Goal: Task Accomplishment & Management: Use online tool/utility

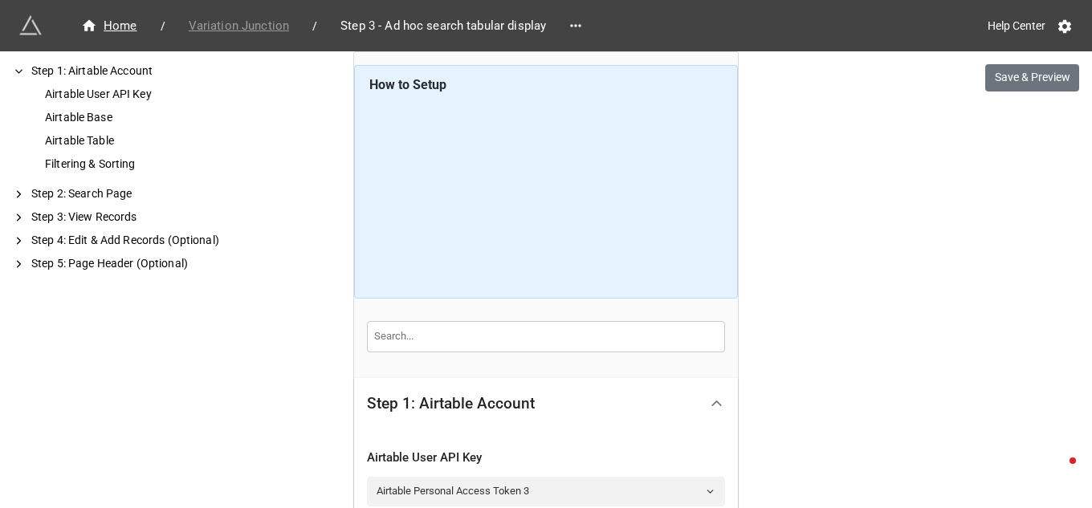
click at [238, 26] on span "Variation Junction" at bounding box center [239, 26] width 120 height 18
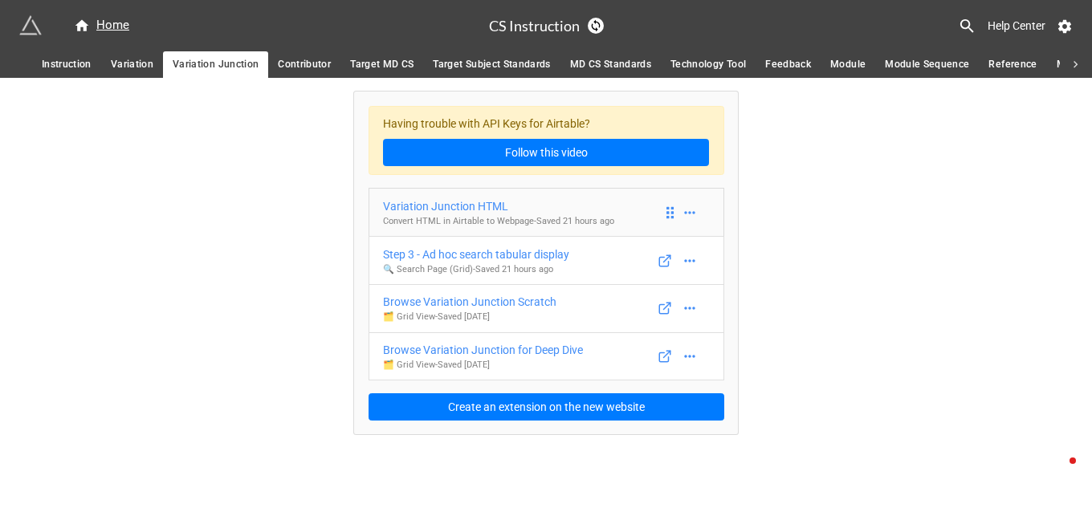
click at [454, 207] on div "Variation Junction HTML" at bounding box center [498, 206] width 231 height 18
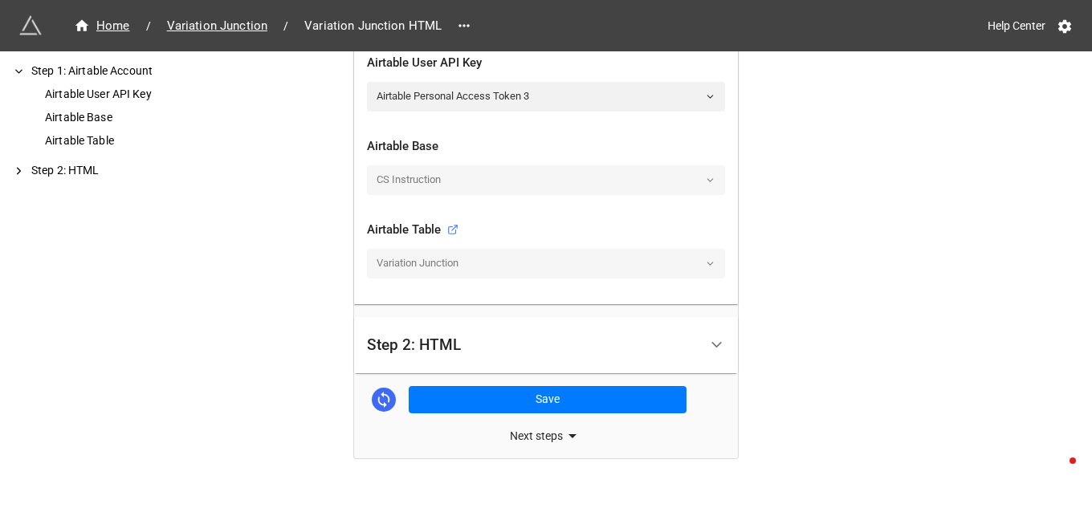
scroll to position [425, 0]
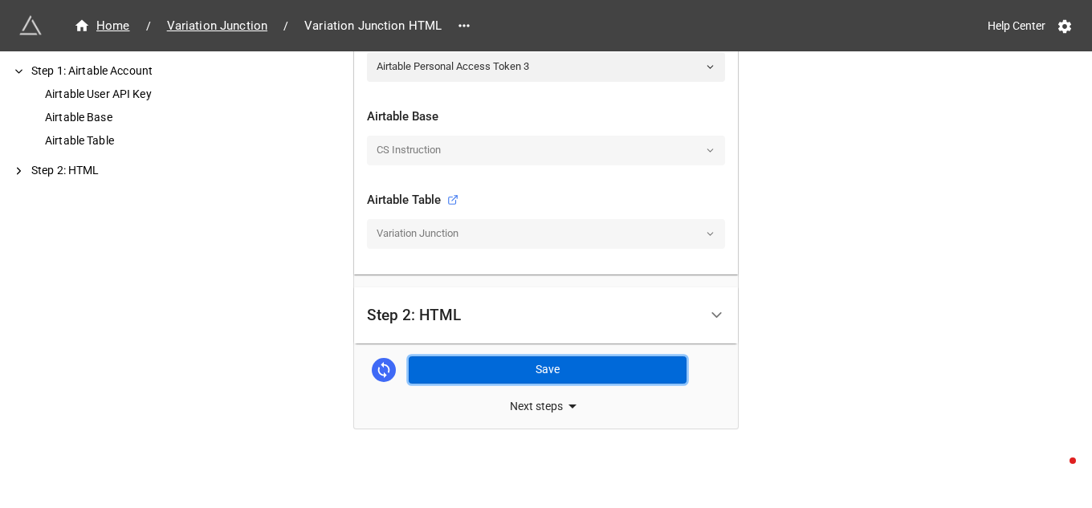
click at [487, 364] on button "Save" at bounding box center [548, 369] width 278 height 27
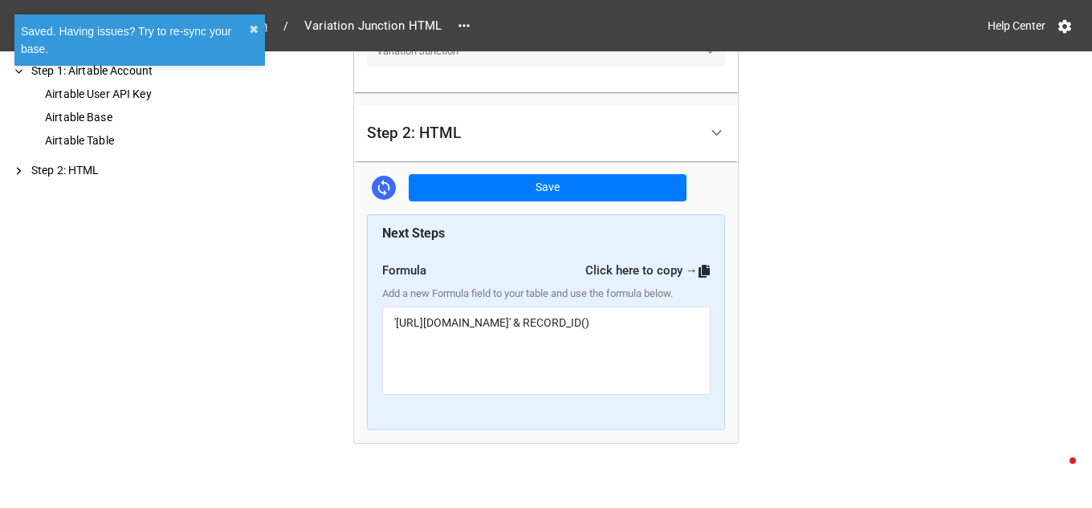
scroll to position [621, 0]
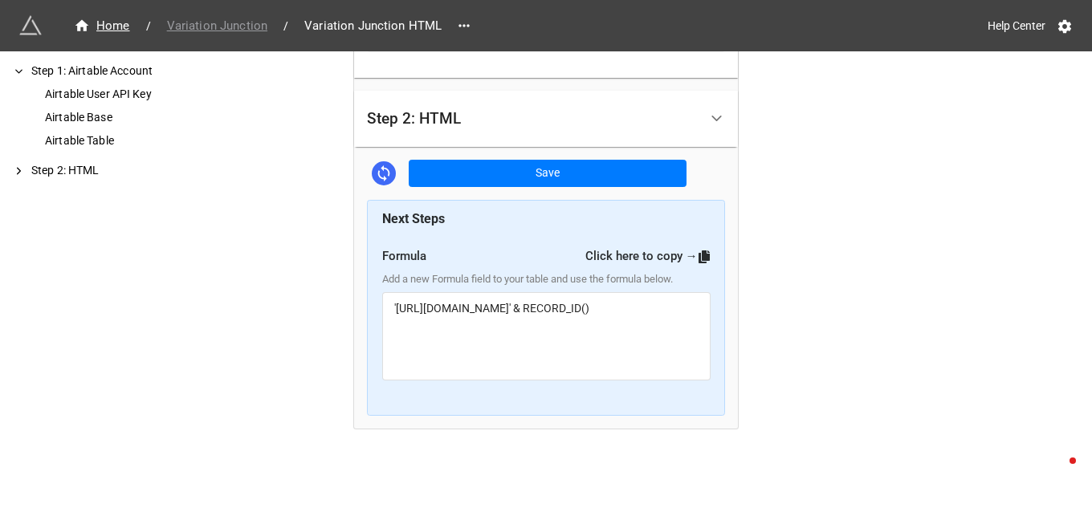
click at [246, 26] on span "Variation Junction" at bounding box center [217, 26] width 120 height 18
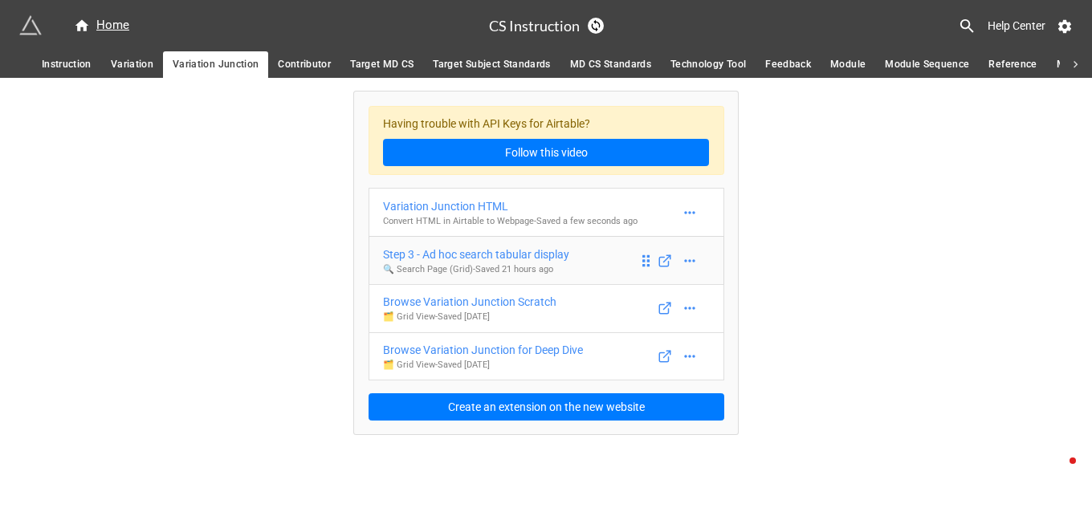
click at [498, 257] on div "Step 3 - Ad hoc search tabular display" at bounding box center [476, 255] width 186 height 18
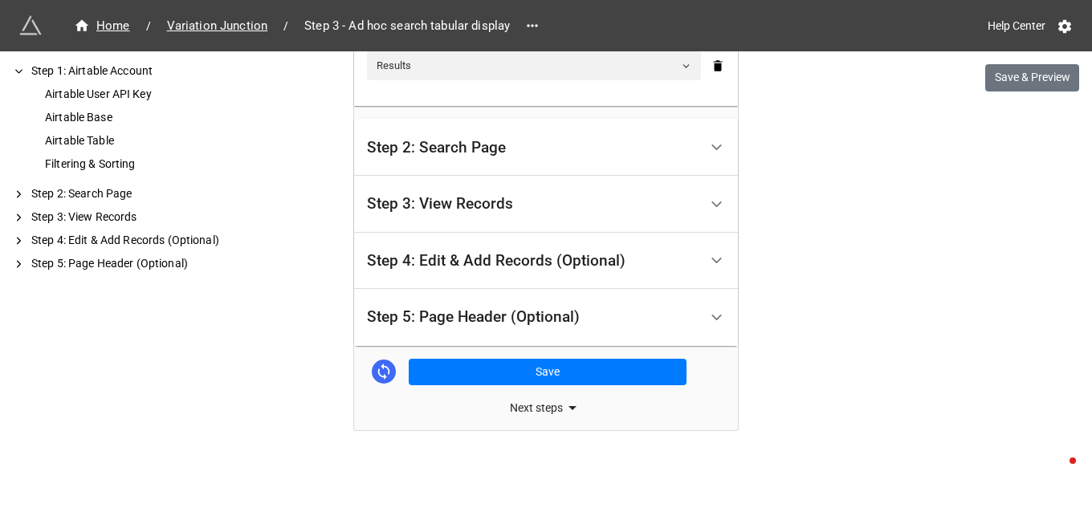
scroll to position [710, 0]
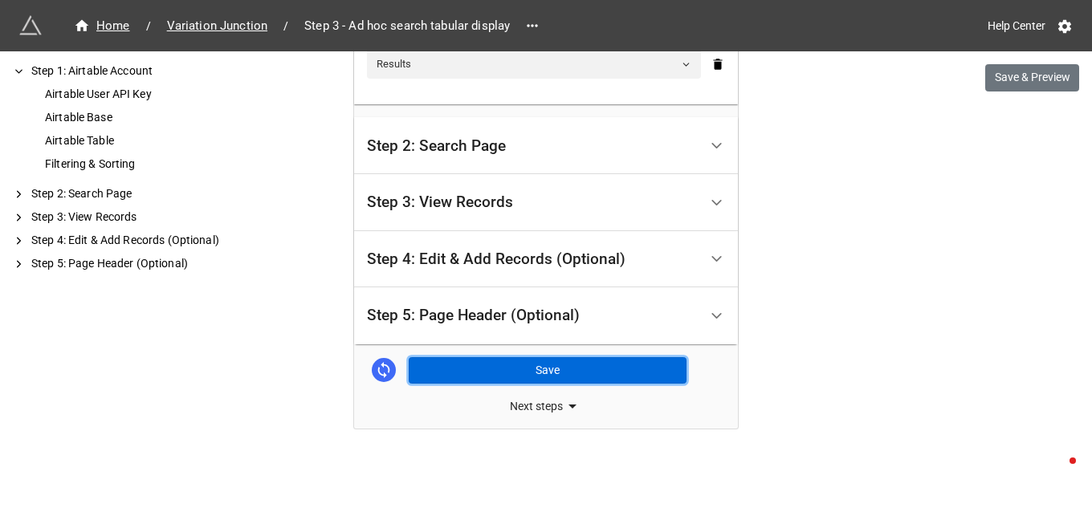
click at [474, 364] on button "Save" at bounding box center [548, 370] width 278 height 27
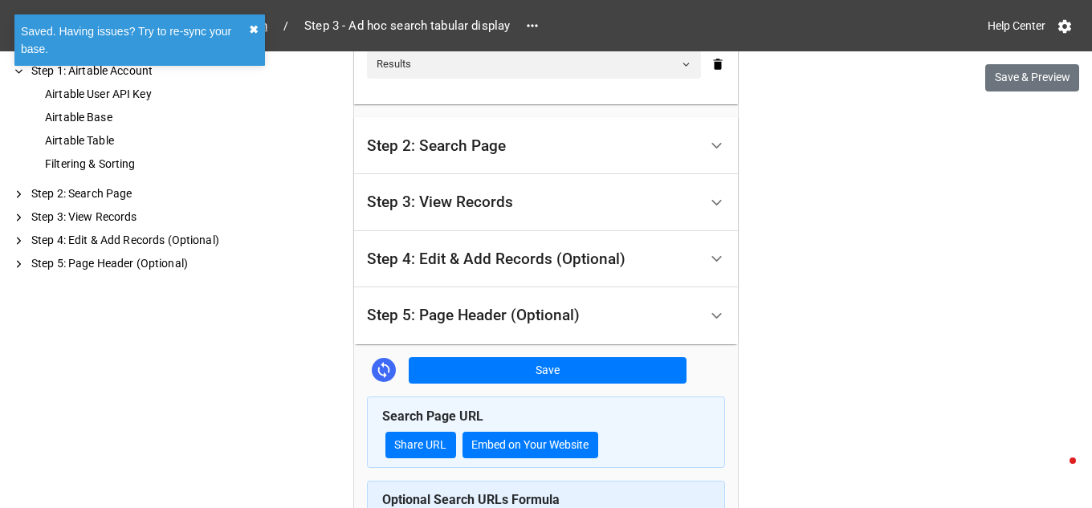
click at [250, 32] on button "✖︎" at bounding box center [254, 30] width 10 height 18
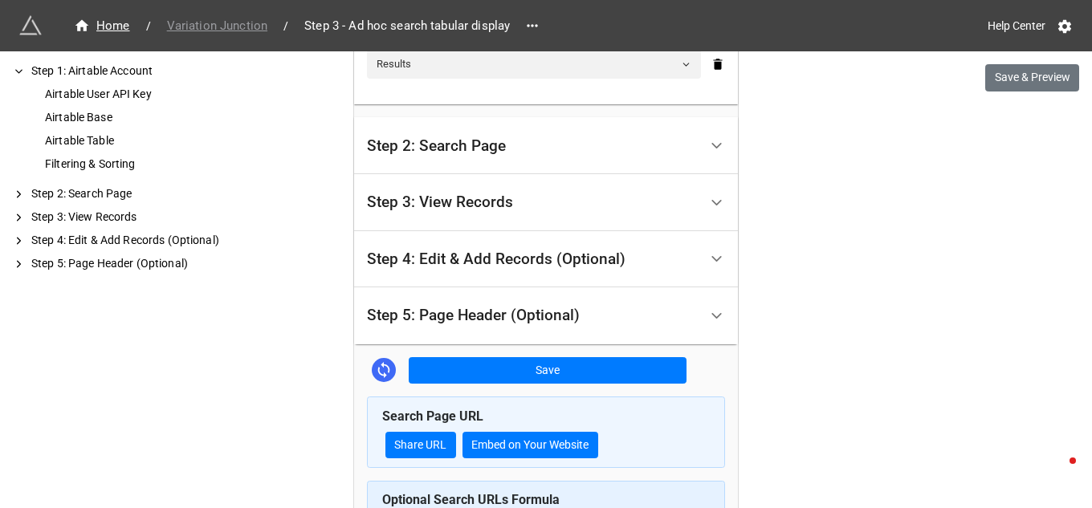
click at [246, 28] on span "Variation Junction" at bounding box center [217, 26] width 120 height 18
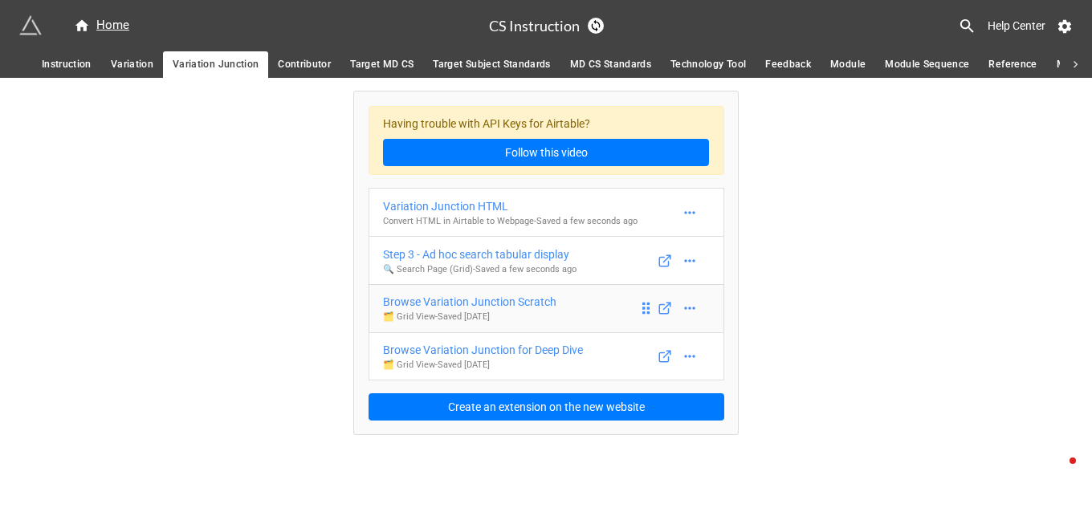
click at [513, 303] on div "Browse Variation Junction Scratch" at bounding box center [469, 302] width 173 height 18
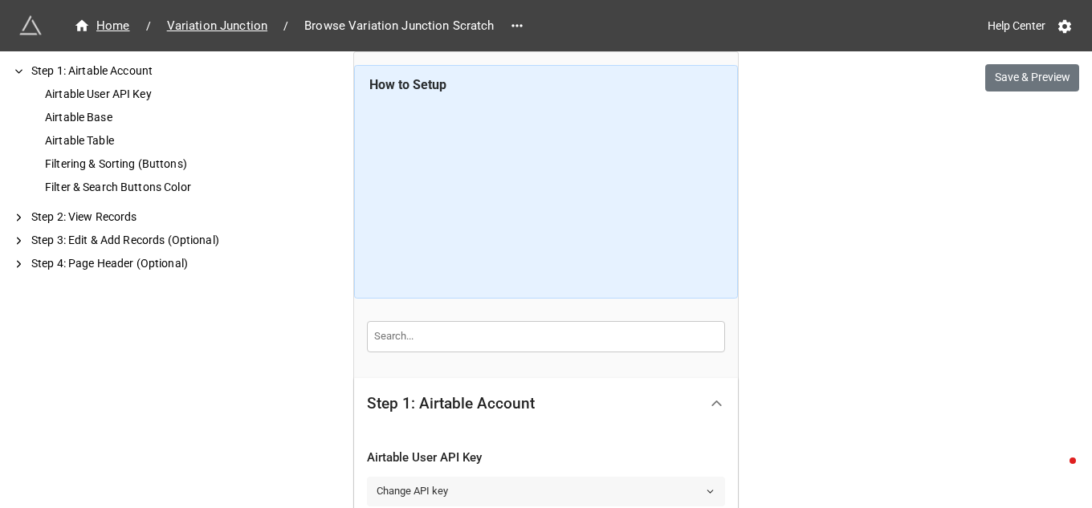
click at [708, 491] on polyline at bounding box center [710, 491] width 6 height 2
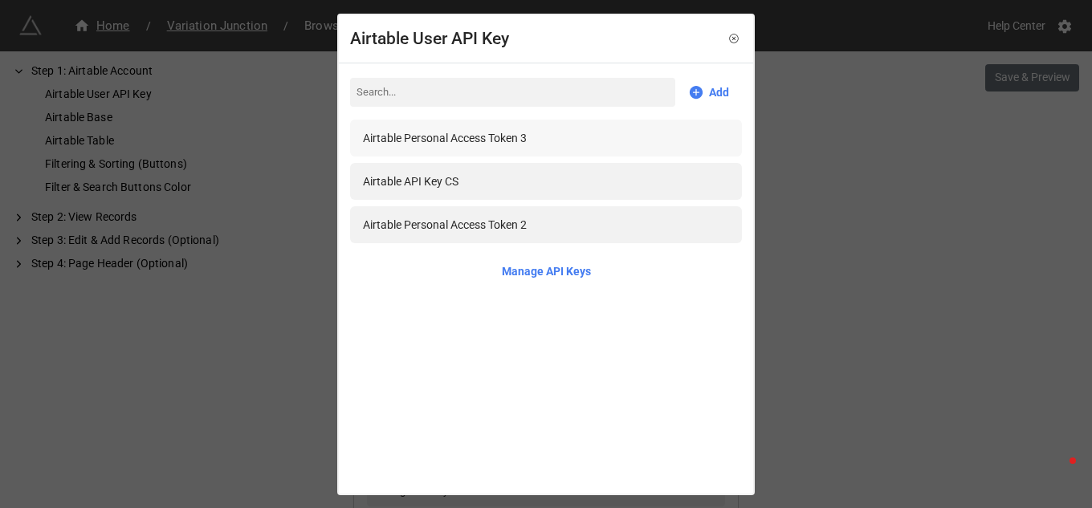
click at [510, 145] on div "Airtable Personal Access Token 3" at bounding box center [445, 138] width 164 height 18
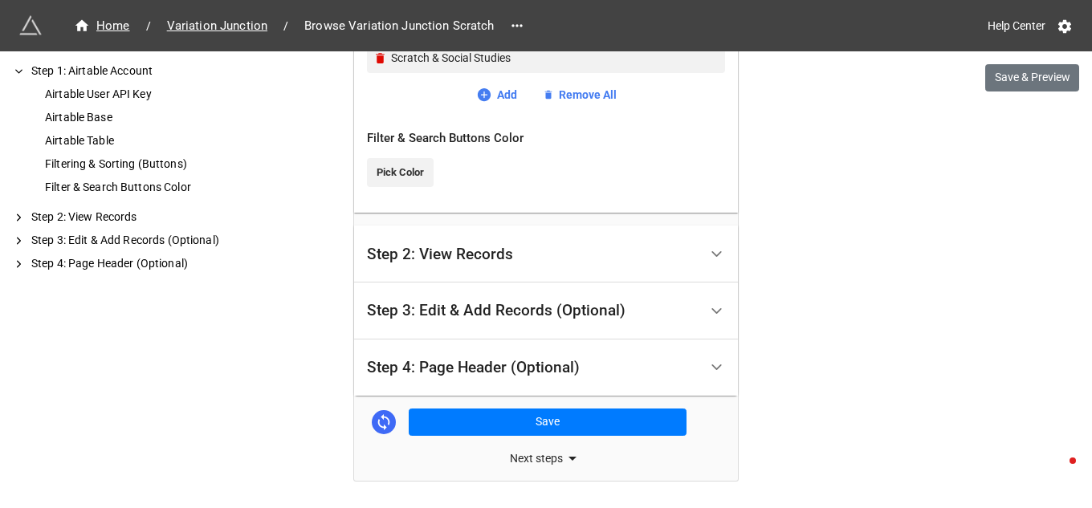
scroll to position [970, 0]
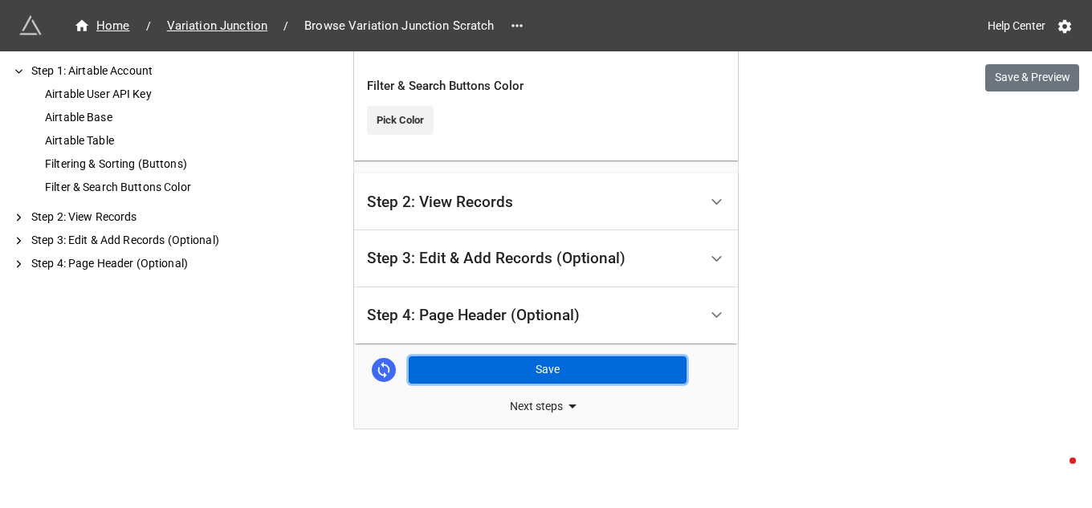
click at [539, 370] on button "Save" at bounding box center [548, 369] width 278 height 27
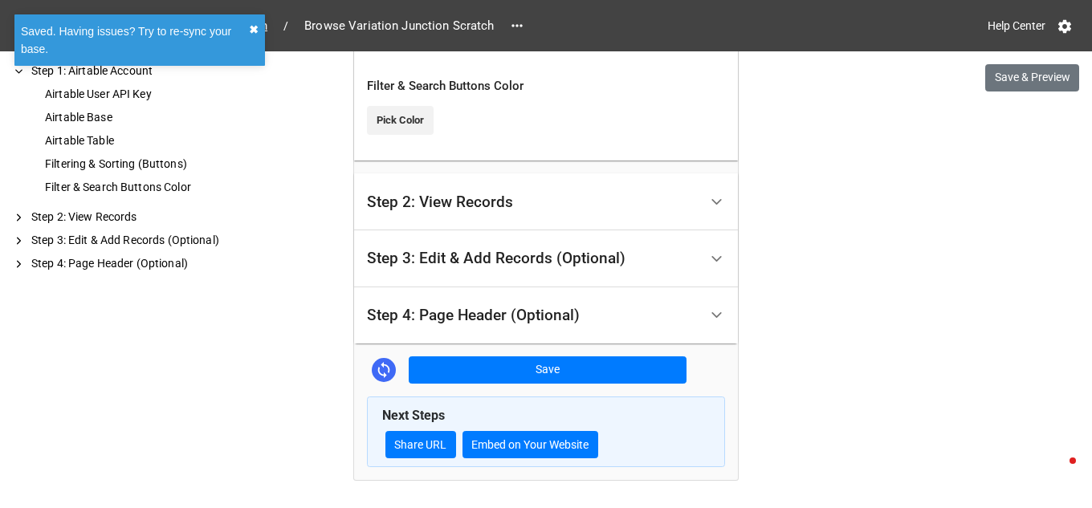
click at [250, 26] on button "✖︎" at bounding box center [254, 30] width 10 height 18
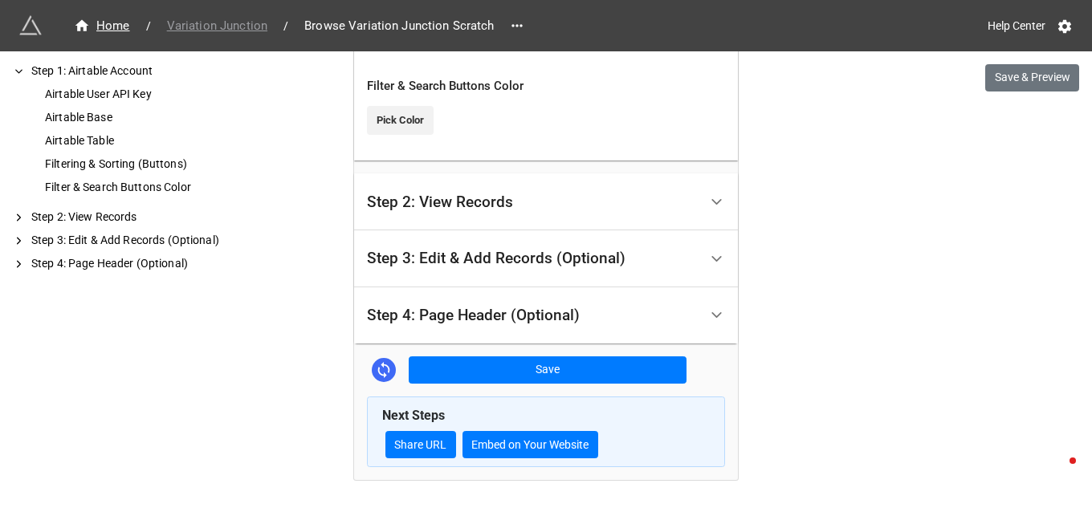
click at [248, 25] on span "Variation Junction" at bounding box center [217, 26] width 120 height 18
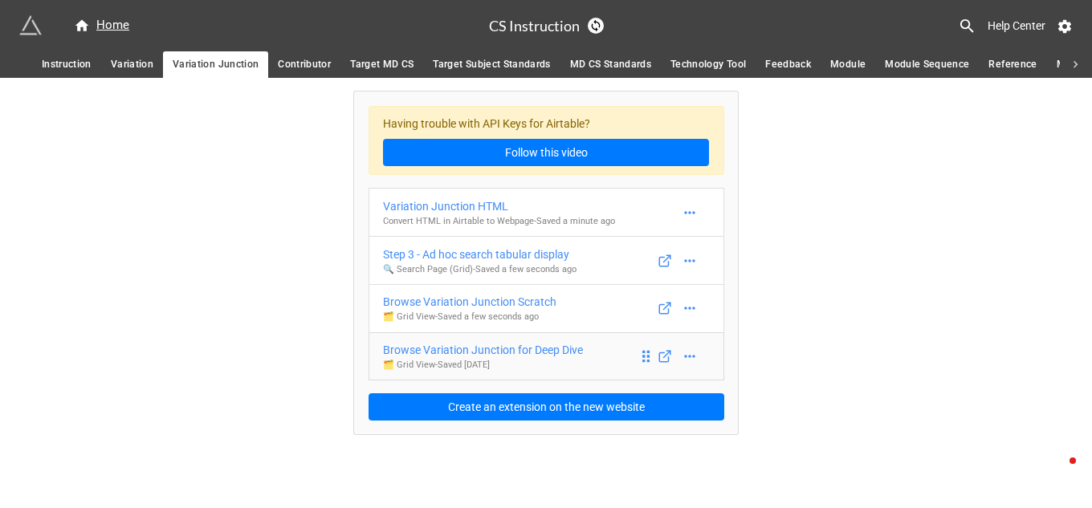
click at [526, 350] on div "Browse Variation Junction for Deep Dive" at bounding box center [483, 350] width 200 height 18
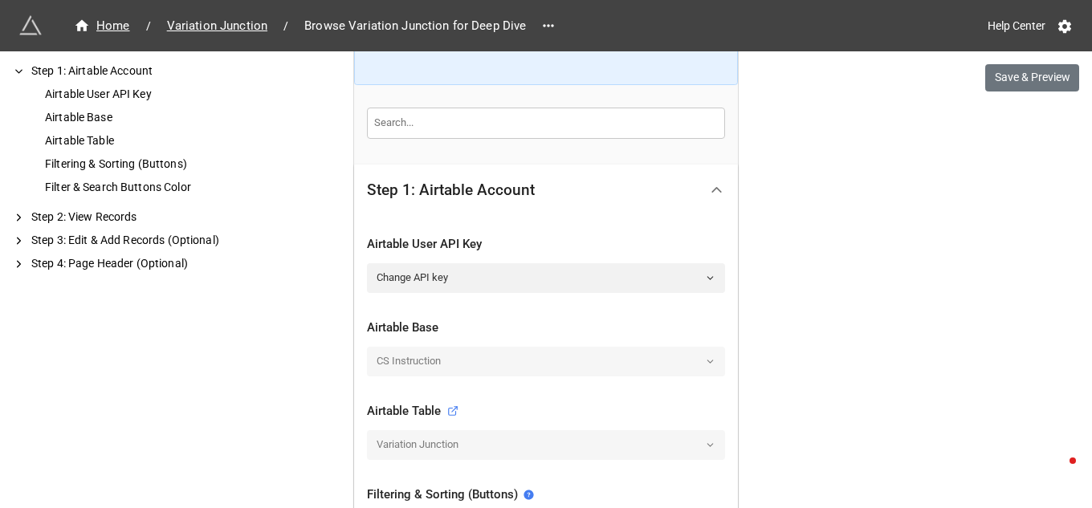
scroll to position [214, 0]
click at [709, 279] on icon at bounding box center [710, 277] width 10 height 10
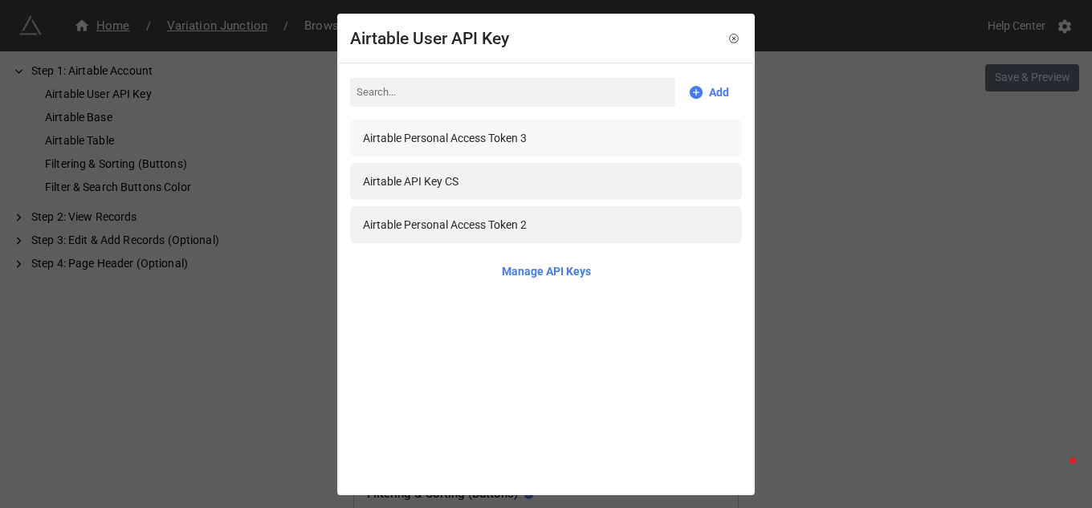
click at [540, 136] on div "Airtable Personal Access Token 3" at bounding box center [546, 138] width 366 height 18
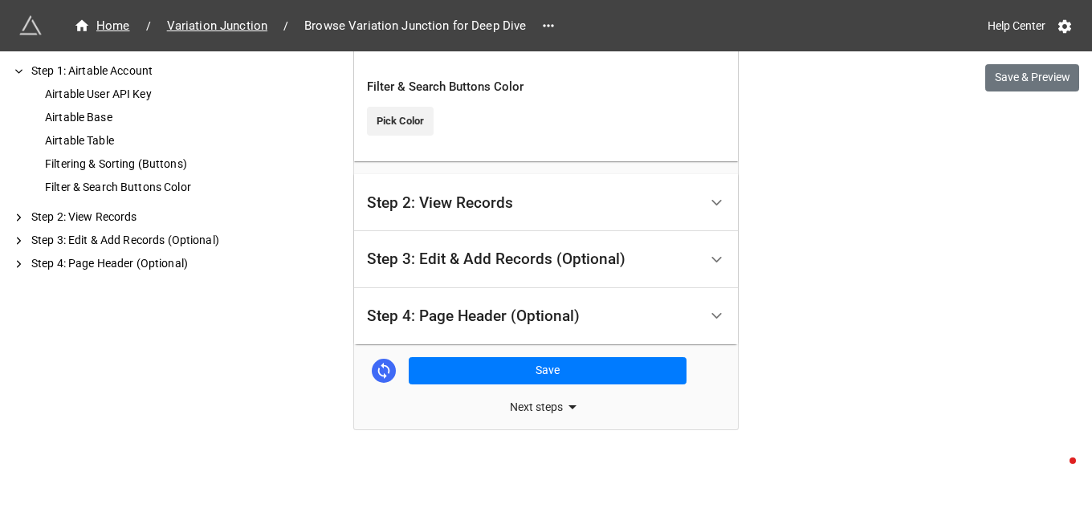
scroll to position [823, 0]
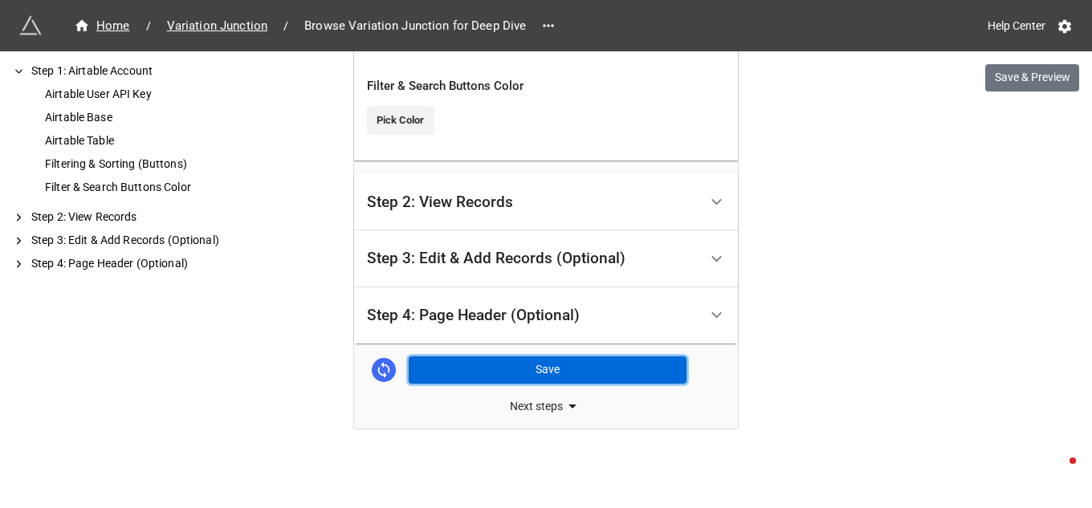
click at [523, 376] on button "Save" at bounding box center [548, 369] width 278 height 27
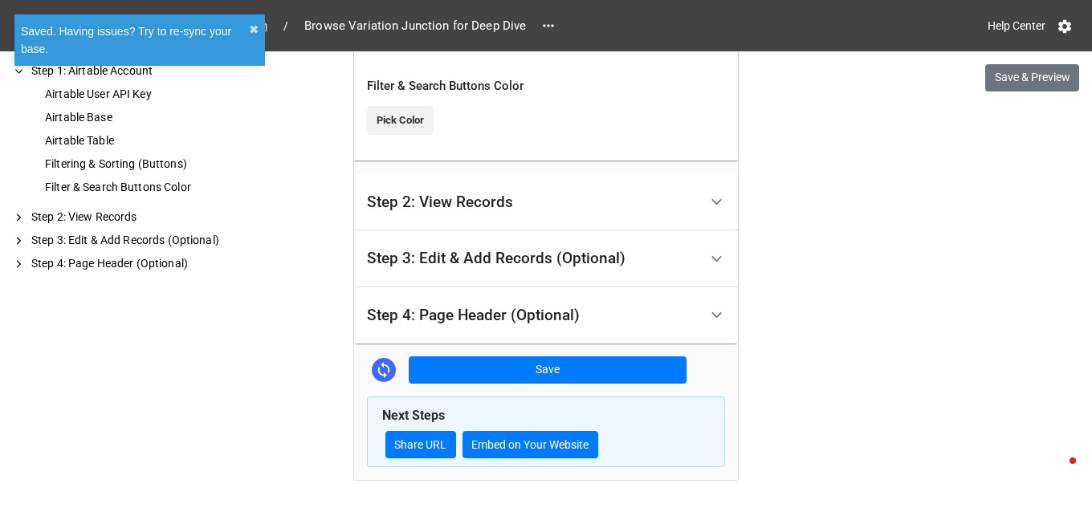
click at [255, 31] on button "✖︎" at bounding box center [254, 30] width 10 height 18
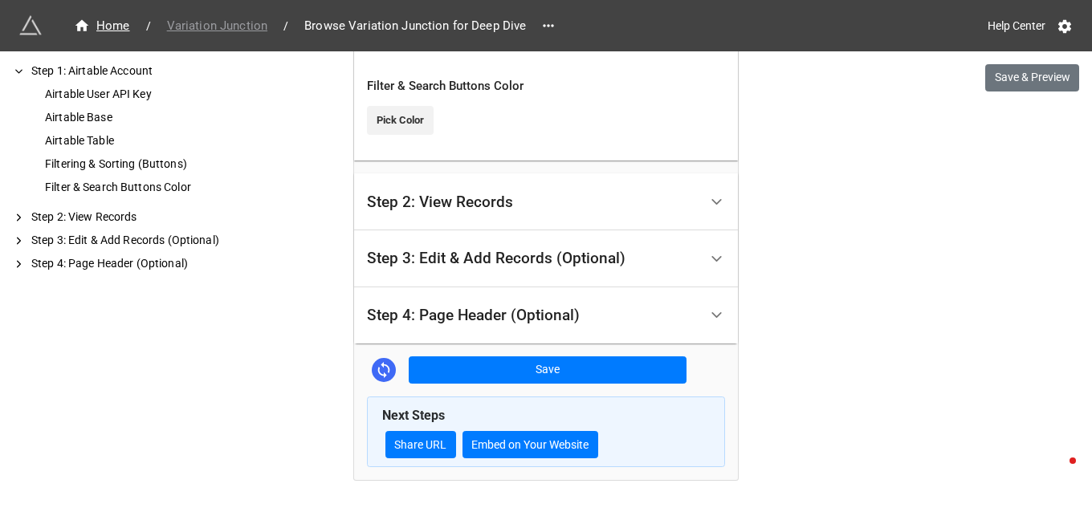
click at [250, 27] on span "Variation Junction" at bounding box center [217, 26] width 120 height 18
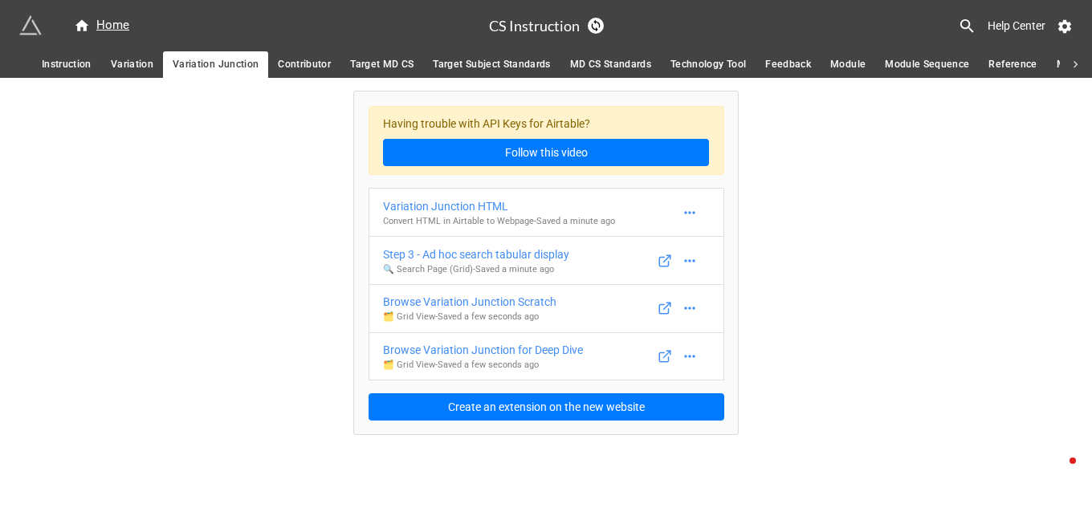
click at [290, 65] on span "Contributor" at bounding box center [304, 64] width 53 height 17
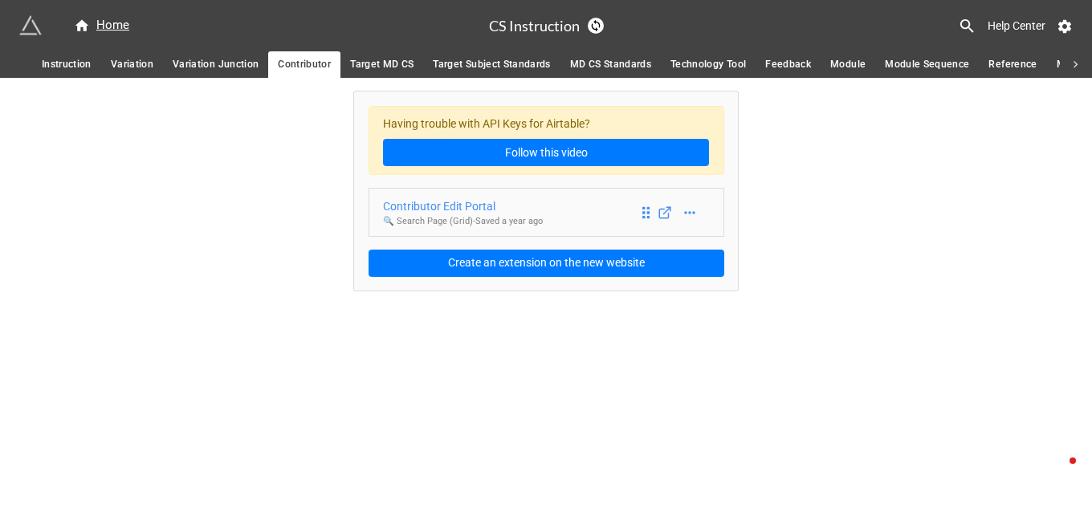
click at [452, 208] on div "Contributor Edit Portal" at bounding box center [463, 206] width 160 height 18
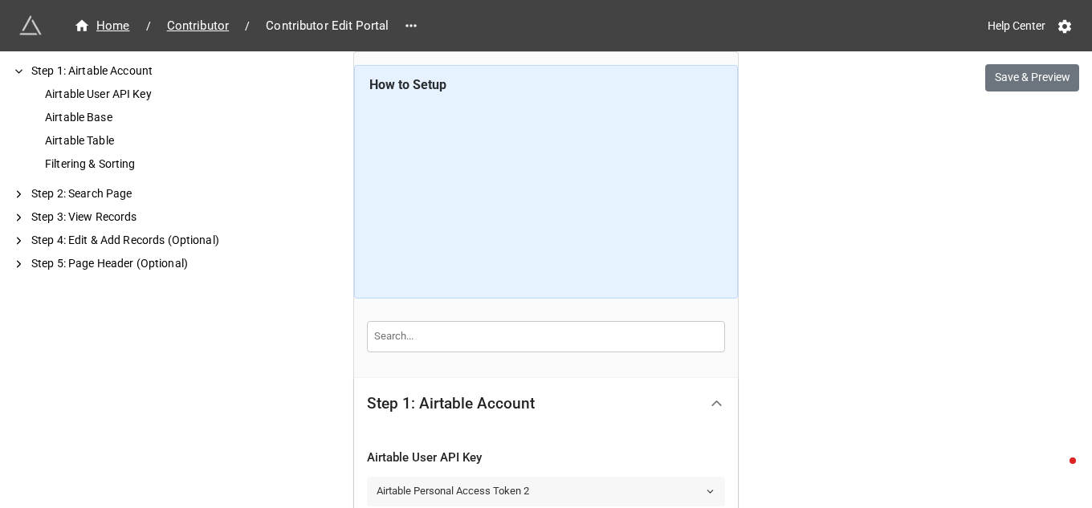
click at [708, 493] on icon at bounding box center [710, 491] width 10 height 10
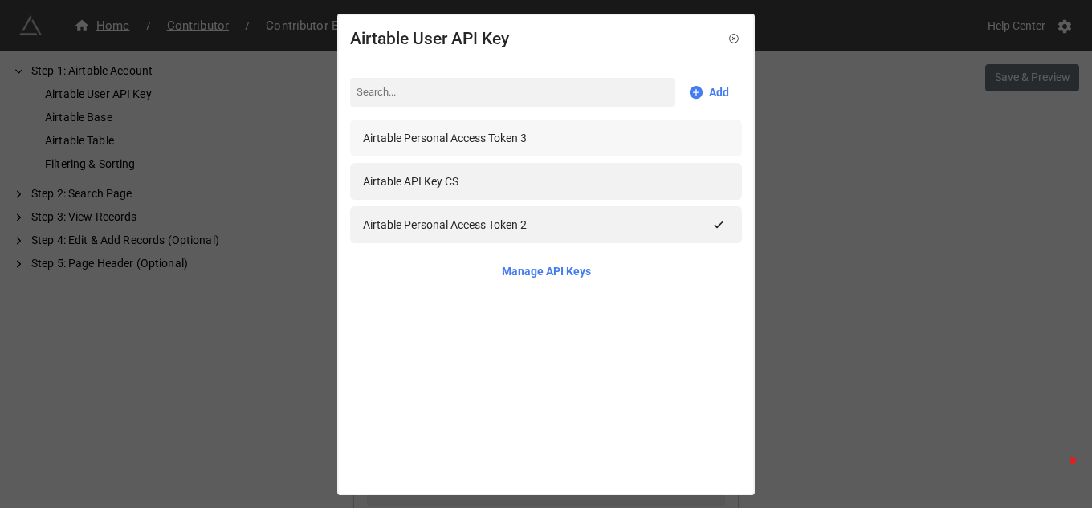
click at [474, 137] on div "Airtable Personal Access Token 3" at bounding box center [445, 138] width 164 height 18
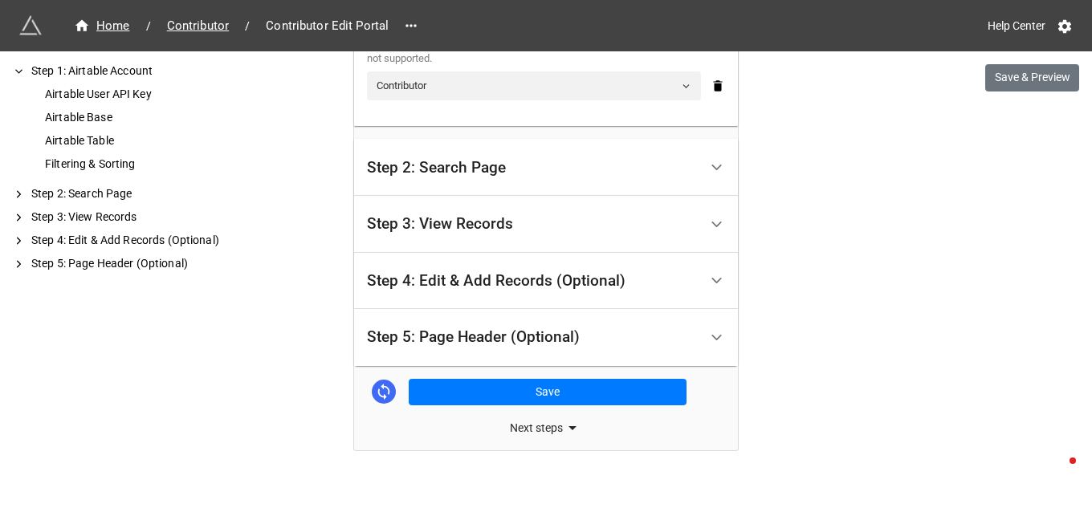
scroll to position [710, 0]
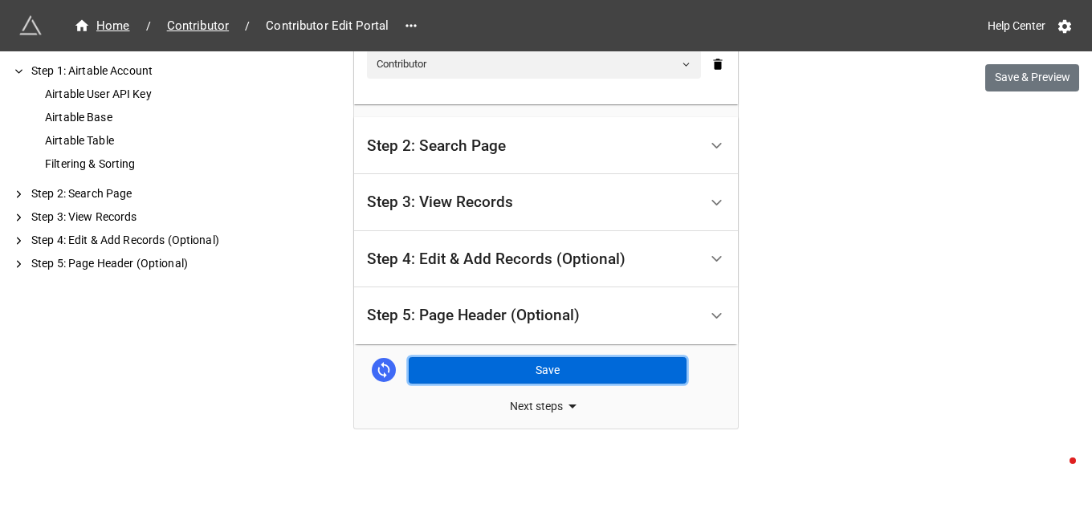
click at [538, 375] on button "Save" at bounding box center [548, 370] width 278 height 27
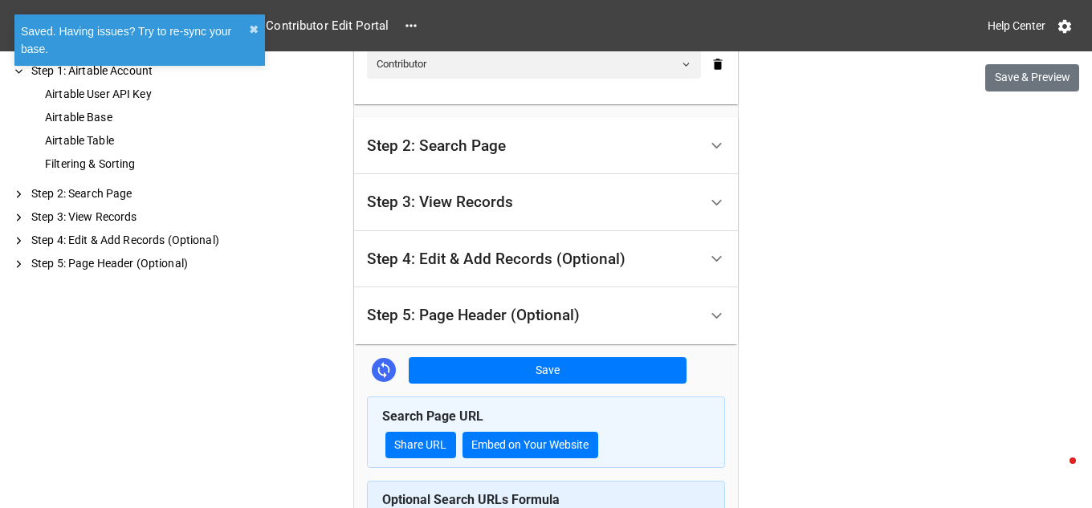
click at [295, 153] on div "Home / Contributor / Contributor Edit Portal Help Center Save & Preview How to …" at bounding box center [546, 64] width 1092 height 1548
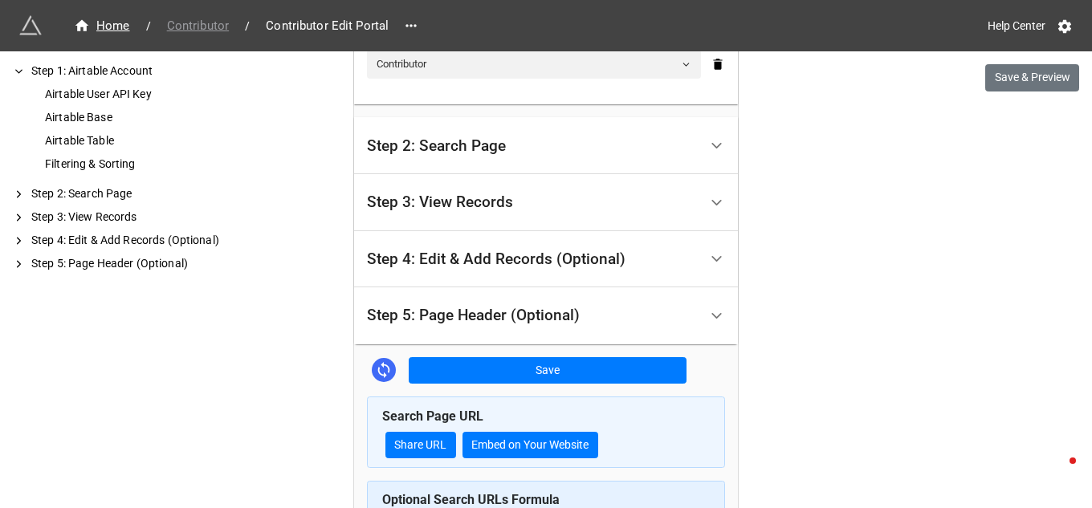
click at [200, 27] on span "Contributor" at bounding box center [197, 26] width 81 height 18
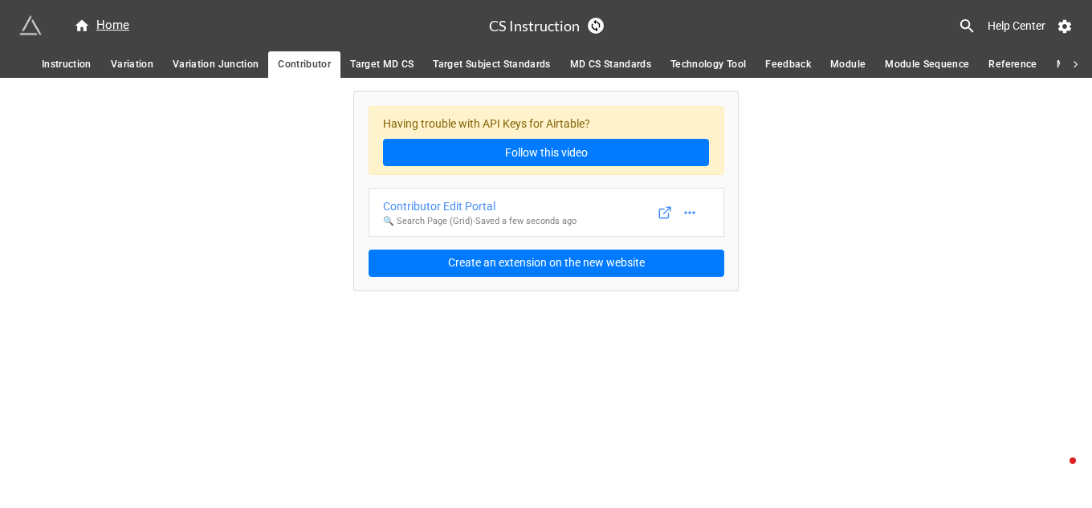
click at [390, 67] on span "Target MD CS" at bounding box center [381, 64] width 63 height 17
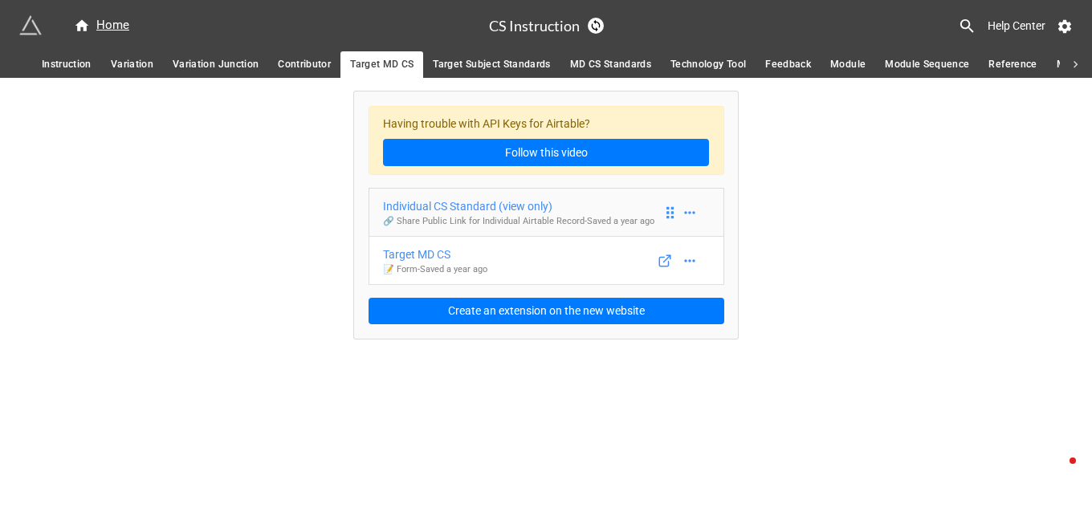
click at [501, 208] on div "Individual CS Standard (view only)" at bounding box center [518, 206] width 271 height 18
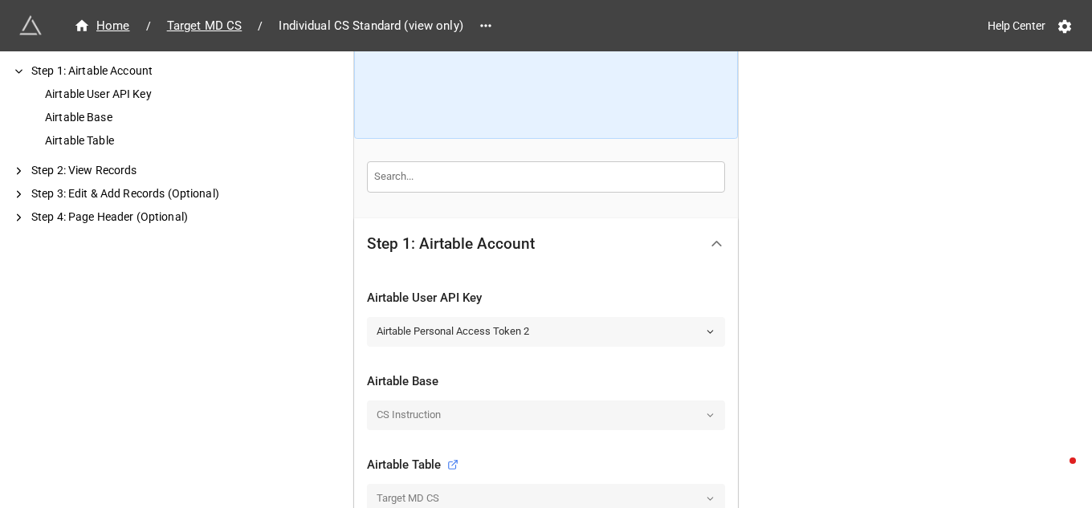
scroll to position [161, 0]
click at [705, 326] on icon at bounding box center [710, 331] width 10 height 10
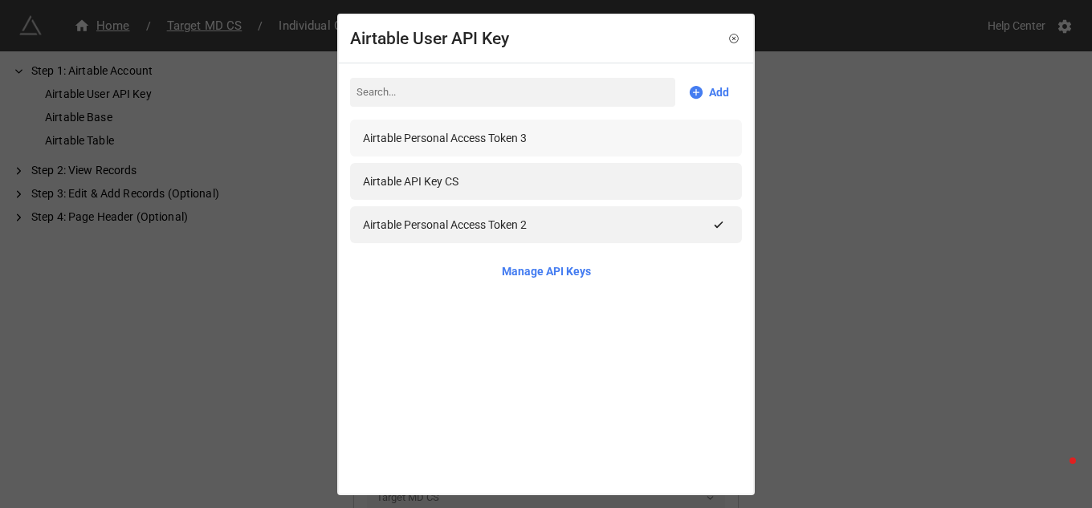
click at [520, 128] on div "Airtable Personal Access Token 3" at bounding box center [546, 138] width 392 height 37
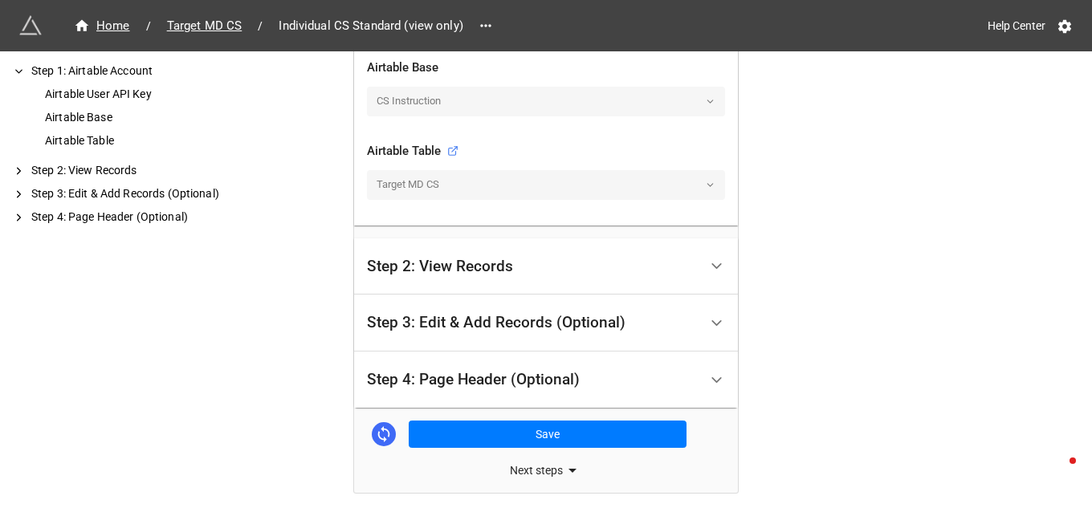
scroll to position [538, 0]
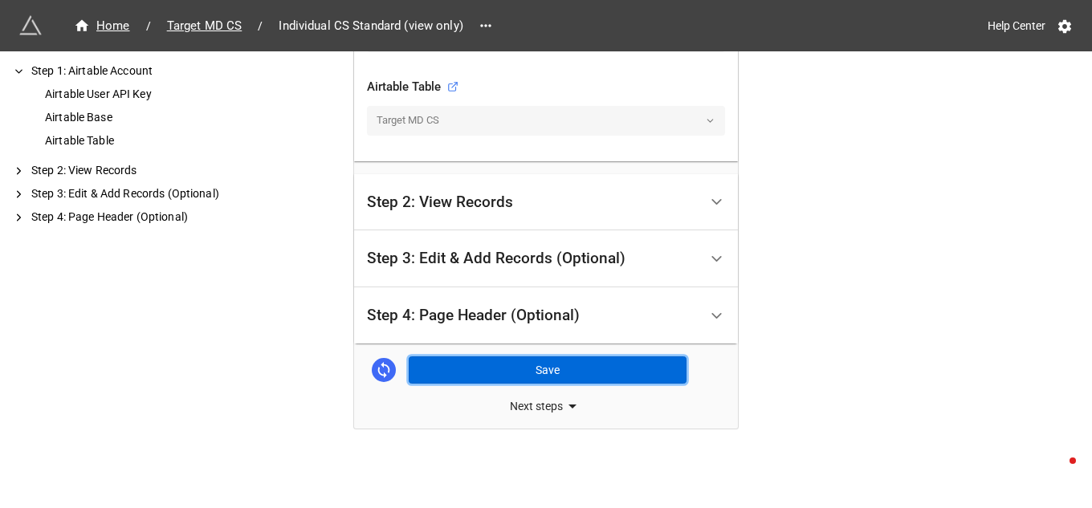
click at [551, 362] on button "Save" at bounding box center [548, 369] width 278 height 27
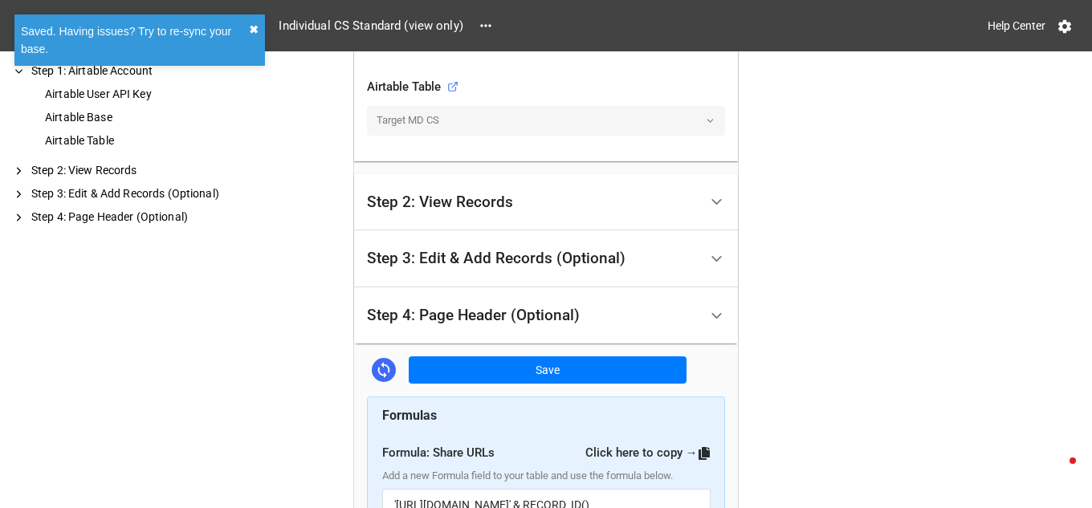
click at [250, 31] on button "✖︎" at bounding box center [254, 30] width 10 height 18
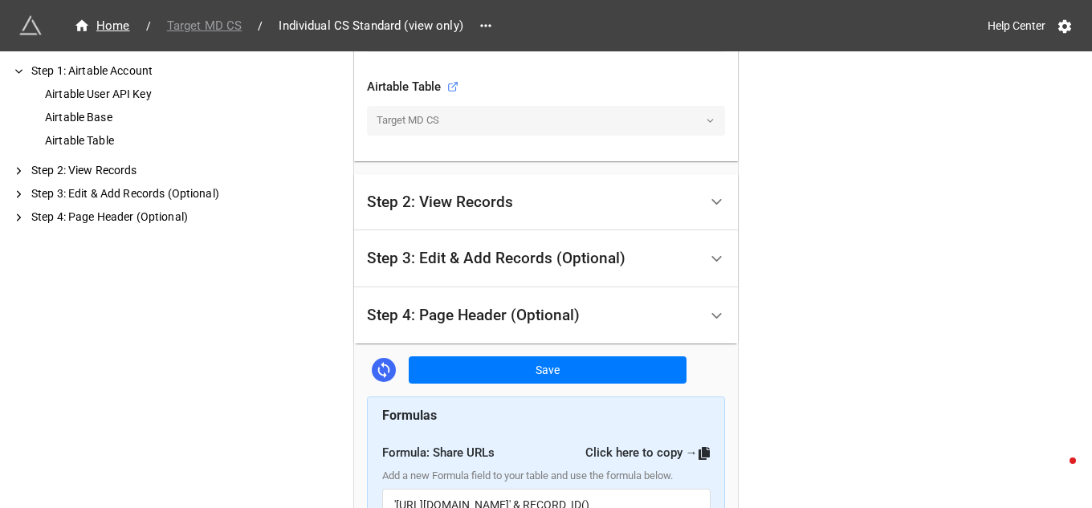
click at [214, 24] on span "Target MD CS" at bounding box center [204, 26] width 95 height 18
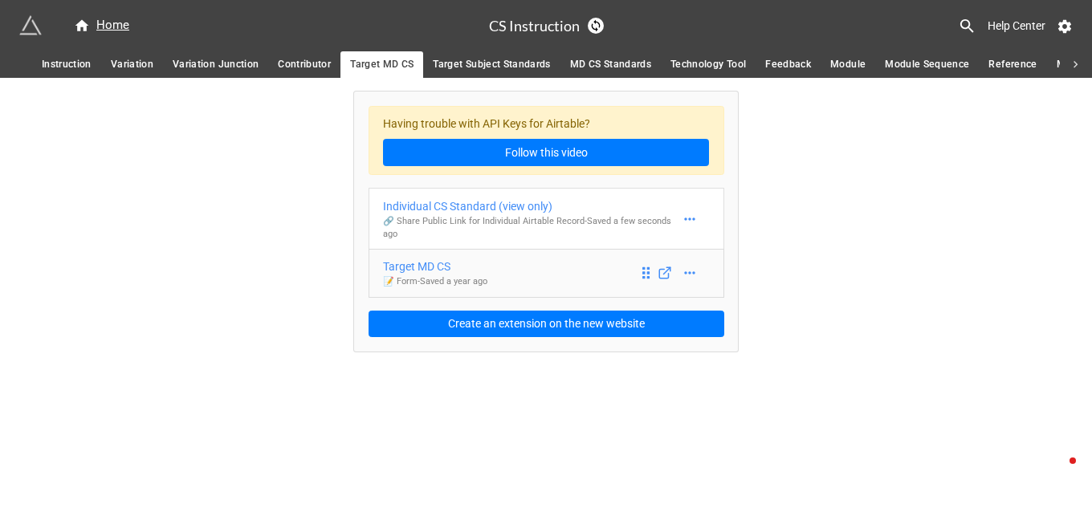
click at [459, 265] on div "Target MD CS" at bounding box center [435, 267] width 104 height 18
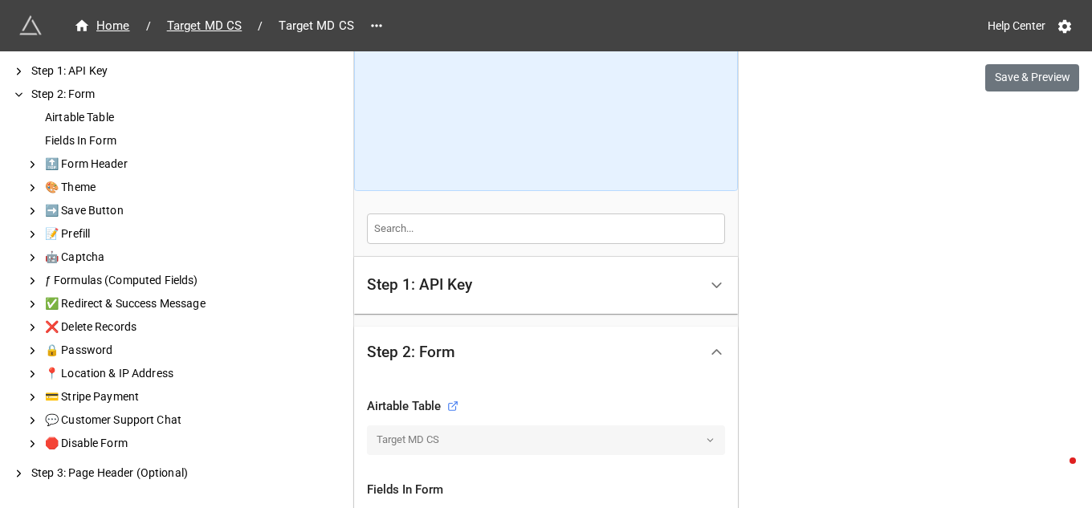
scroll to position [214, 0]
click at [714, 284] on polyline at bounding box center [716, 285] width 9 height 4
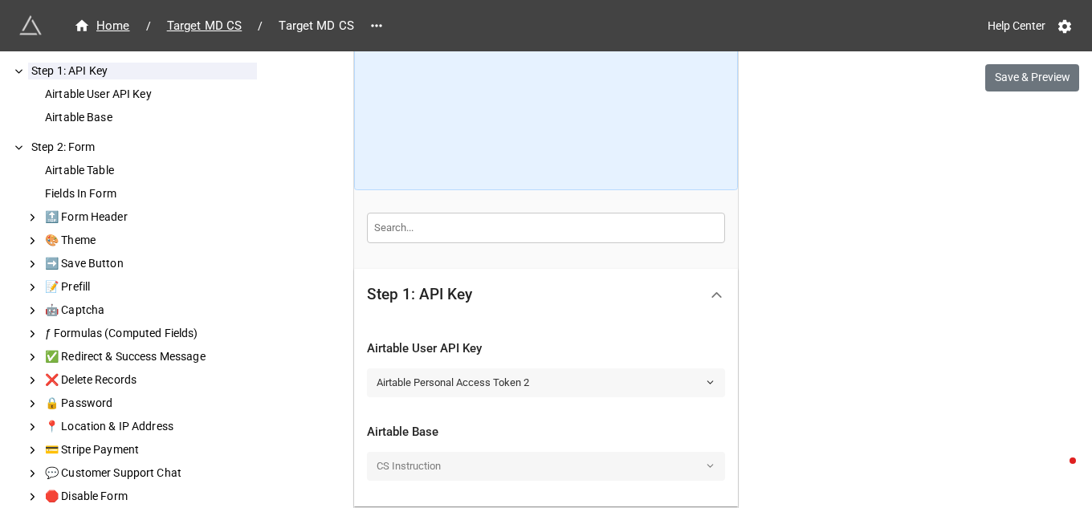
click at [705, 380] on icon at bounding box center [710, 382] width 10 height 10
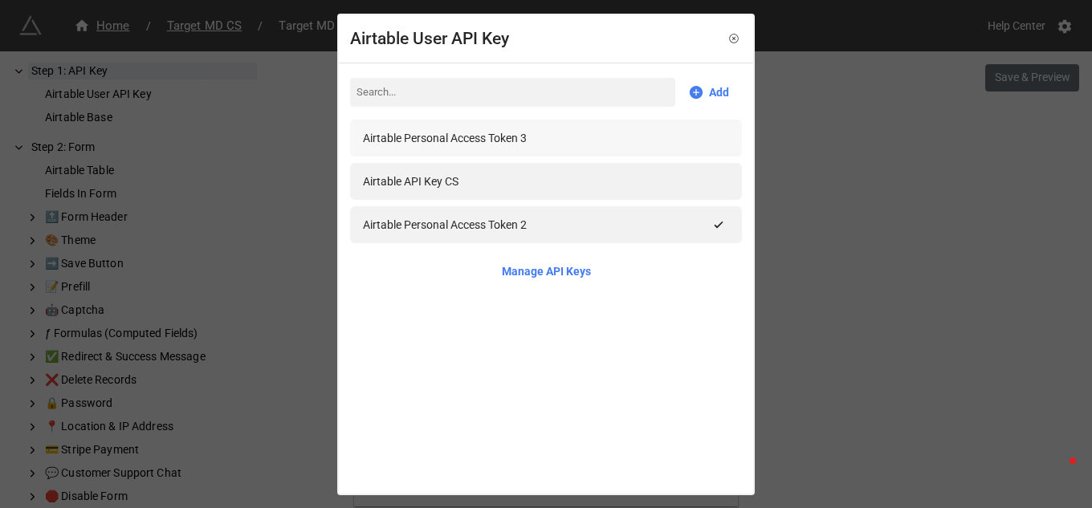
click at [505, 147] on div "Airtable Personal Access Token 3" at bounding box center [445, 138] width 164 height 18
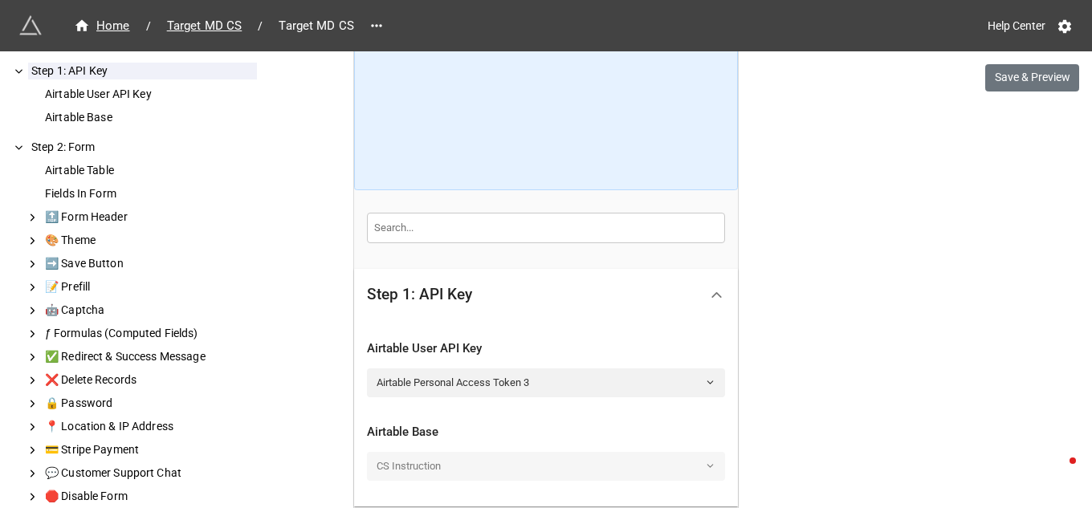
click at [821, 315] on div "We have released a newer version of this extension with many improvements! It's…" at bounding box center [546, 291] width 1092 height 1011
click at [193, 23] on span "Target MD CS" at bounding box center [204, 26] width 95 height 18
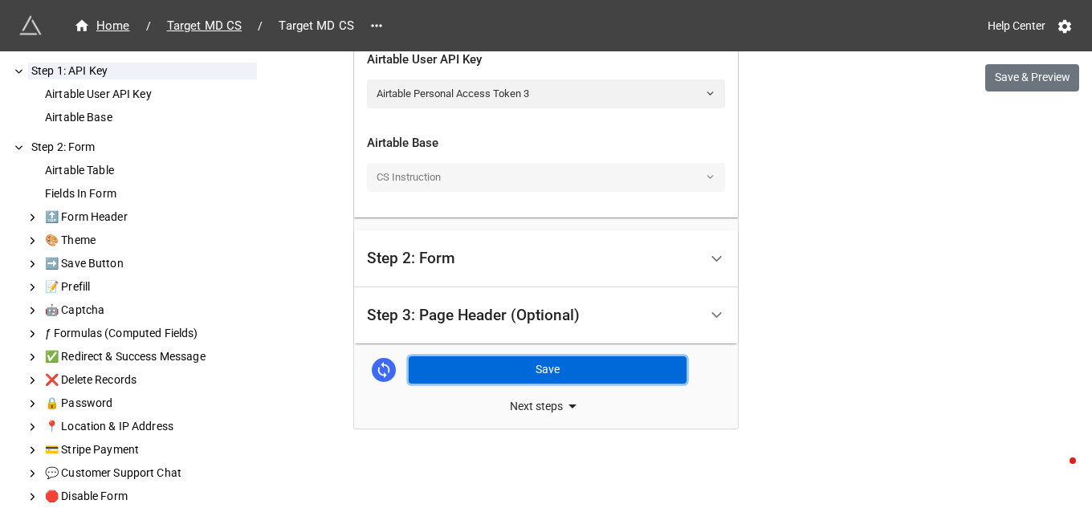
click at [531, 372] on button "Save" at bounding box center [548, 369] width 278 height 27
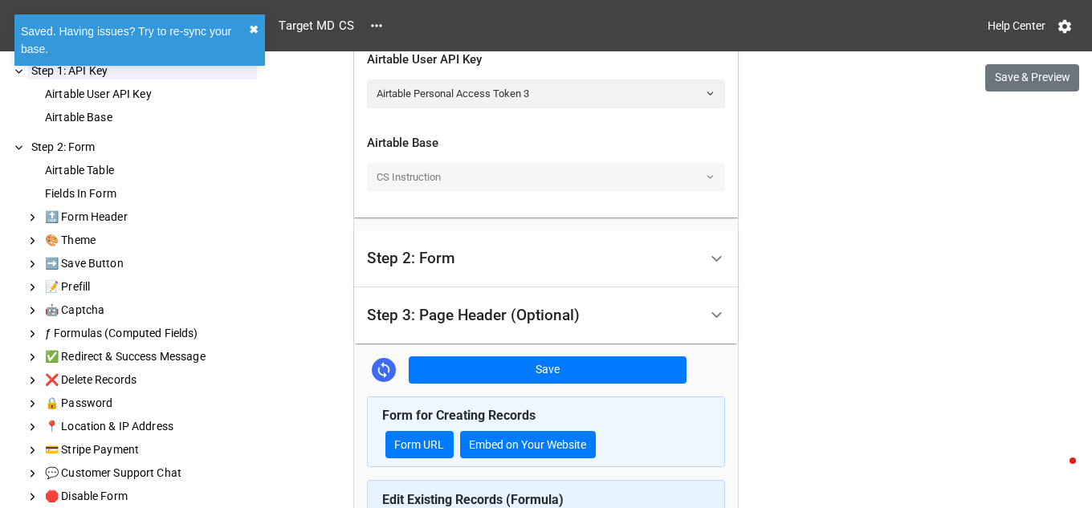
click at [253, 31] on button "✖︎" at bounding box center [254, 30] width 10 height 18
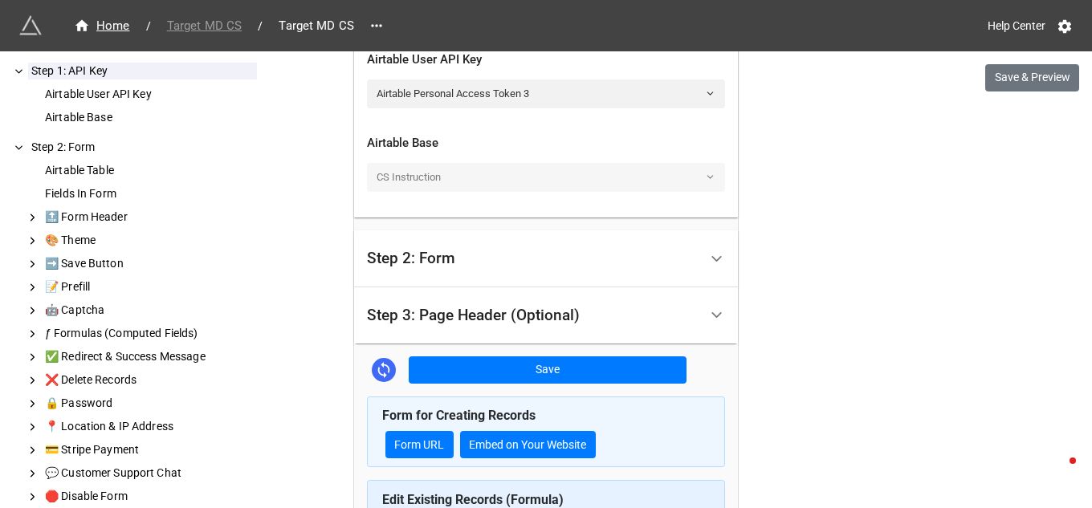
click at [228, 24] on span "Target MD CS" at bounding box center [204, 26] width 95 height 18
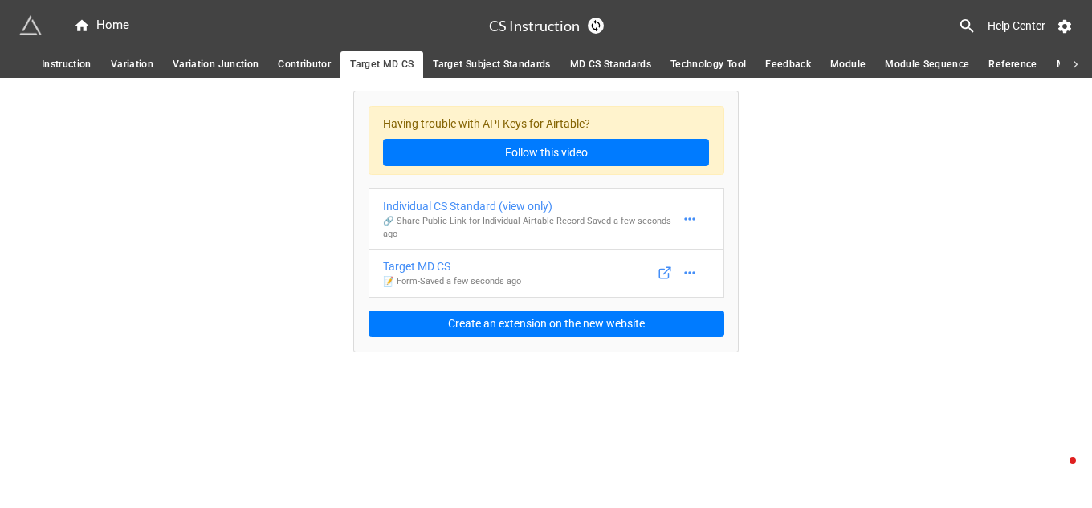
click at [440, 66] on span "Target Subject Standards" at bounding box center [491, 64] width 117 height 17
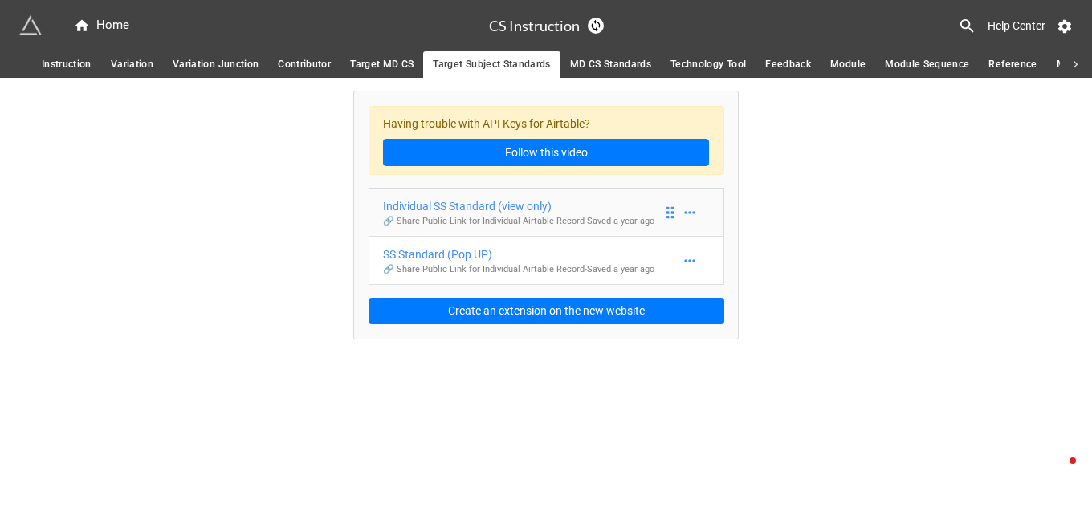
click at [483, 205] on div "Individual SS Standard (view only)" at bounding box center [518, 206] width 271 height 18
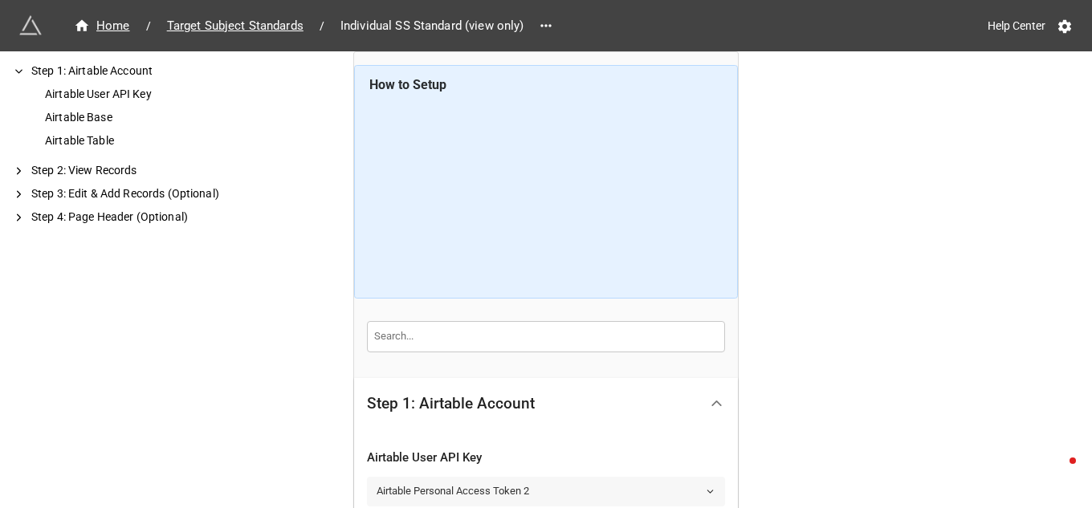
click at [705, 492] on icon at bounding box center [710, 491] width 10 height 10
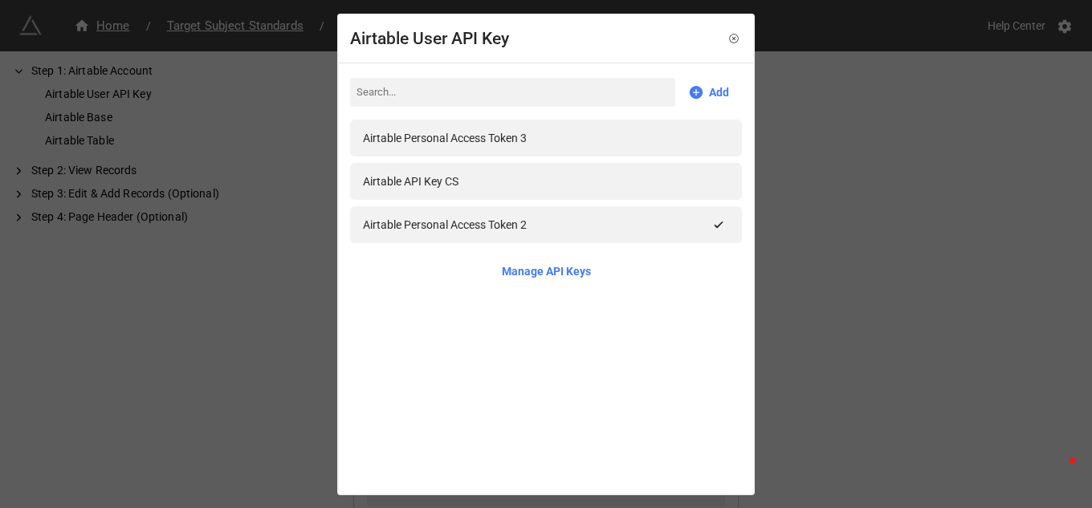
click at [466, 133] on div "Airtable Personal Access Token 3" at bounding box center [445, 138] width 164 height 18
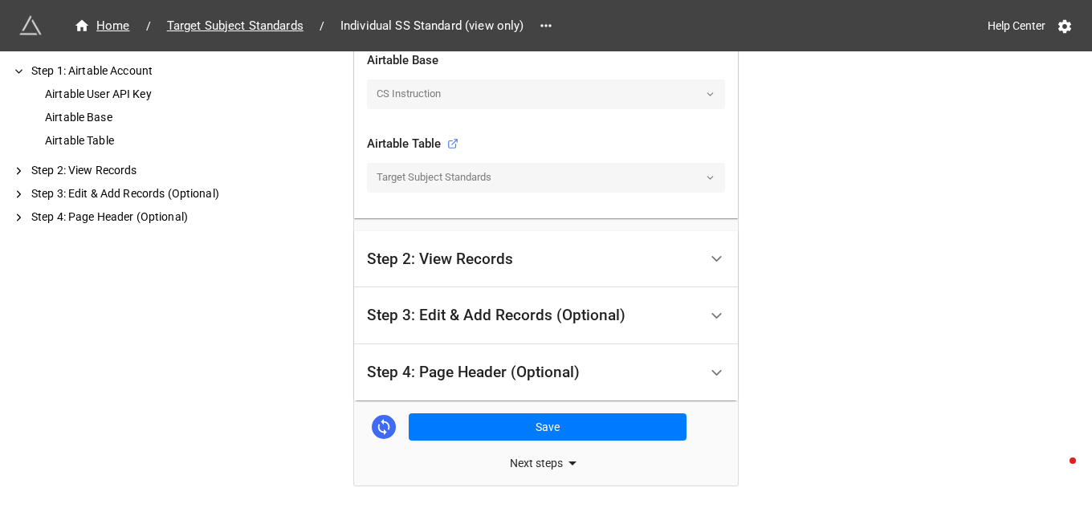
scroll to position [538, 0]
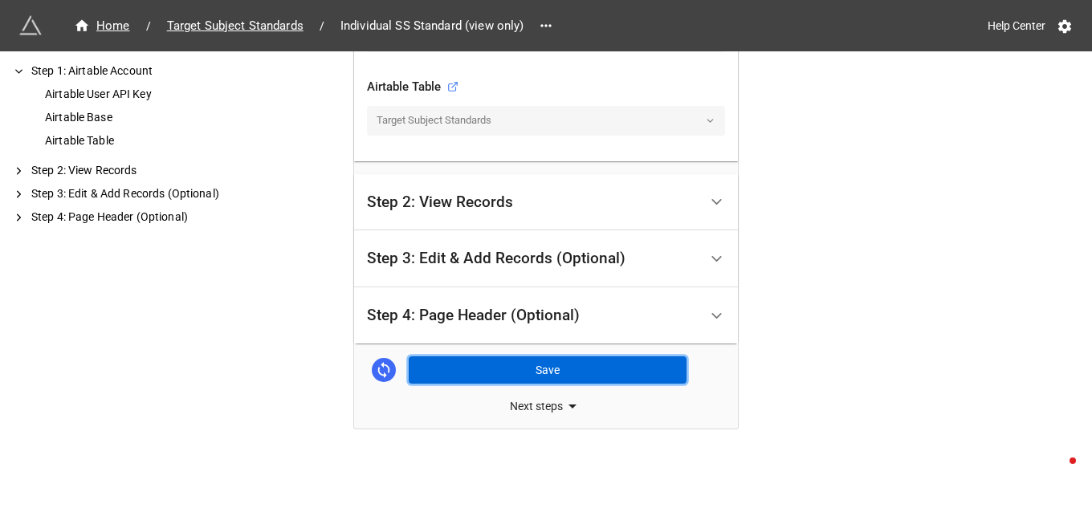
click at [532, 374] on button "Save" at bounding box center [548, 369] width 278 height 27
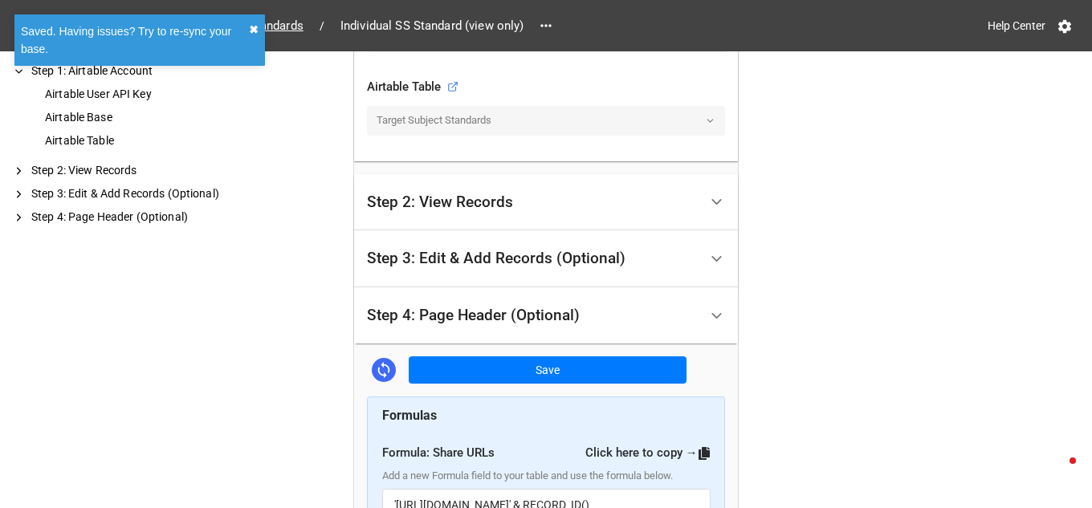
click at [249, 29] on button "✖︎" at bounding box center [254, 30] width 10 height 18
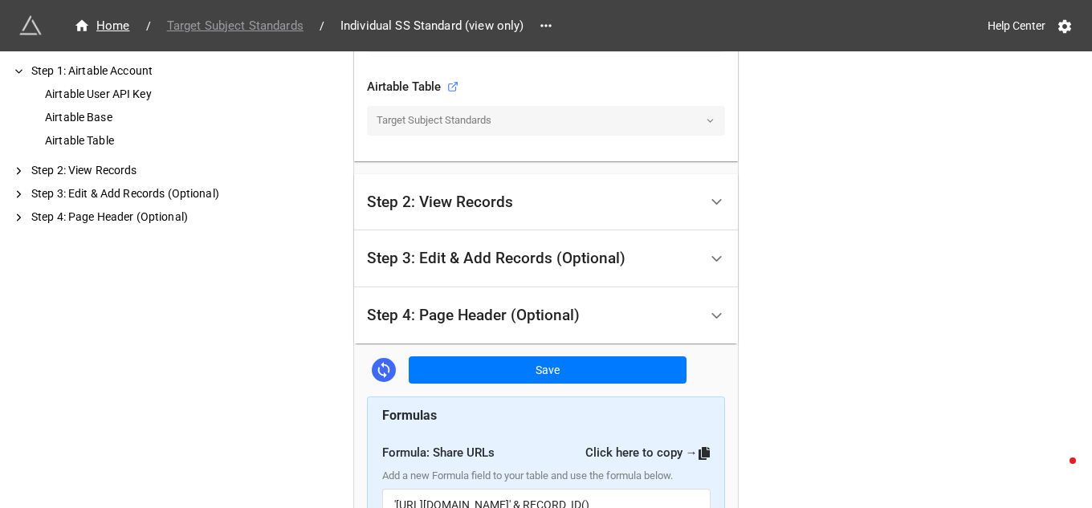
click at [246, 29] on span "Target Subject Standards" at bounding box center [235, 26] width 156 height 18
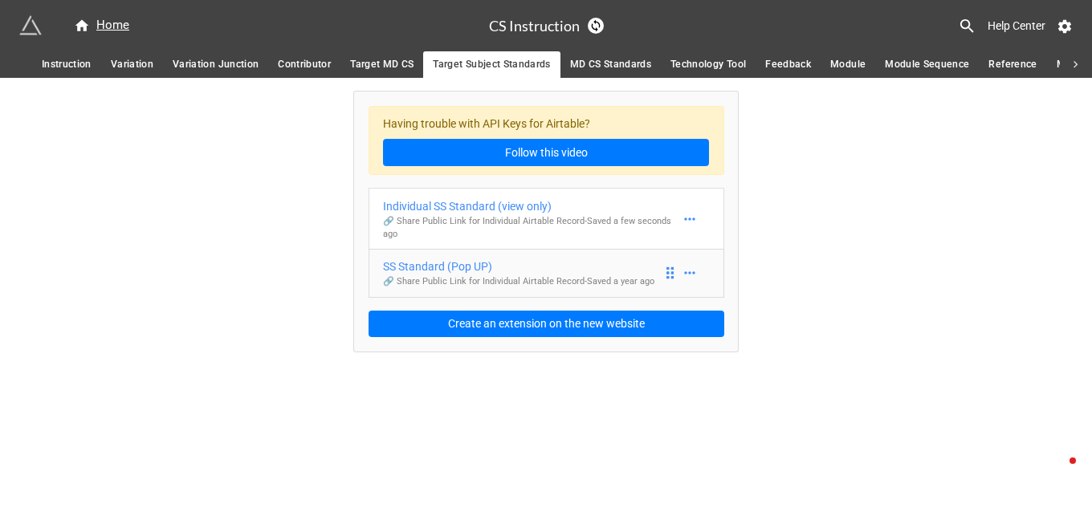
click at [450, 265] on div "SS Standard (Pop UP)" at bounding box center [518, 267] width 271 height 18
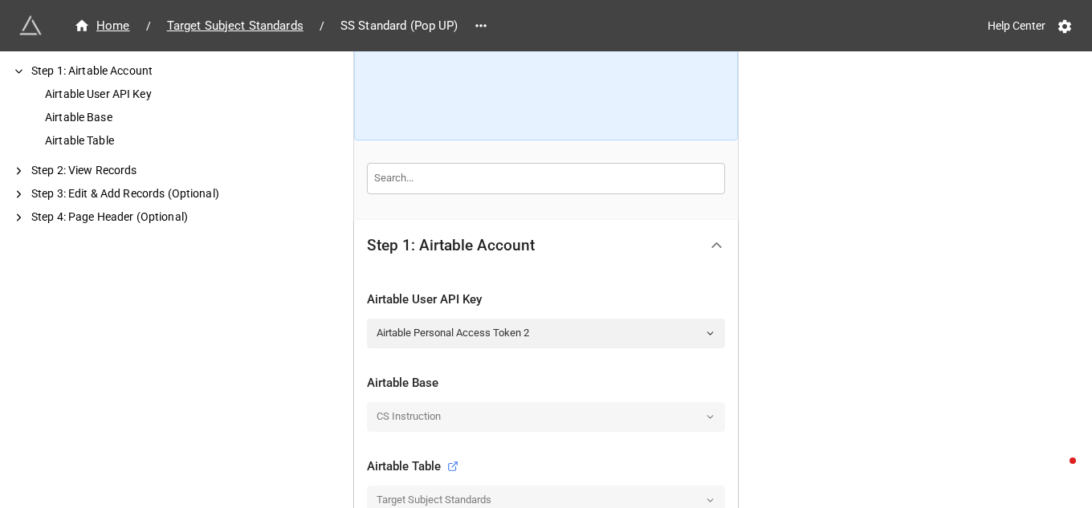
scroll to position [160, 0]
click at [705, 332] on icon at bounding box center [710, 332] width 10 height 10
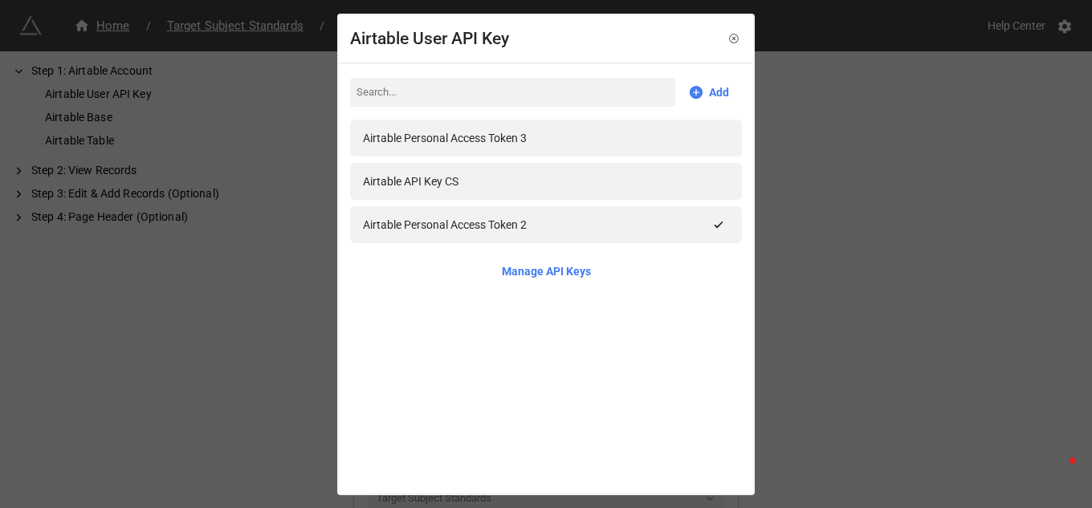
click at [599, 140] on div "Airtable Personal Access Token 3" at bounding box center [546, 138] width 366 height 18
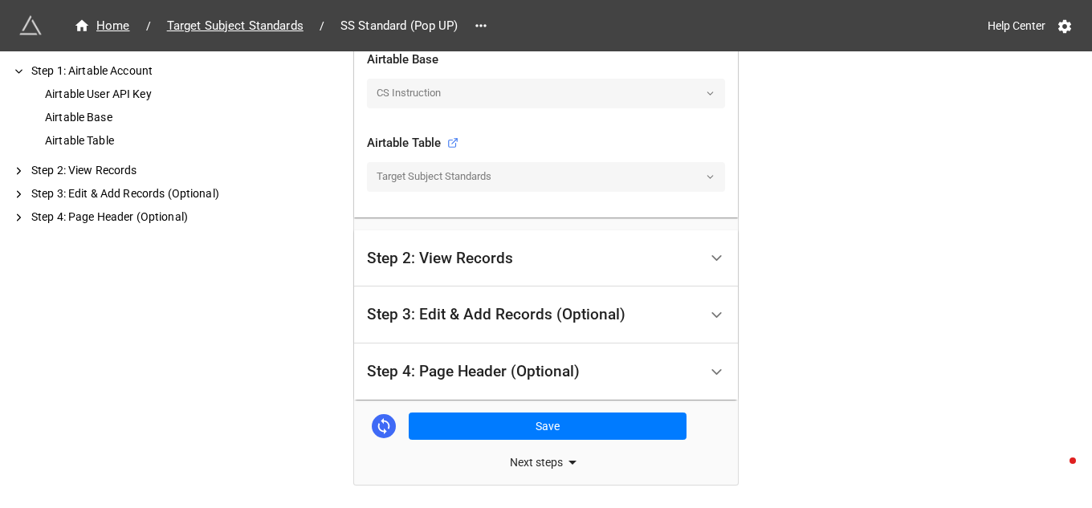
scroll to position [538, 0]
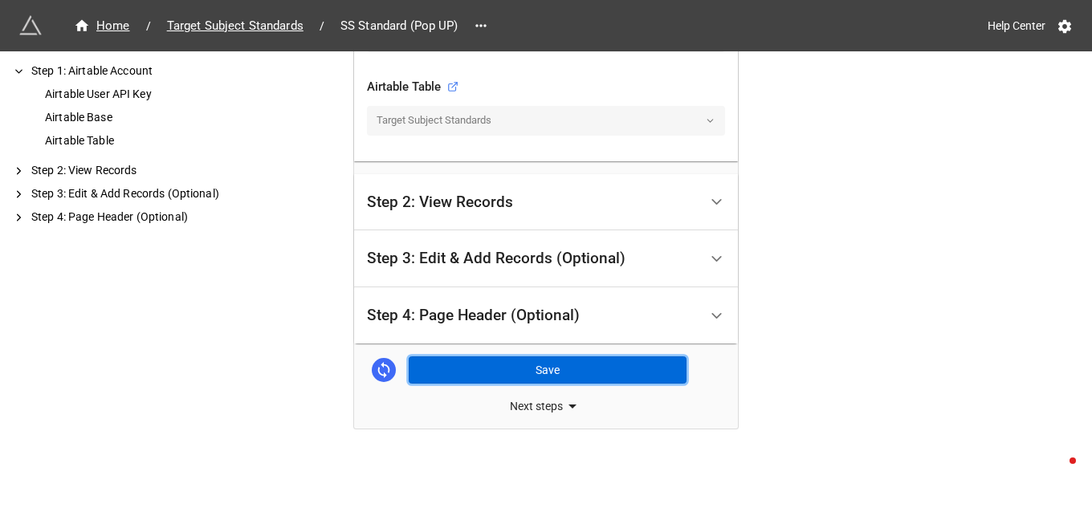
click at [539, 372] on button "Save" at bounding box center [548, 369] width 278 height 27
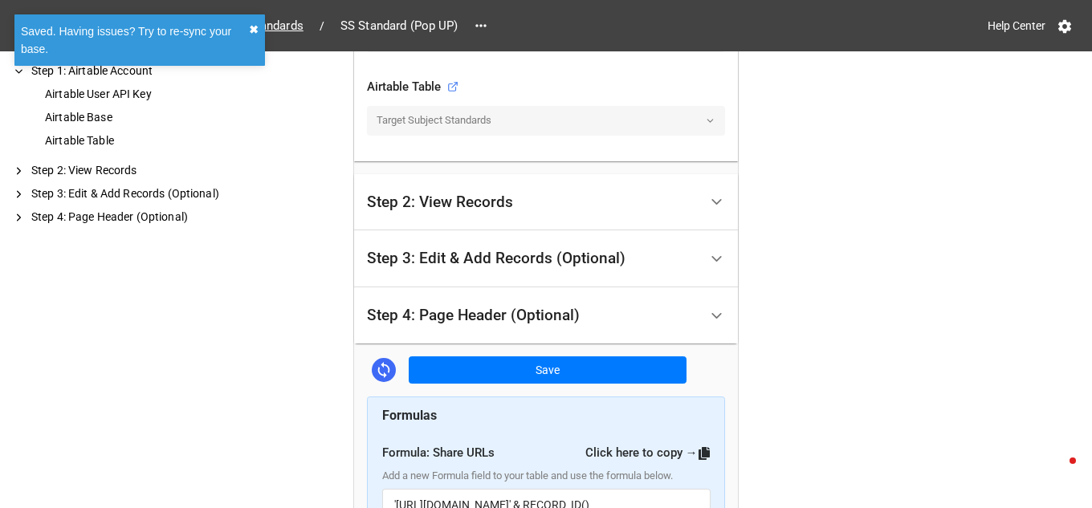
click at [256, 31] on button "✖︎" at bounding box center [254, 30] width 10 height 18
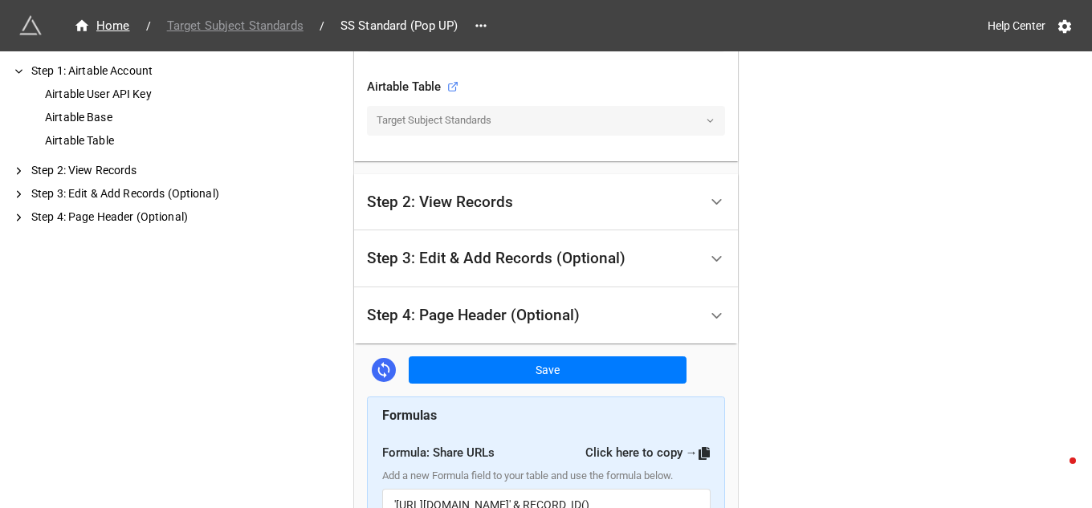
click at [250, 22] on span "Target Subject Standards" at bounding box center [235, 26] width 156 height 18
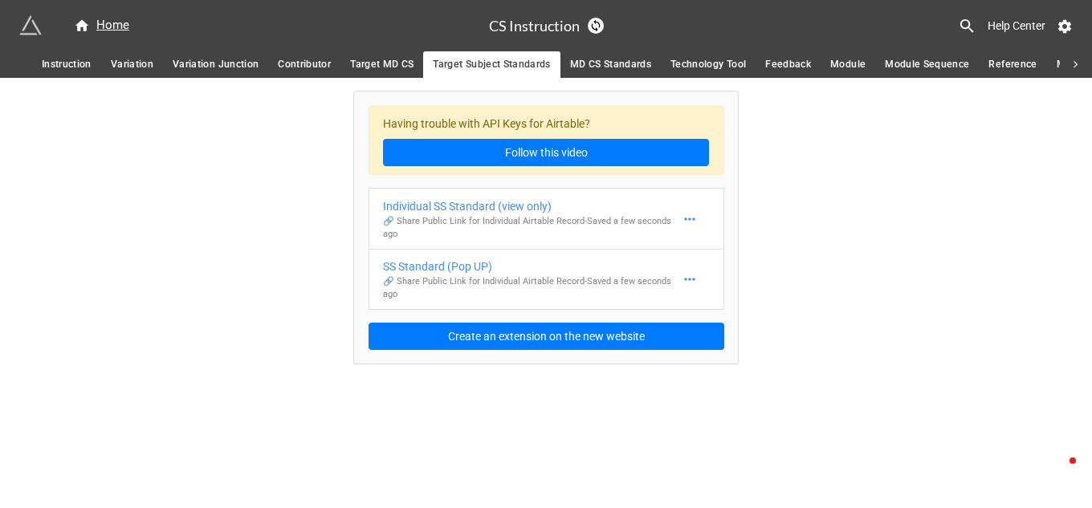
click at [605, 68] on span "MD CS Standards" at bounding box center [610, 64] width 81 height 17
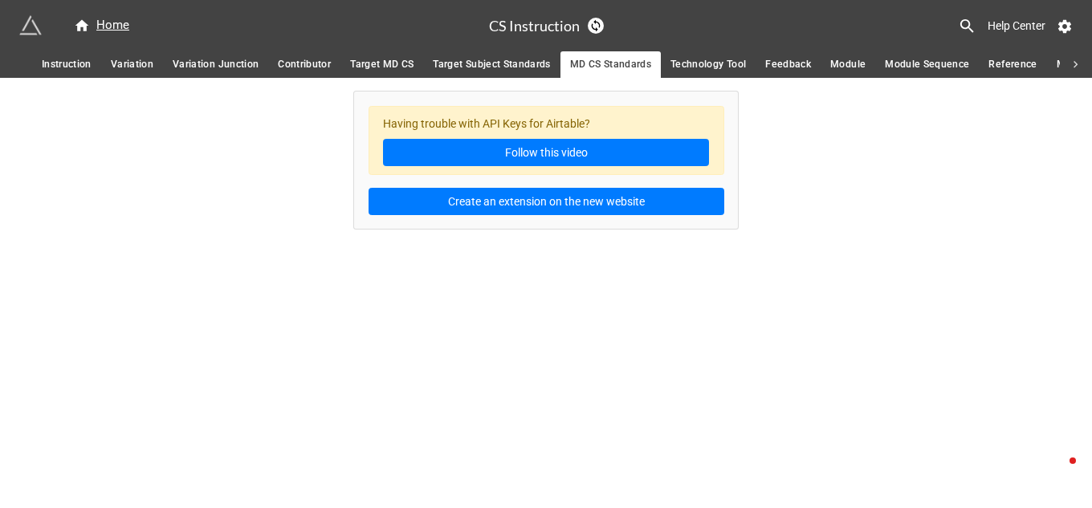
click at [690, 65] on span "Technology Tool" at bounding box center [707, 64] width 75 height 17
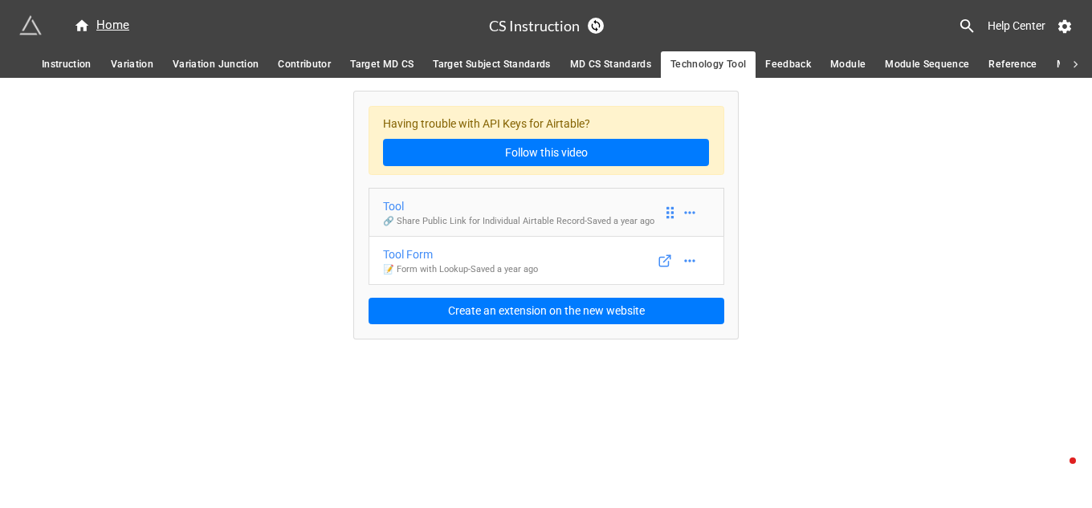
click at [535, 201] on div "Tool" at bounding box center [518, 206] width 271 height 18
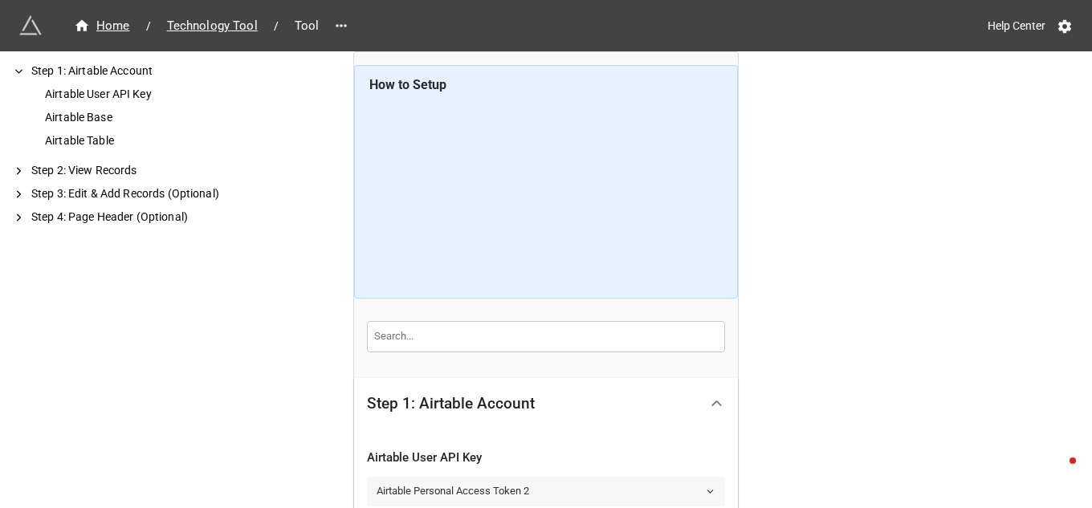
click at [711, 491] on link "Airtable Personal Access Token 2" at bounding box center [546, 491] width 358 height 29
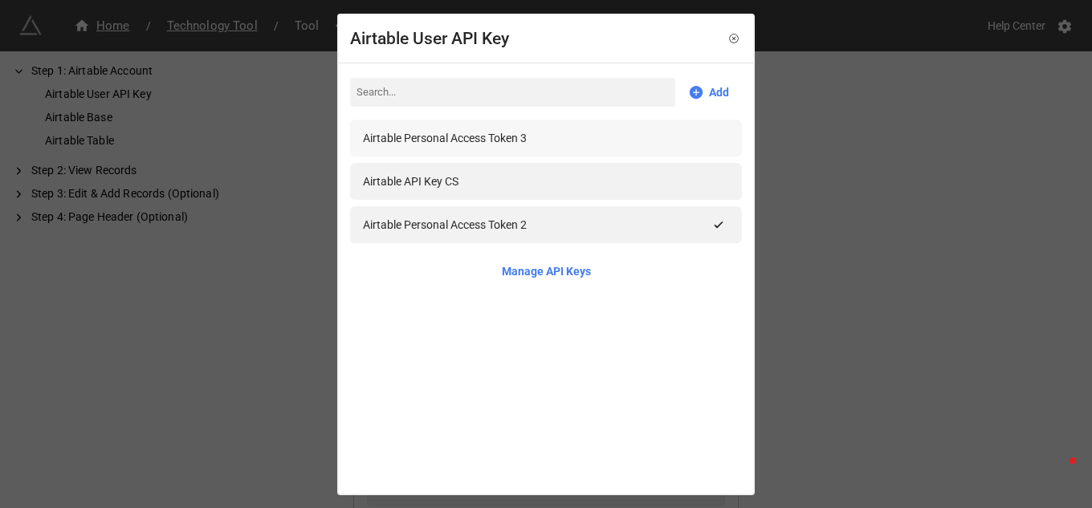
click at [547, 143] on div "Airtable Personal Access Token 3" at bounding box center [546, 138] width 366 height 18
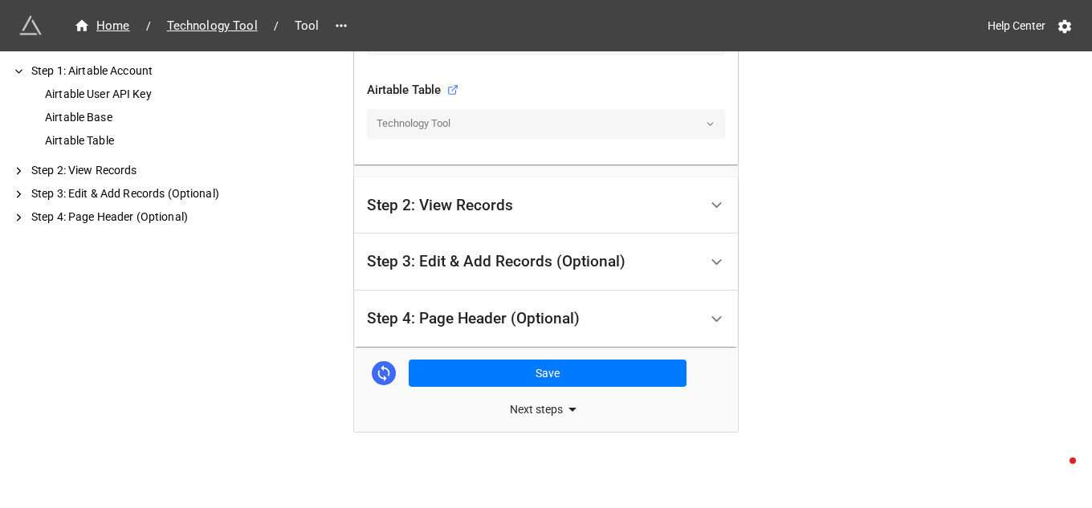
scroll to position [538, 0]
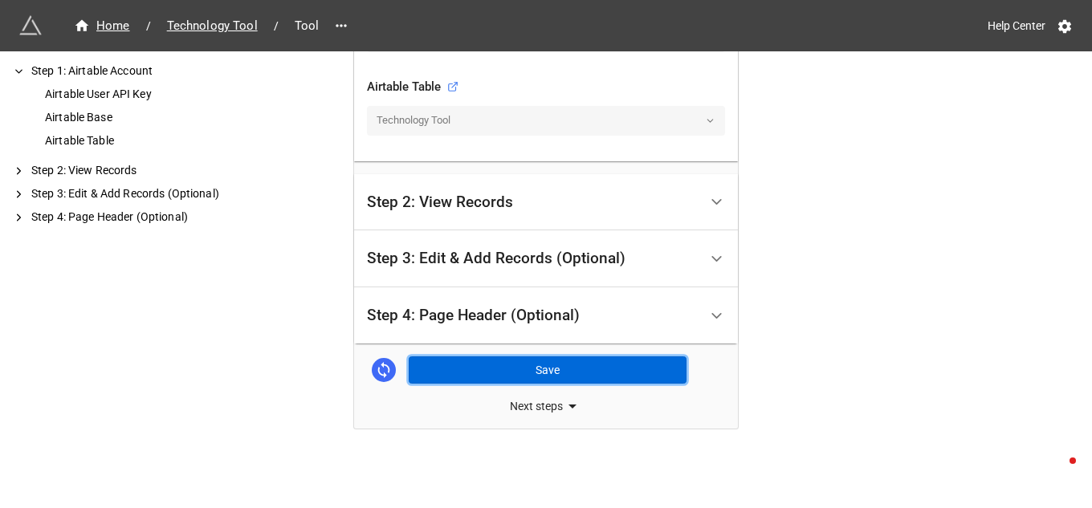
click at [523, 364] on button "Save" at bounding box center [548, 369] width 278 height 27
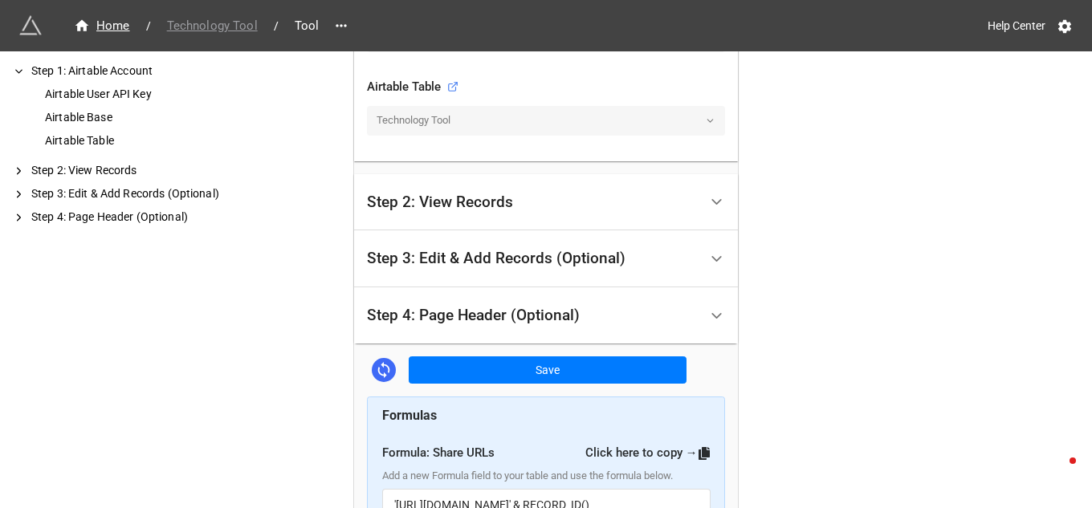
click at [244, 29] on span "Technology Tool" at bounding box center [212, 26] width 110 height 18
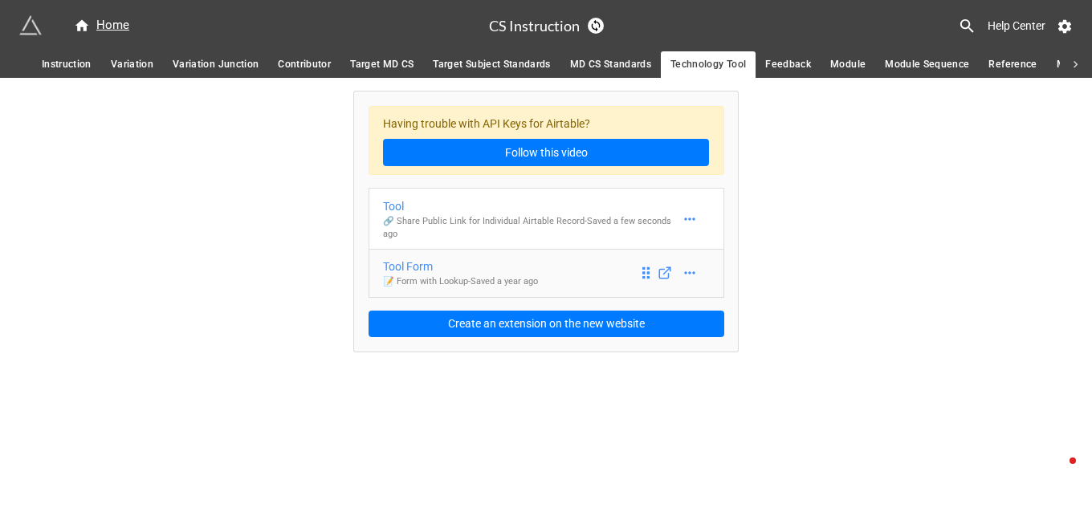
click at [424, 266] on div "Tool Form" at bounding box center [460, 267] width 155 height 18
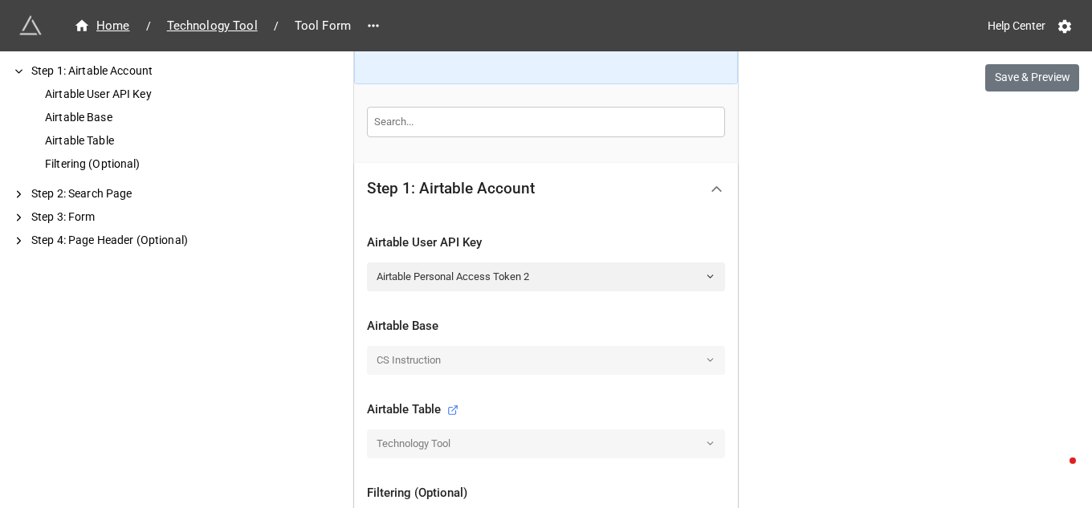
scroll to position [320, 0]
click at [705, 275] on icon at bounding box center [710, 276] width 10 height 10
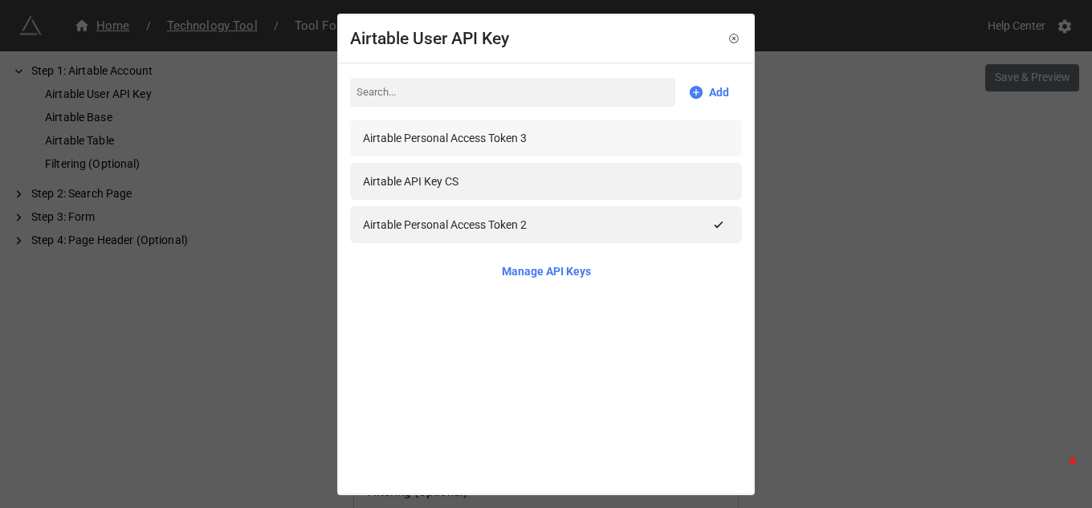
click at [504, 144] on div "Airtable Personal Access Token 3" at bounding box center [445, 138] width 164 height 18
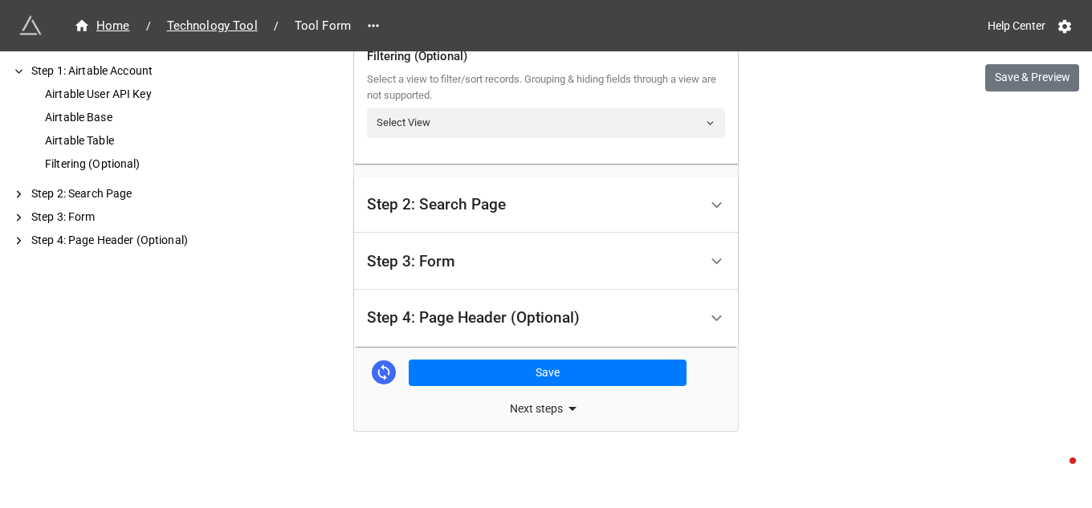
scroll to position [759, 0]
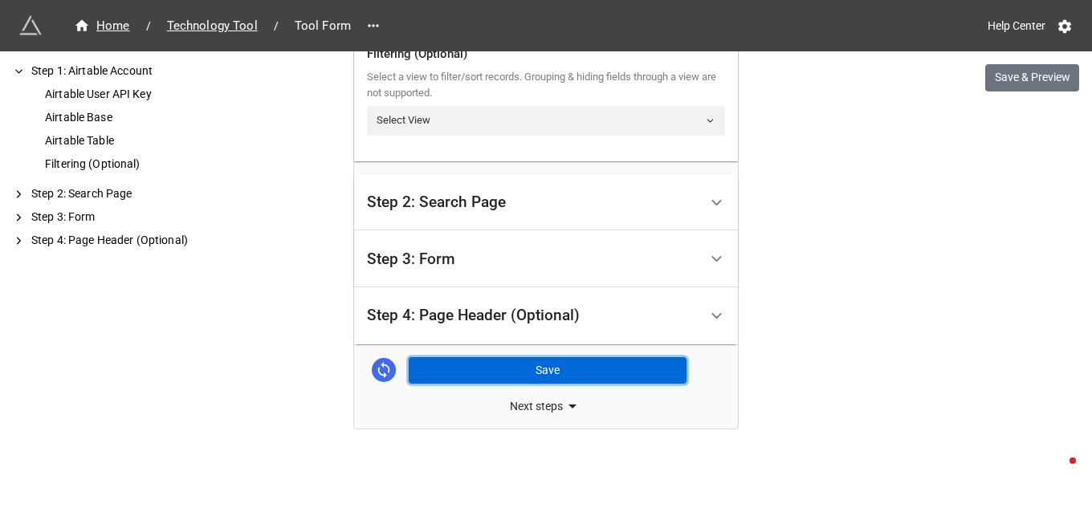
click at [554, 369] on button "Save" at bounding box center [548, 370] width 278 height 27
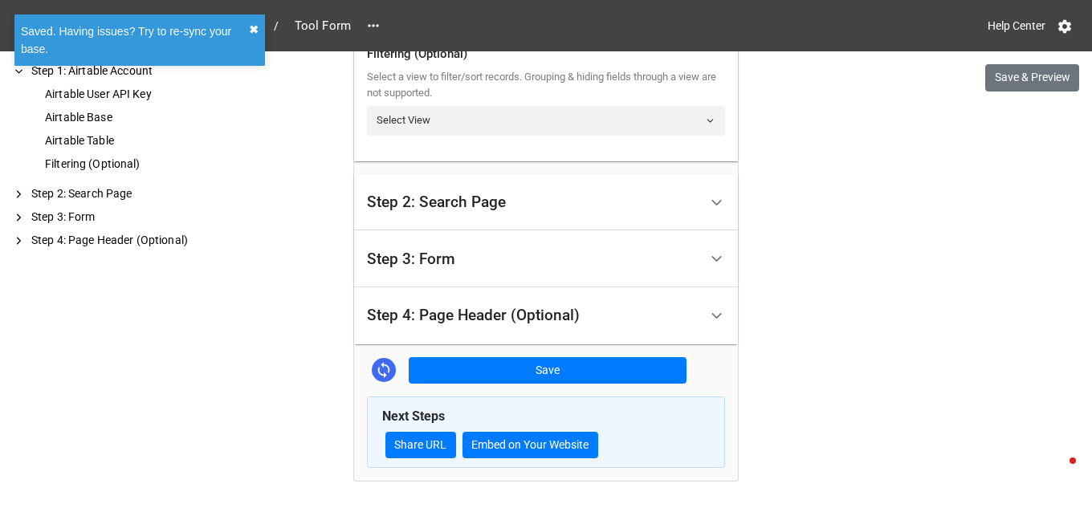
click at [250, 27] on button "✖︎" at bounding box center [254, 30] width 10 height 18
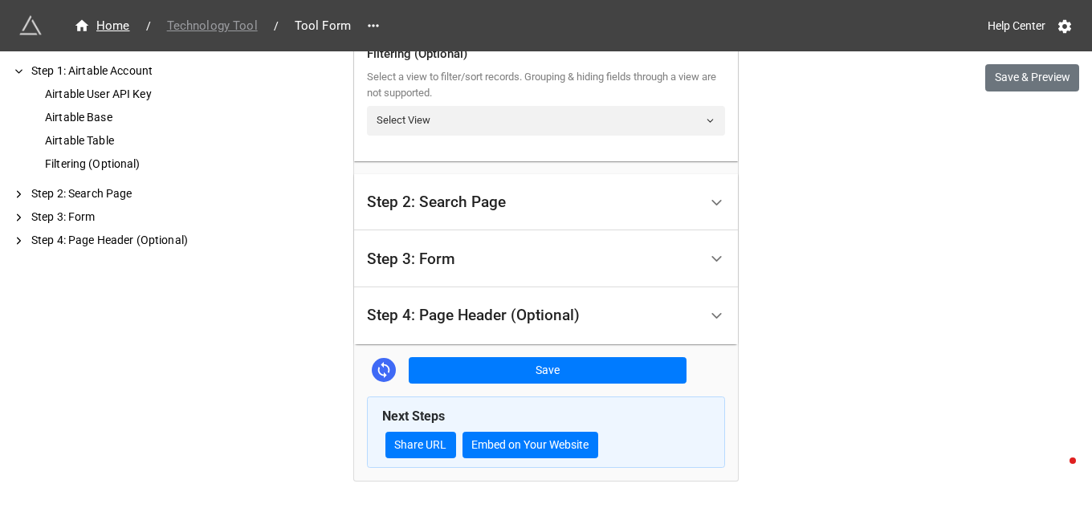
click at [245, 28] on span "Technology Tool" at bounding box center [212, 26] width 110 height 18
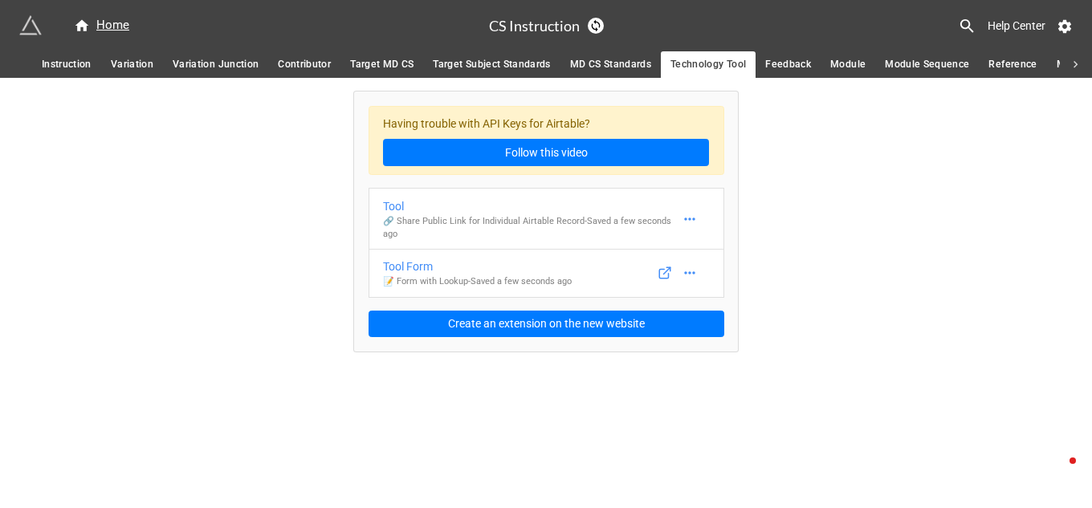
click at [784, 67] on span "Feedback" at bounding box center [788, 64] width 46 height 17
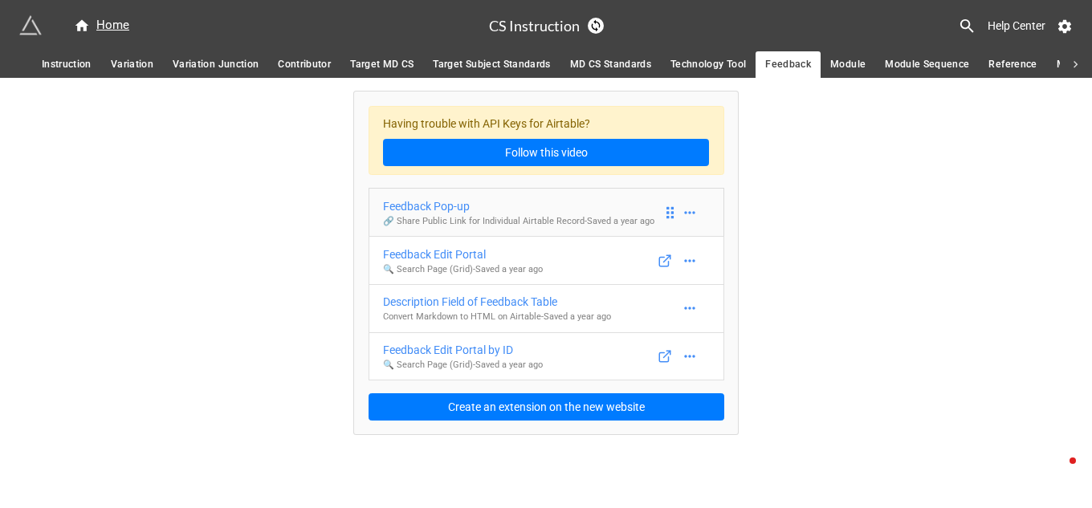
click at [424, 205] on div "Feedback Pop-up" at bounding box center [518, 206] width 271 height 18
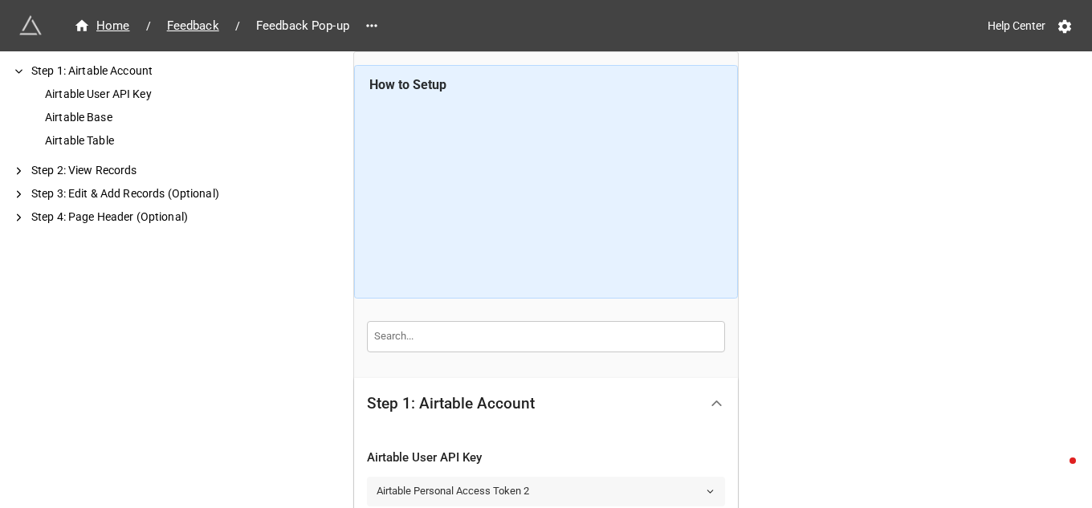
click at [707, 491] on polyline at bounding box center [710, 491] width 6 height 2
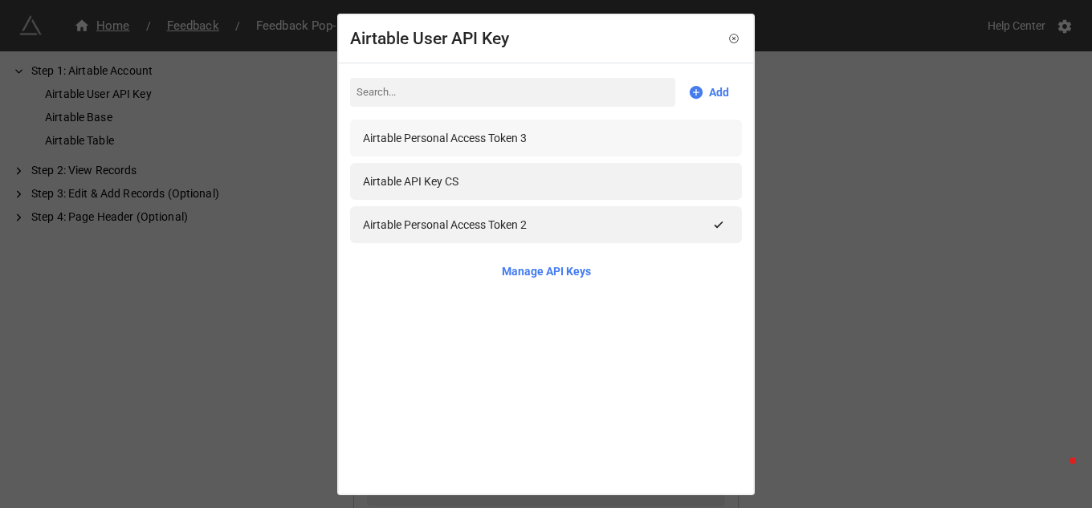
click at [482, 140] on div "Airtable Personal Access Token 3" at bounding box center [445, 138] width 164 height 18
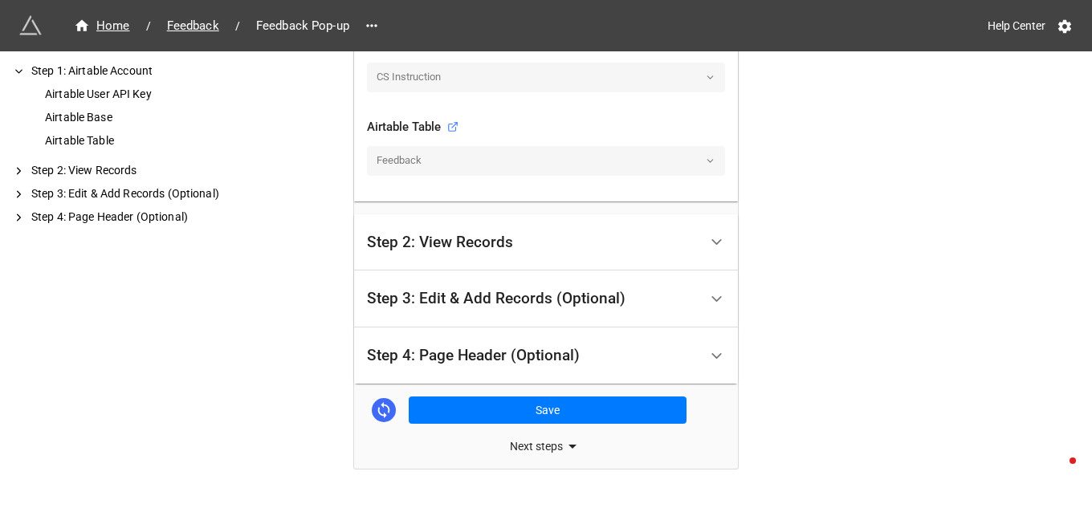
scroll to position [538, 0]
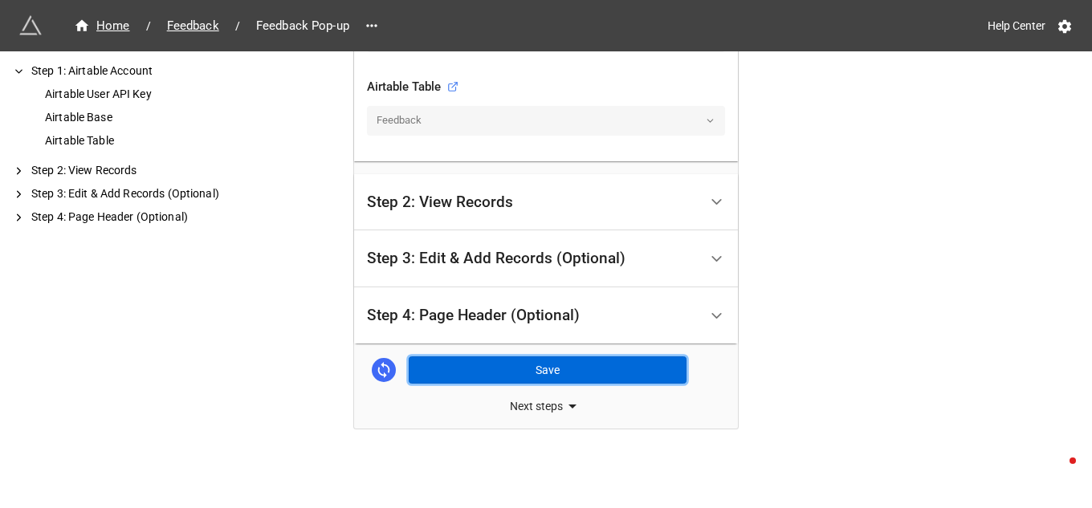
click at [552, 369] on button "Save" at bounding box center [548, 369] width 278 height 27
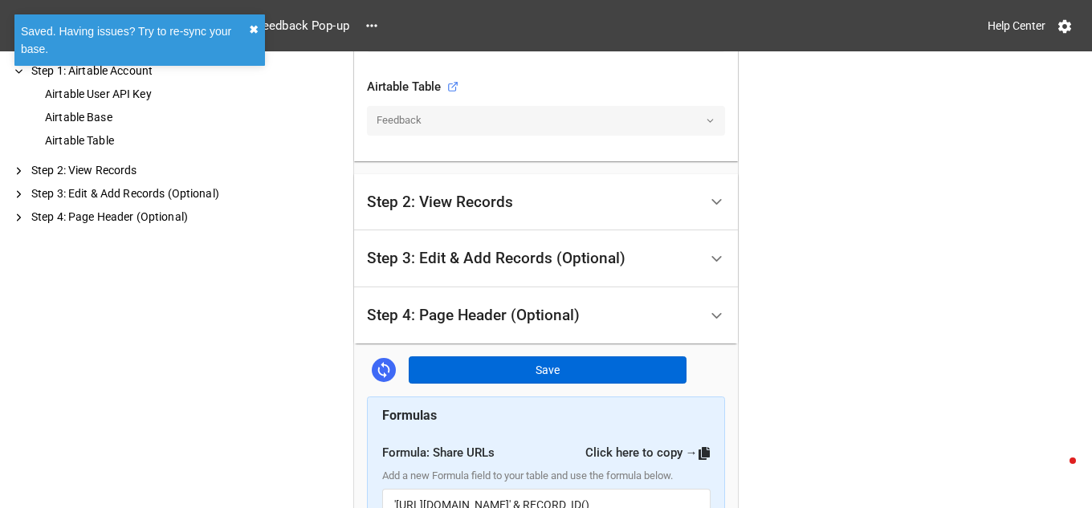
click at [254, 29] on button "✖︎" at bounding box center [254, 30] width 10 height 18
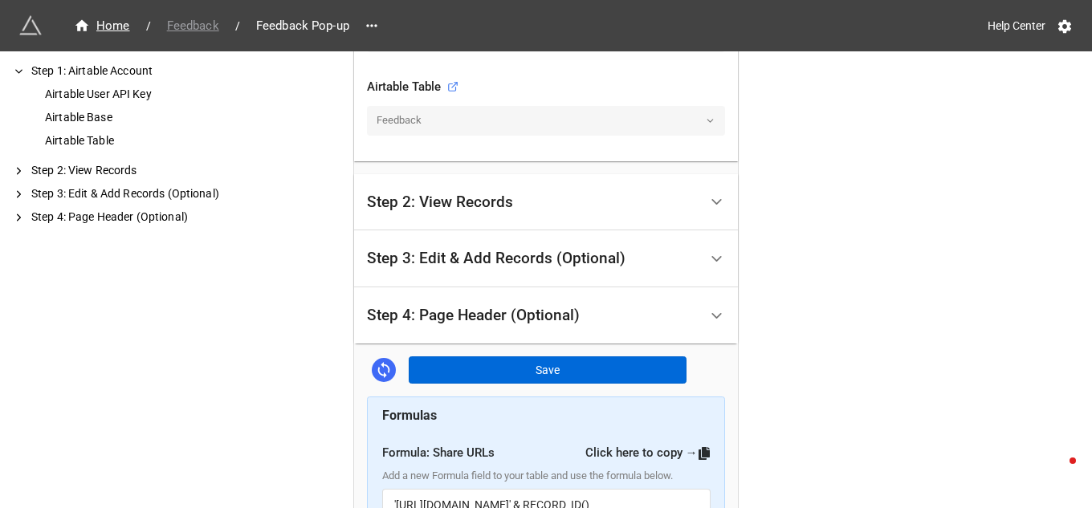
click at [201, 22] on span "Feedback" at bounding box center [192, 26] width 71 height 18
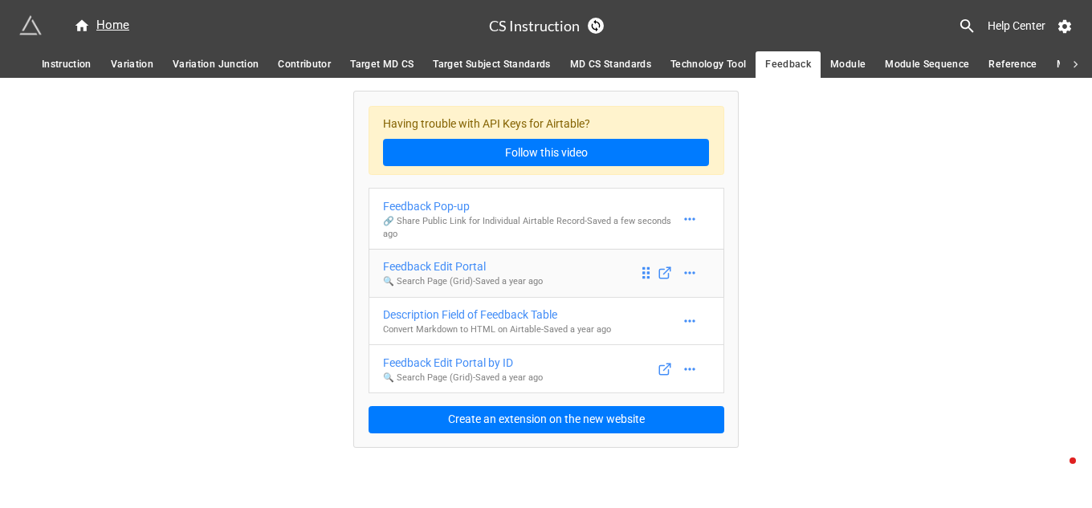
click at [469, 265] on div "Feedback Edit Portal" at bounding box center [463, 267] width 160 height 18
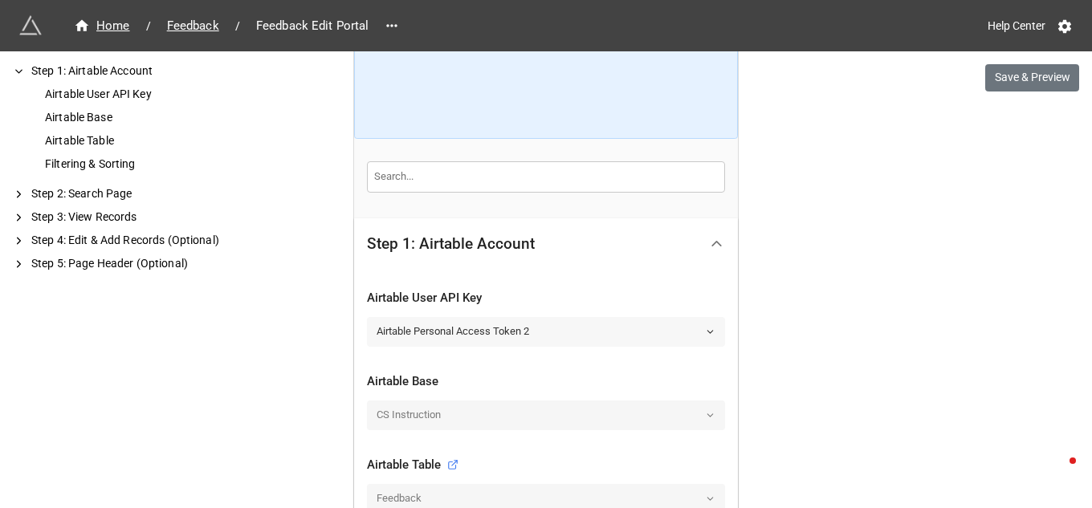
scroll to position [161, 0]
click at [705, 330] on icon at bounding box center [710, 331] width 10 height 10
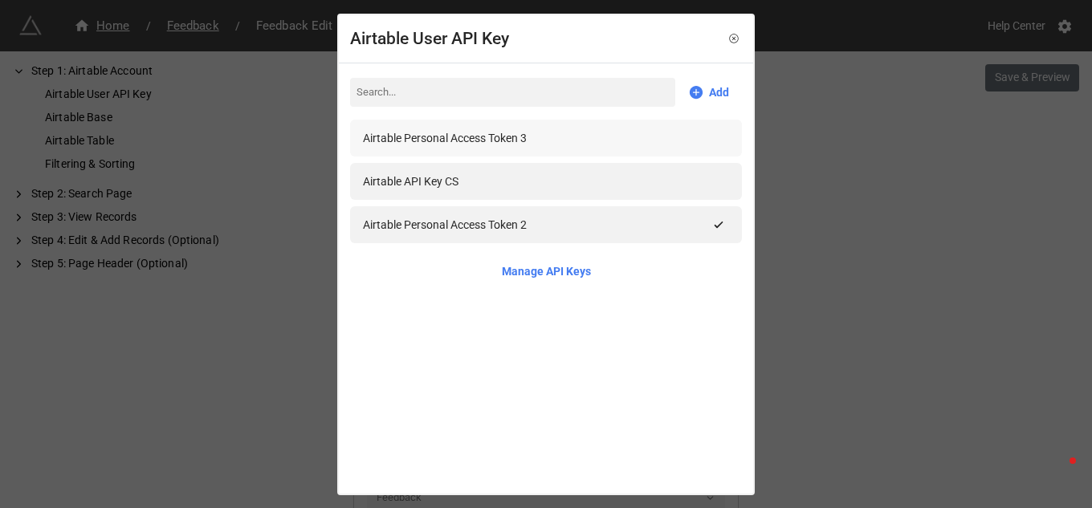
click at [504, 137] on div "Airtable Personal Access Token 3" at bounding box center [445, 138] width 164 height 18
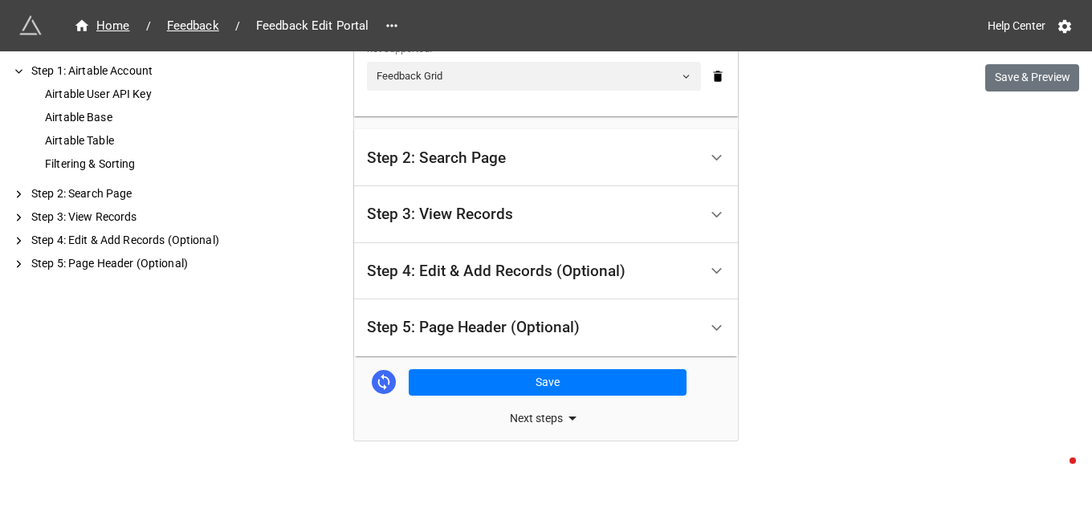
scroll to position [710, 0]
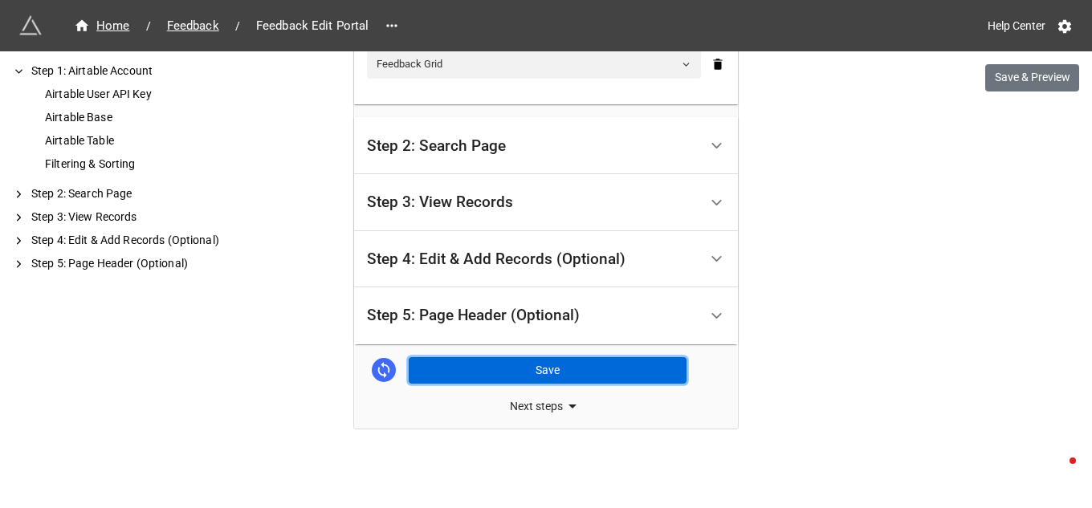
click at [531, 364] on button "Save" at bounding box center [548, 370] width 278 height 27
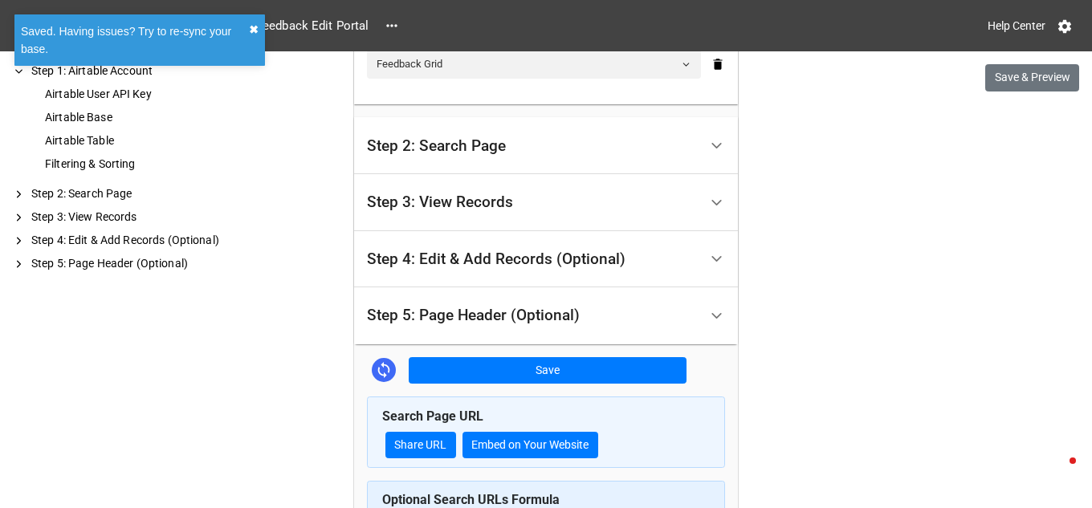
click at [251, 29] on button "✖︎" at bounding box center [254, 30] width 10 height 18
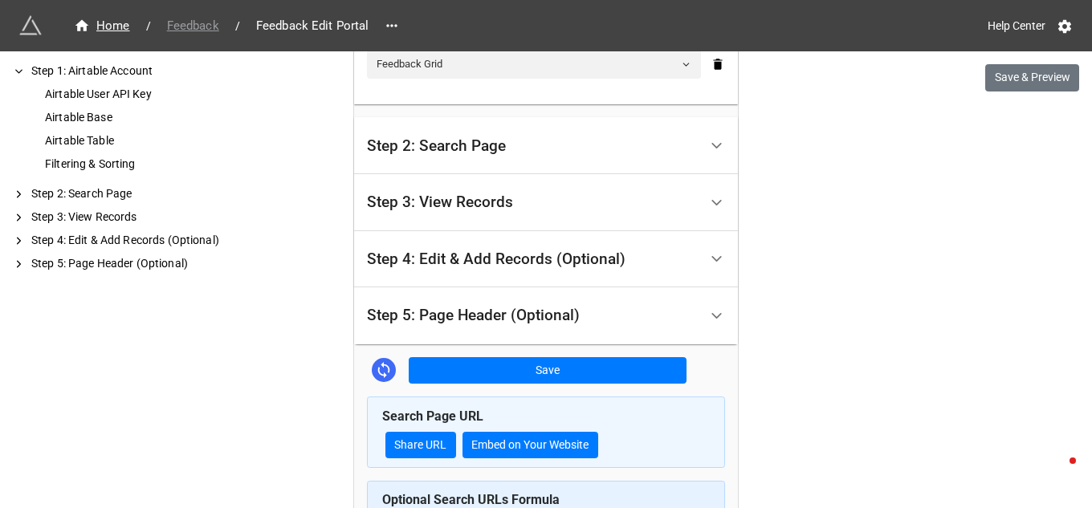
click at [189, 22] on span "Feedback" at bounding box center [192, 26] width 71 height 18
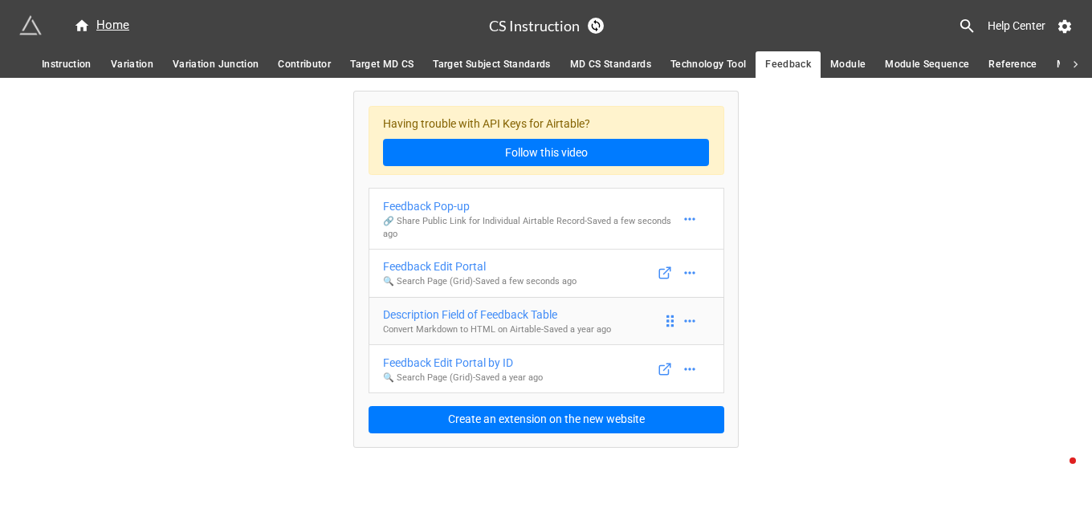
click at [514, 314] on div "Description Field of Feedback Table" at bounding box center [497, 315] width 228 height 18
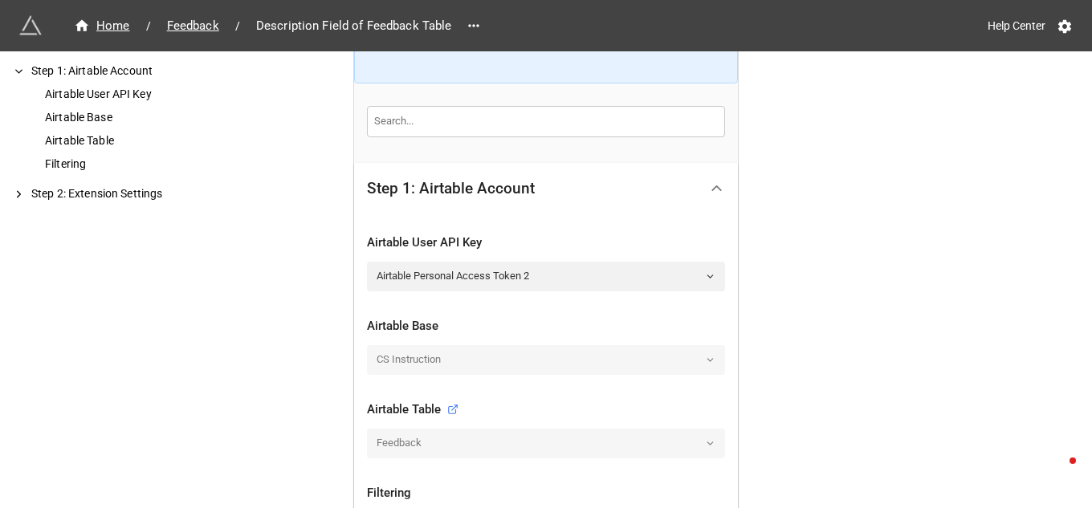
scroll to position [214, 0]
click at [705, 273] on icon at bounding box center [710, 277] width 10 height 10
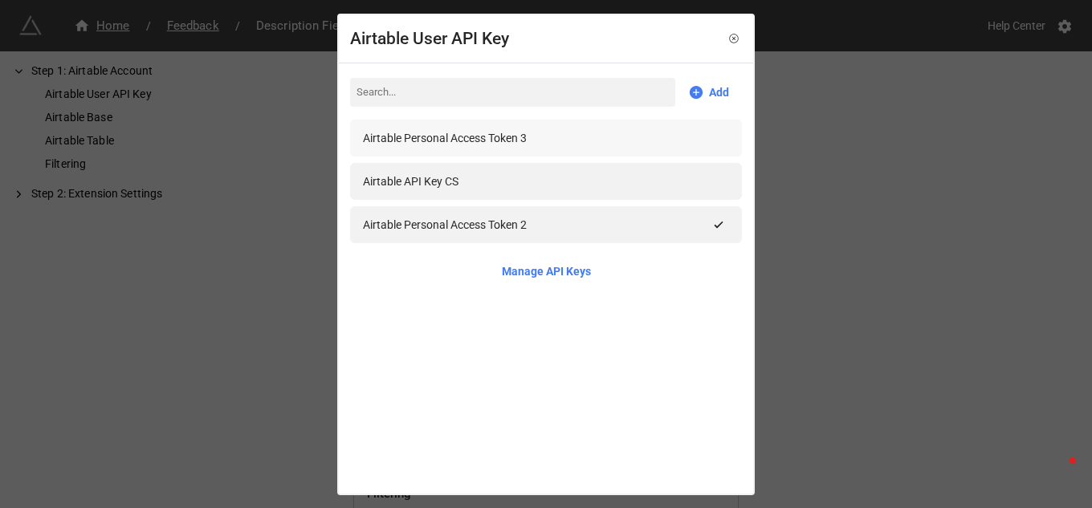
click at [480, 132] on div "Airtable Personal Access Token 3" at bounding box center [445, 138] width 164 height 18
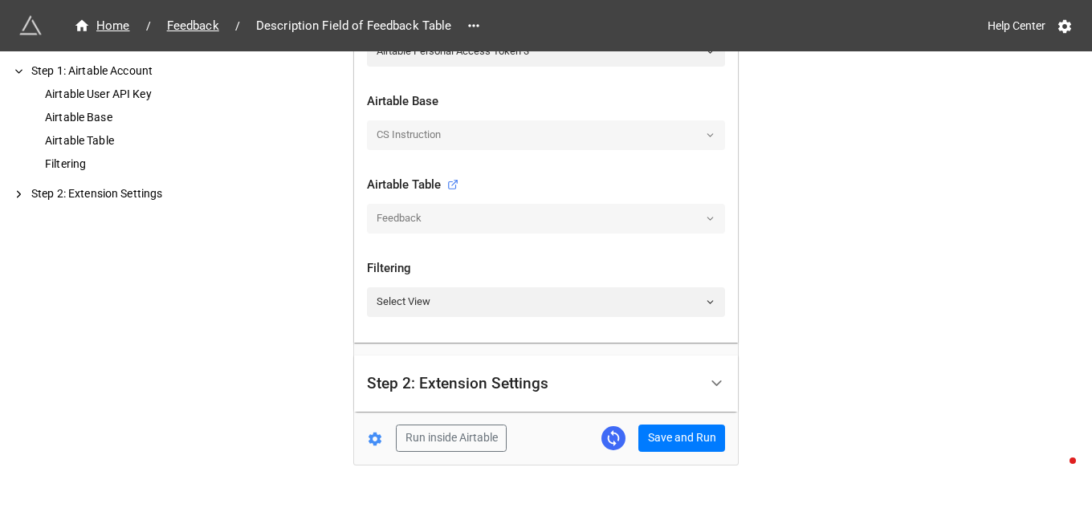
scroll to position [476, 0]
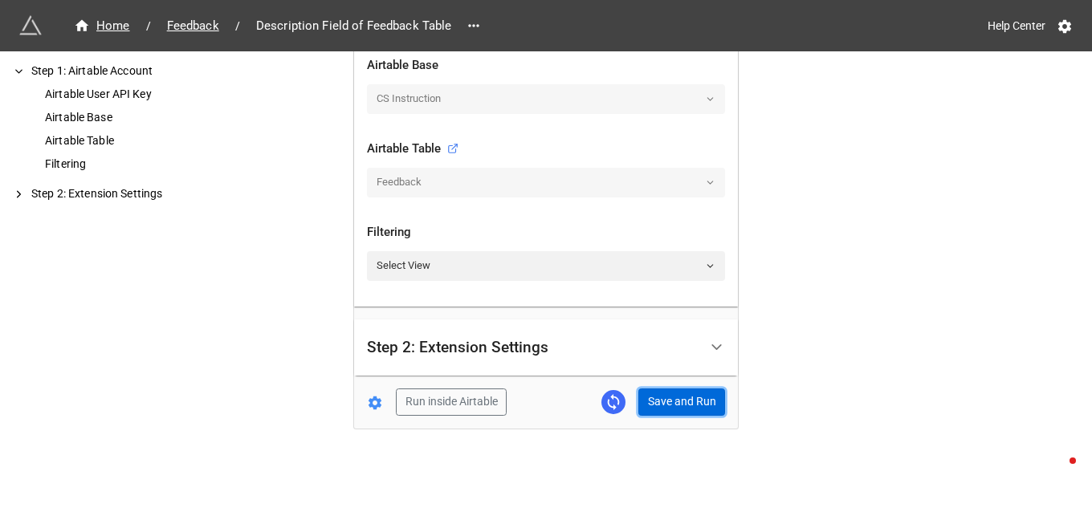
click at [663, 399] on button "Save and Run" at bounding box center [681, 402] width 87 height 27
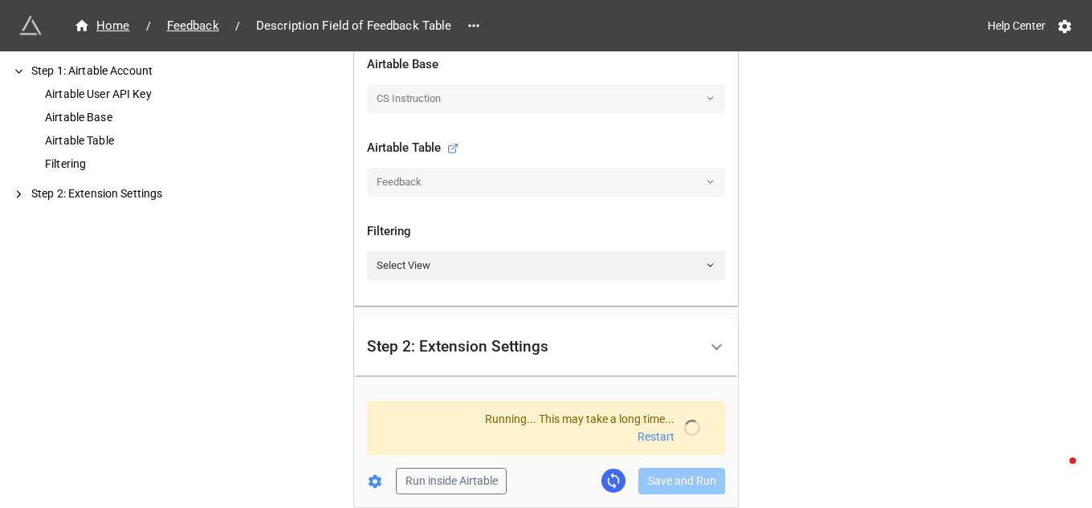
scroll to position [580, 0]
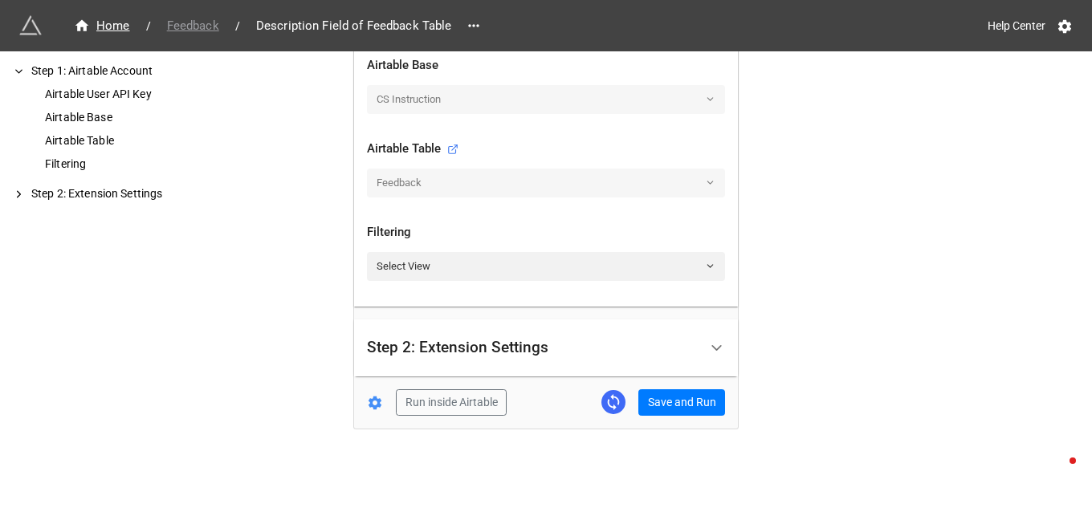
click at [205, 26] on span "Feedback" at bounding box center [192, 26] width 71 height 18
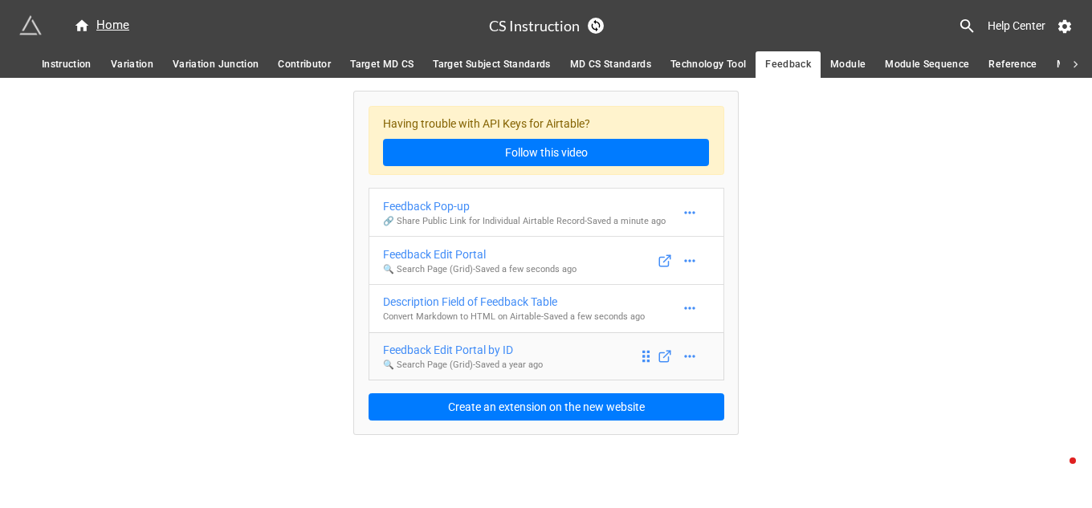
click at [486, 349] on div "Feedback Edit Portal by ID" at bounding box center [463, 350] width 160 height 18
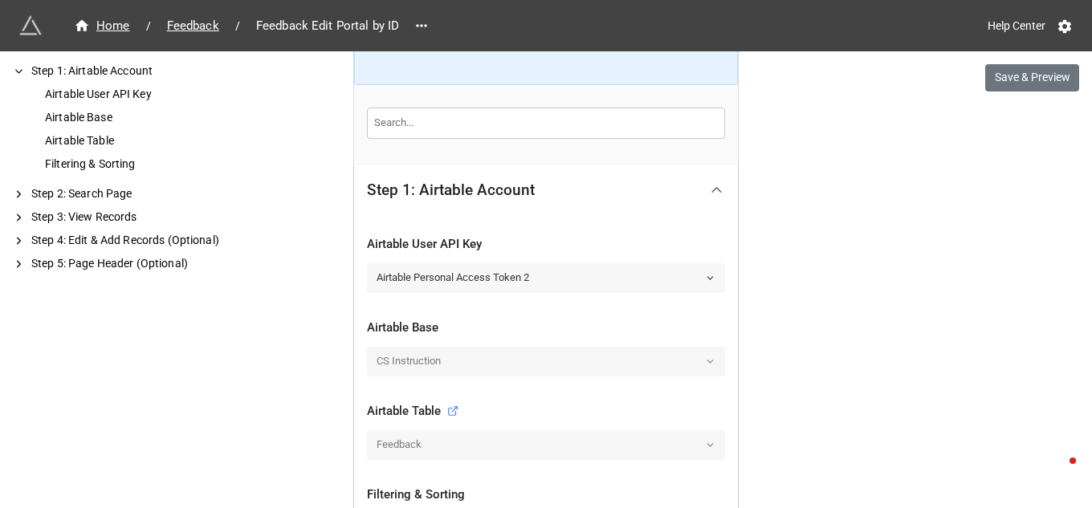
scroll to position [214, 0]
click at [709, 274] on icon at bounding box center [710, 277] width 10 height 10
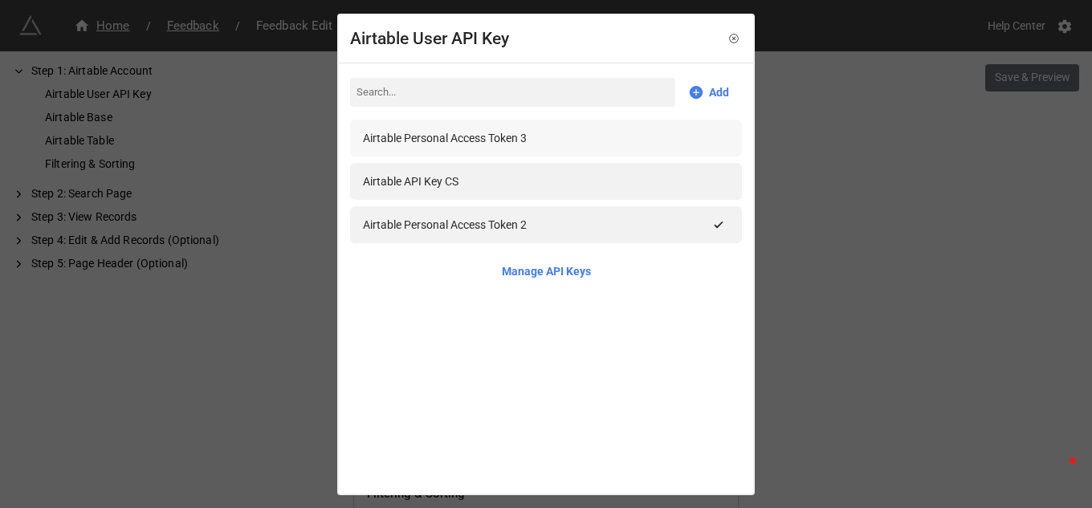
click at [486, 125] on div "Airtable Personal Access Token 3" at bounding box center [546, 138] width 392 height 37
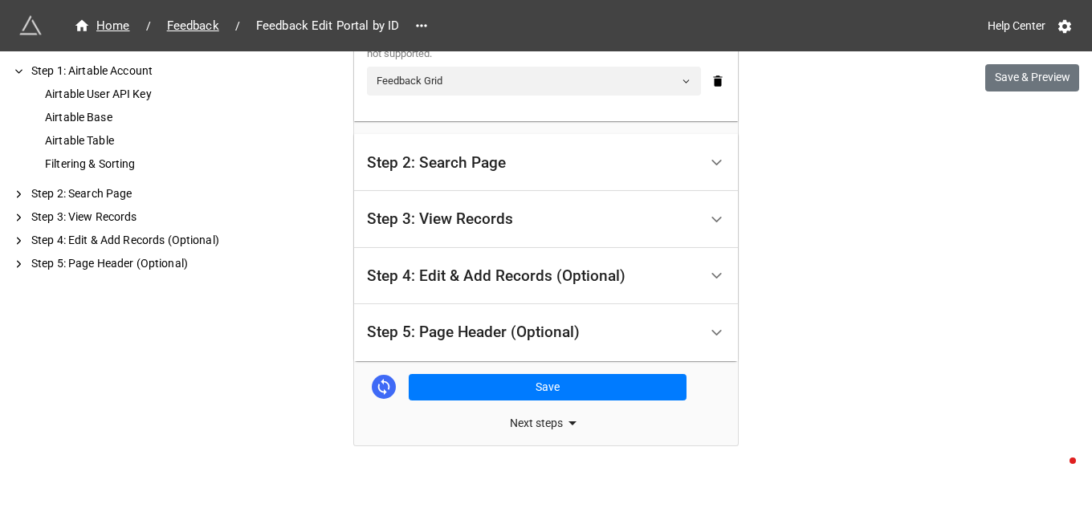
scroll to position [710, 0]
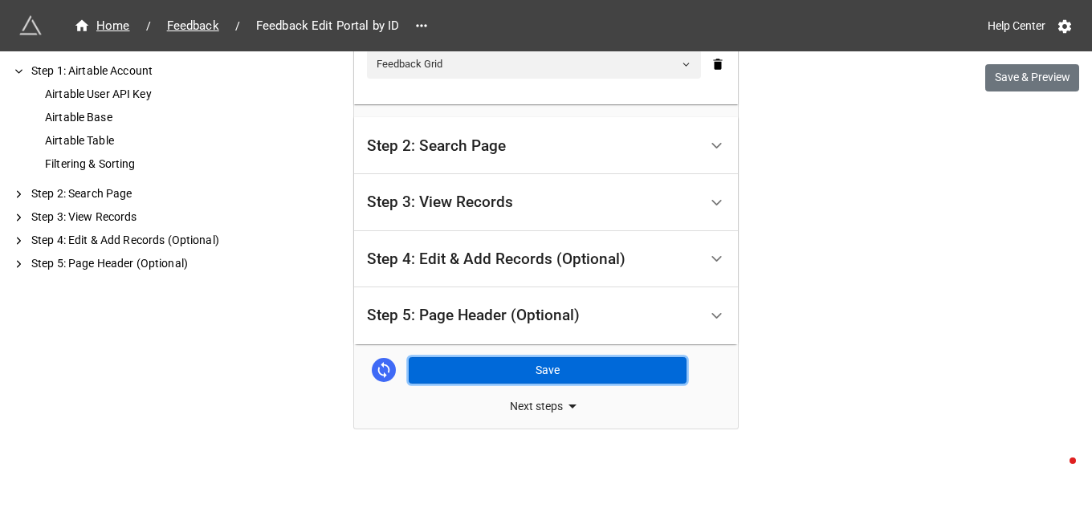
click at [535, 370] on button "Save" at bounding box center [548, 370] width 278 height 27
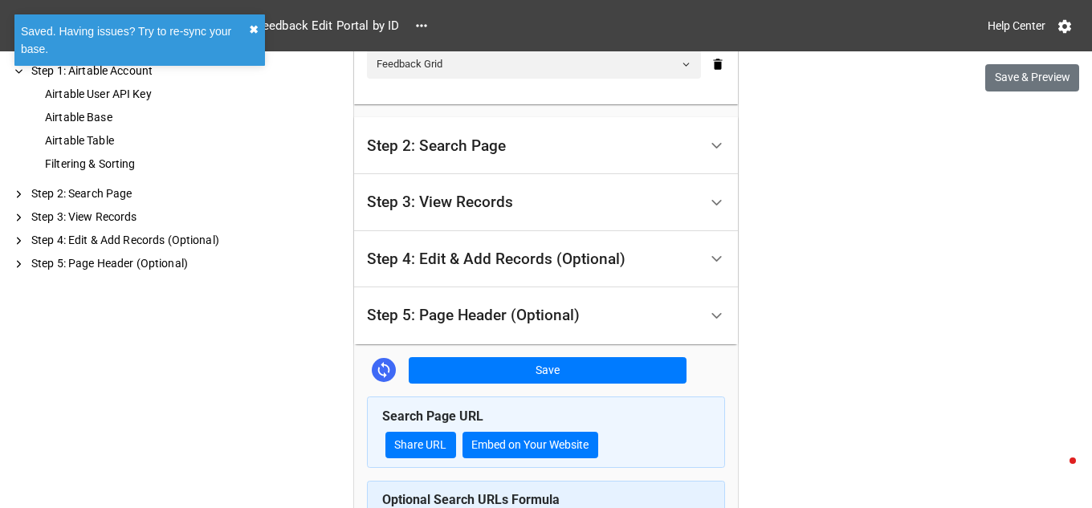
click at [254, 27] on button "✖︎" at bounding box center [254, 30] width 10 height 18
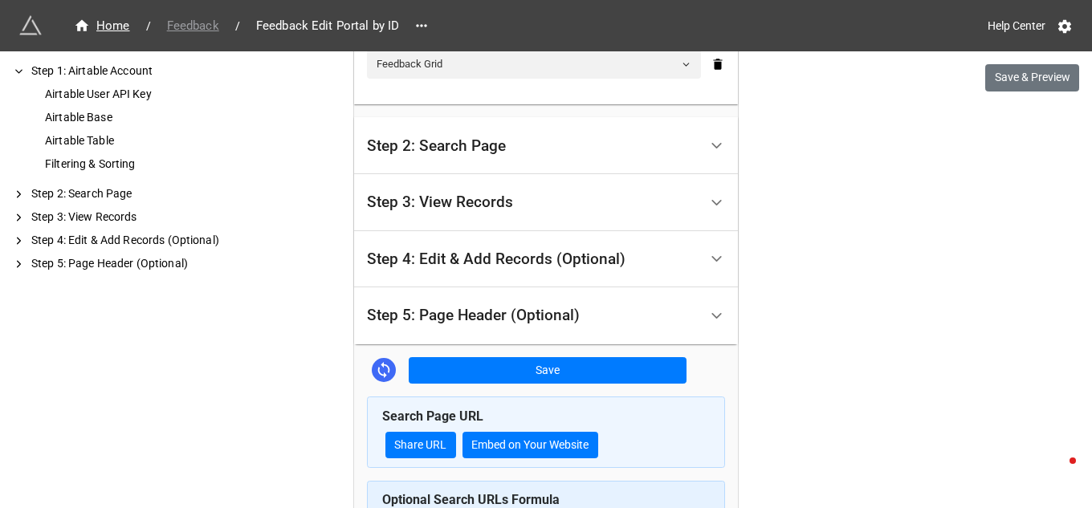
click at [189, 26] on span "Feedback" at bounding box center [192, 26] width 71 height 18
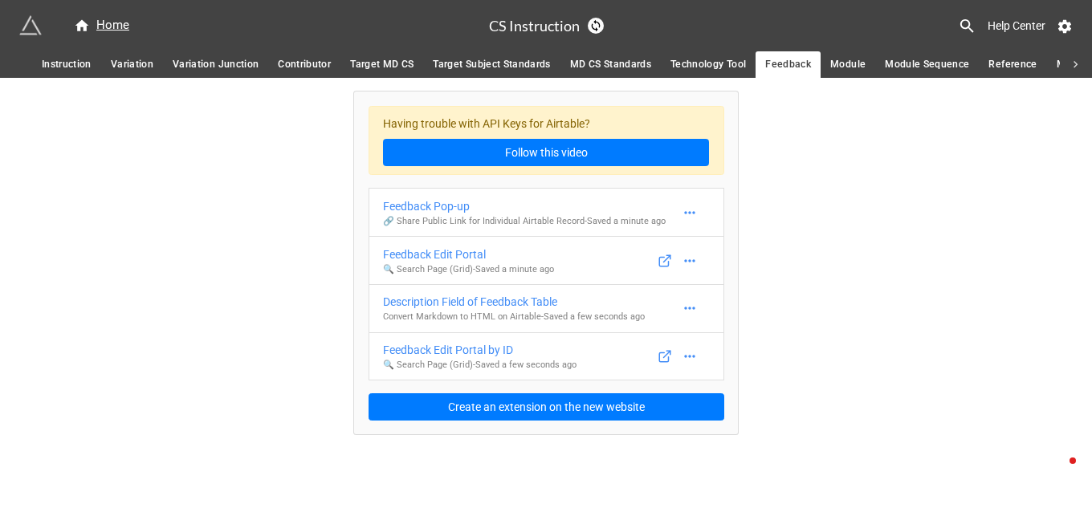
click at [843, 62] on span "Module" at bounding box center [847, 64] width 35 height 17
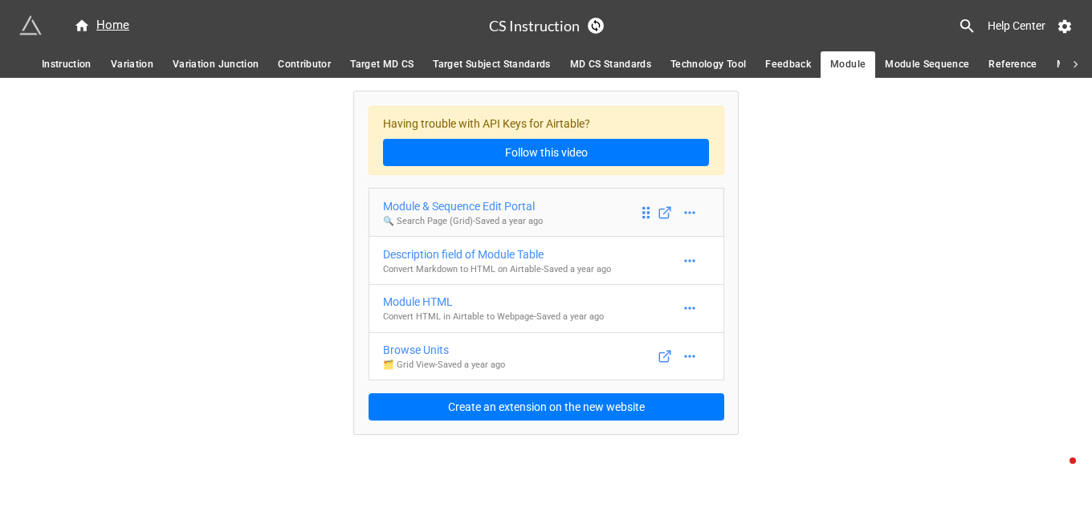
click at [510, 207] on div "Module & Sequence Edit Portal" at bounding box center [463, 206] width 160 height 18
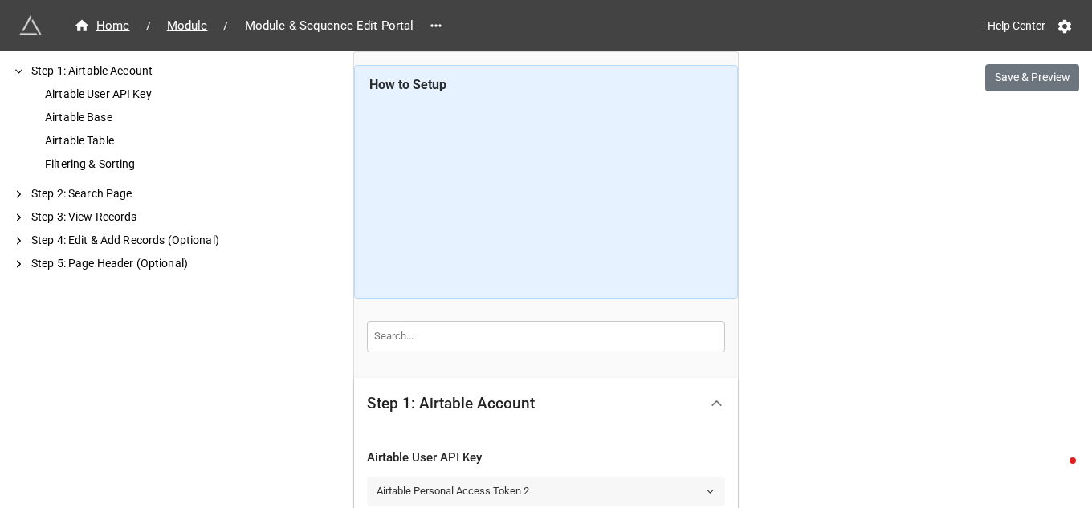
click at [709, 488] on icon at bounding box center [710, 491] width 10 height 10
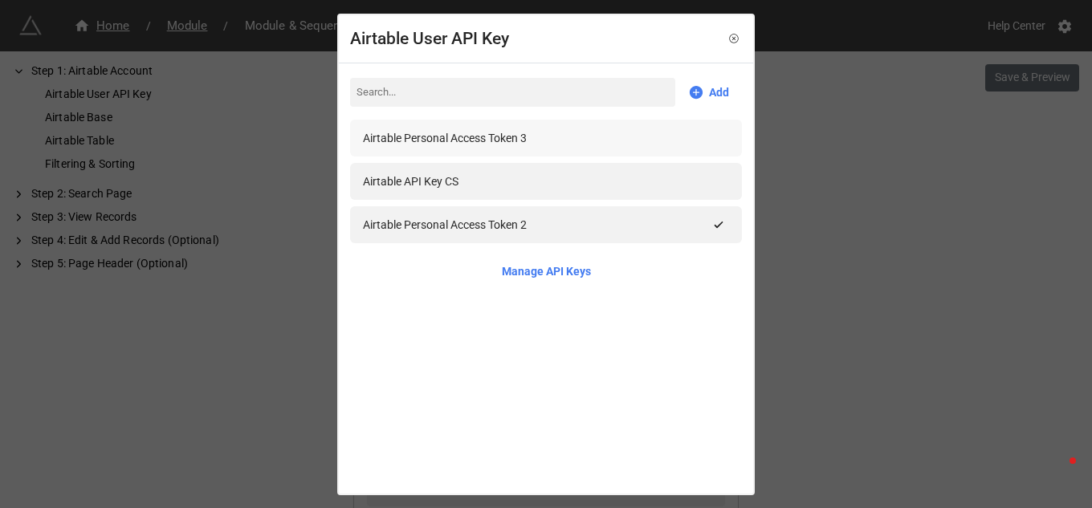
click at [504, 138] on div "Airtable Personal Access Token 3" at bounding box center [445, 138] width 164 height 18
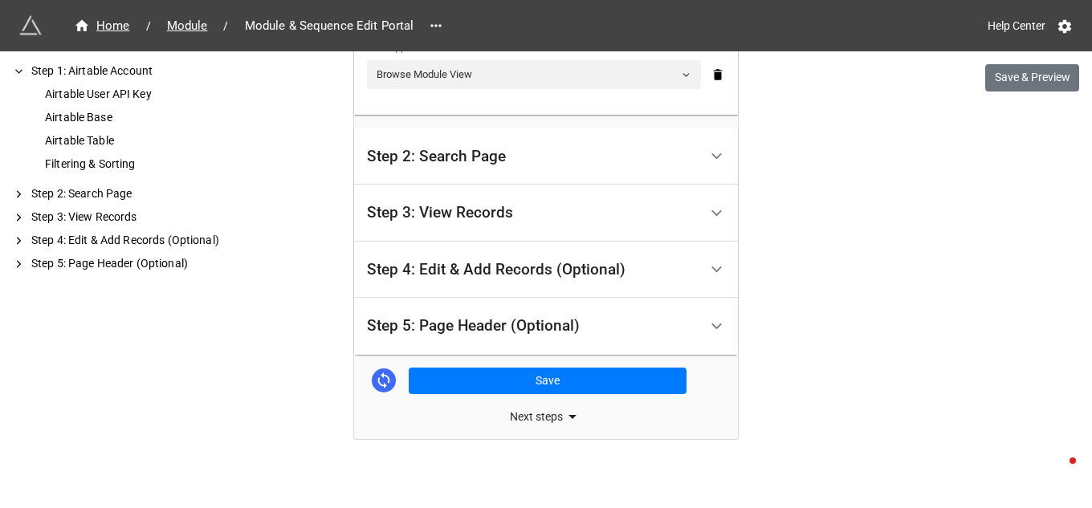
scroll to position [710, 0]
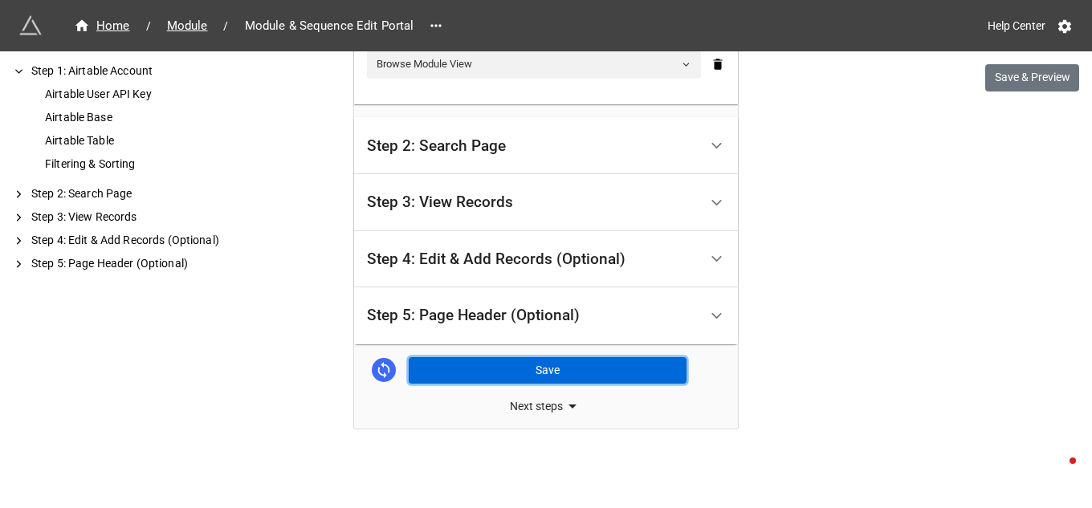
click at [564, 367] on button "Save" at bounding box center [548, 370] width 278 height 27
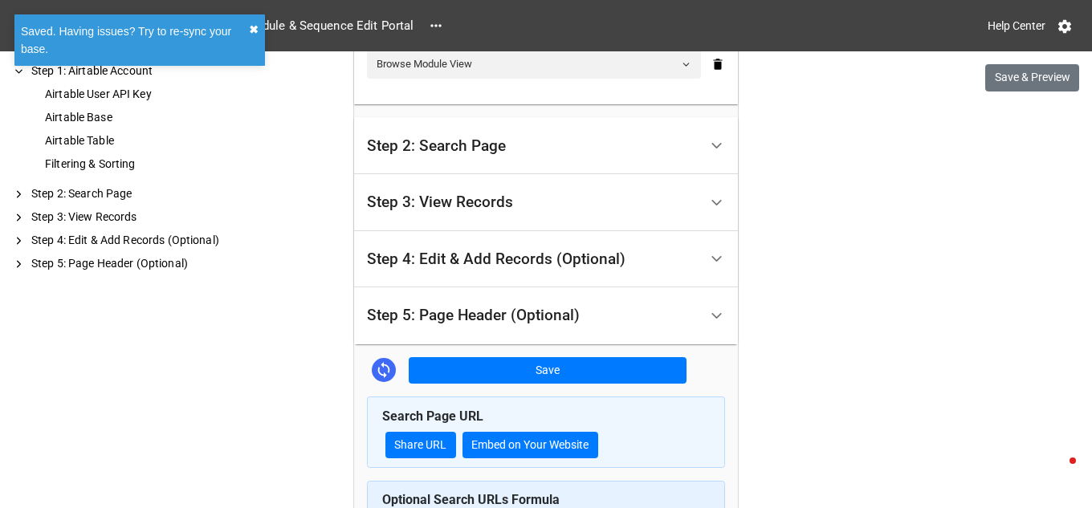
click at [252, 28] on button "✖︎" at bounding box center [254, 30] width 10 height 18
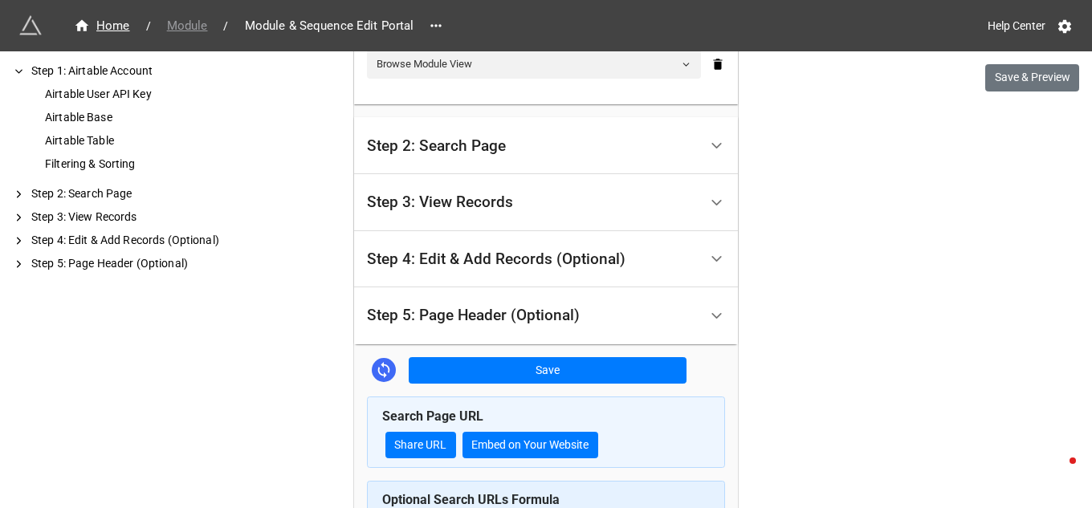
click at [195, 26] on span "Module" at bounding box center [187, 26] width 60 height 18
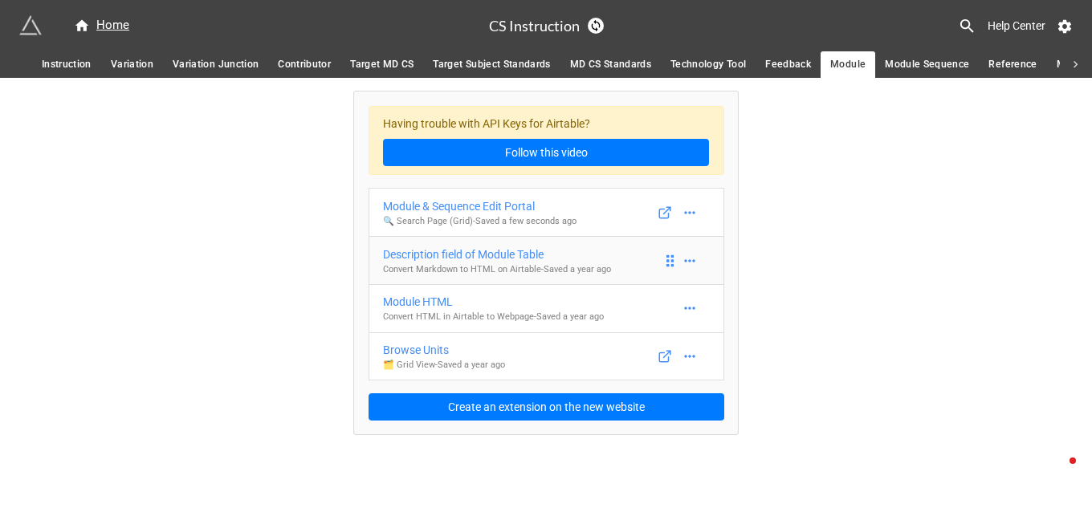
click at [510, 251] on div "Description field of Module Table" at bounding box center [497, 255] width 228 height 18
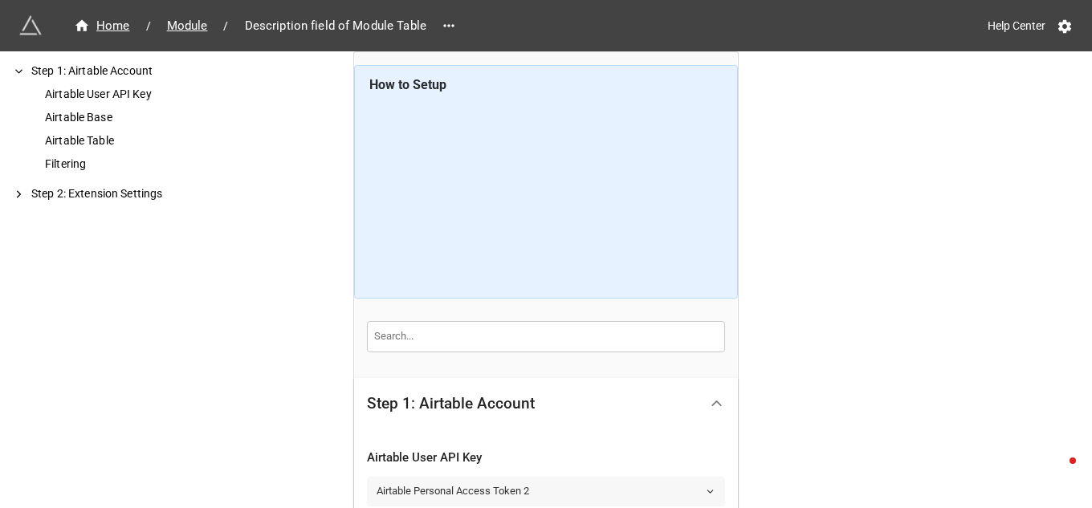
click at [707, 490] on icon at bounding box center [710, 491] width 10 height 10
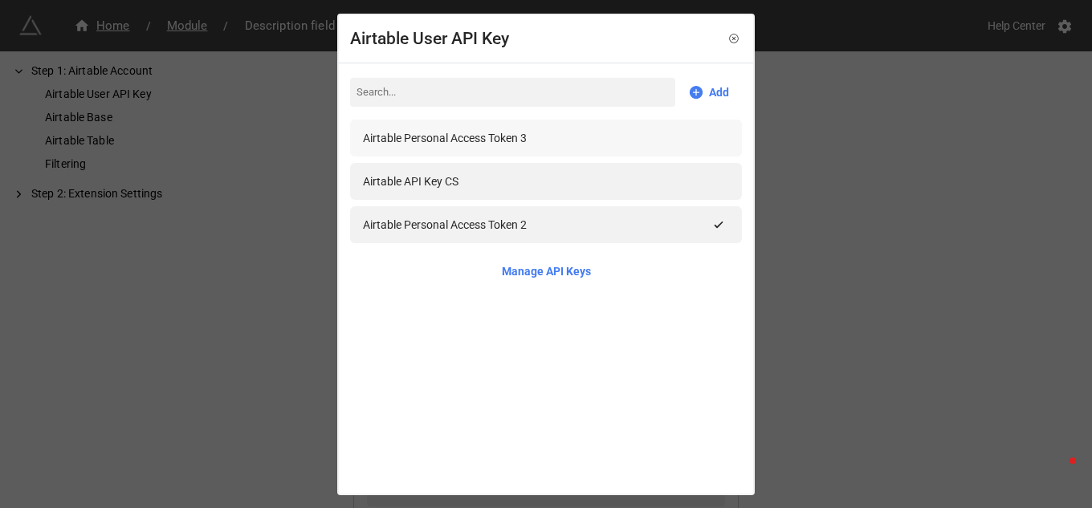
click at [492, 138] on div "Airtable Personal Access Token 3" at bounding box center [445, 138] width 164 height 18
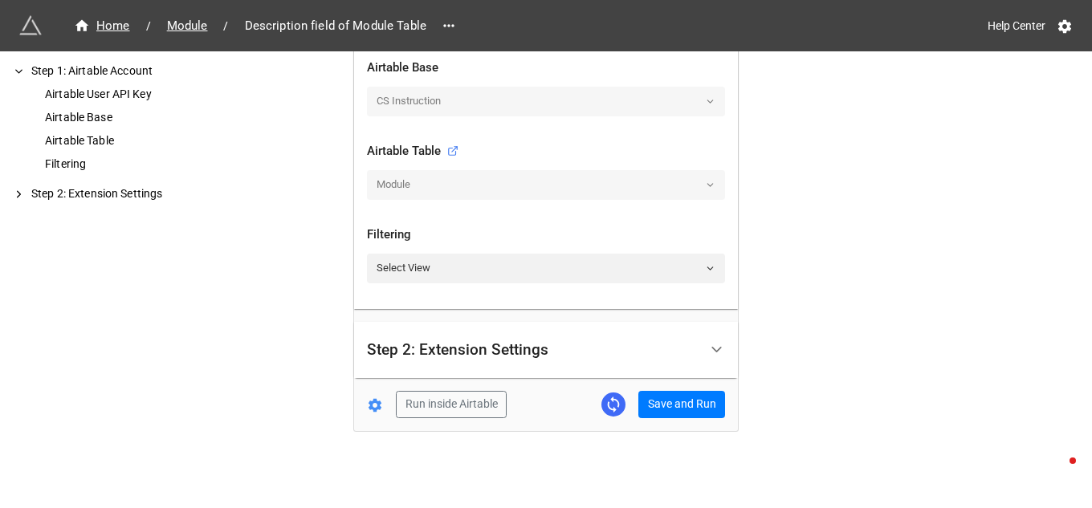
scroll to position [476, 0]
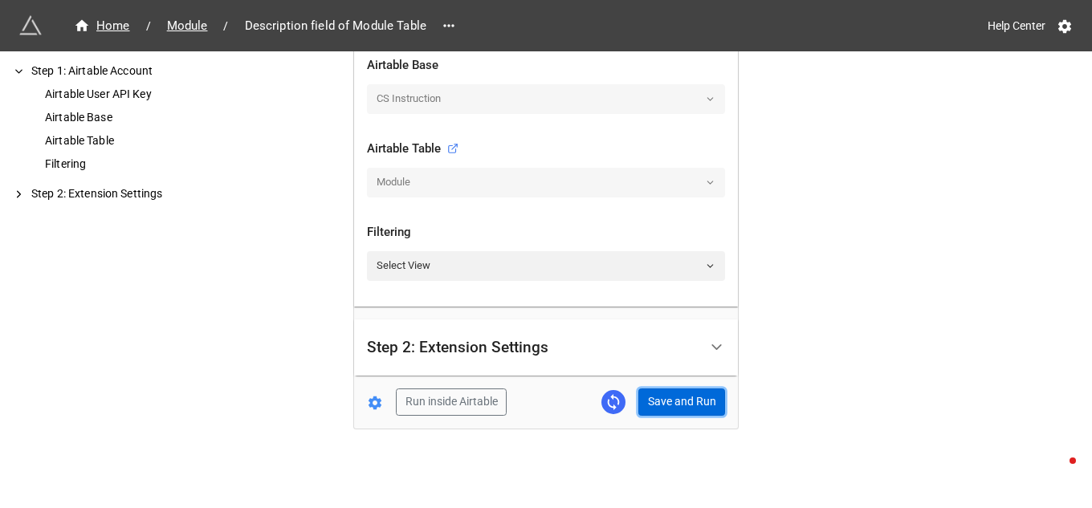
click at [669, 405] on button "Save and Run" at bounding box center [681, 402] width 87 height 27
click at [193, 27] on span "Module" at bounding box center [187, 26] width 60 height 18
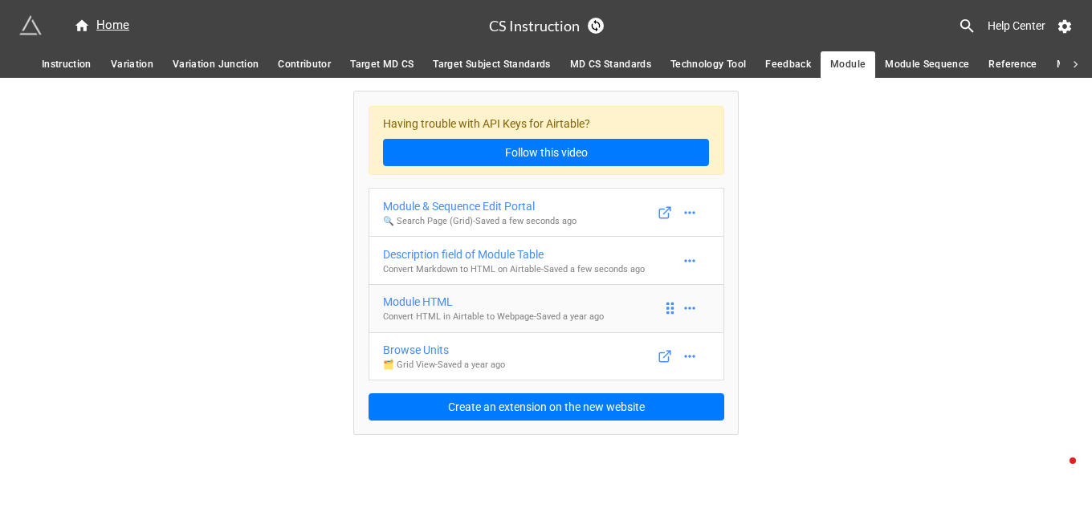
click at [425, 303] on div "Module HTML" at bounding box center [493, 302] width 221 height 18
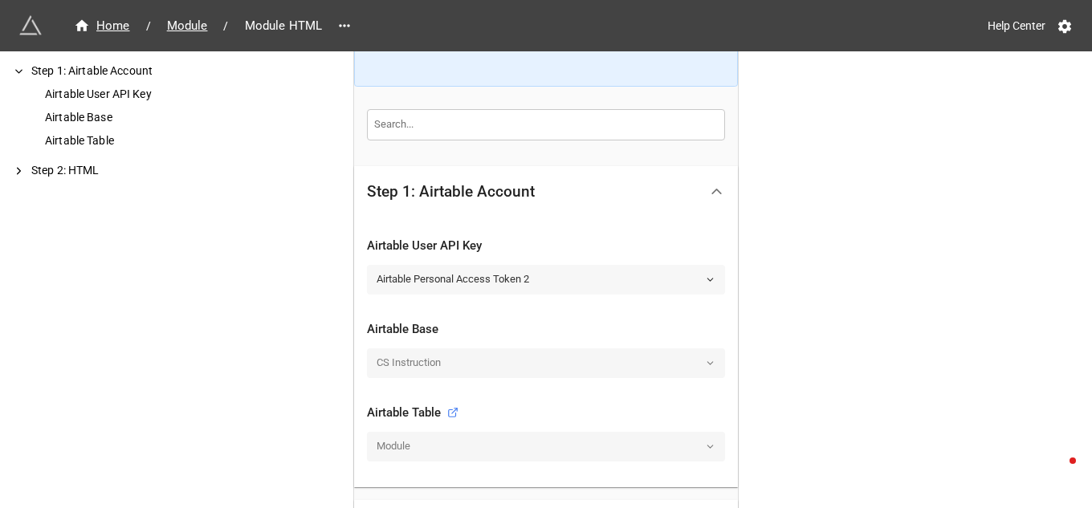
scroll to position [214, 0]
click at [710, 280] on icon at bounding box center [710, 278] width 10 height 10
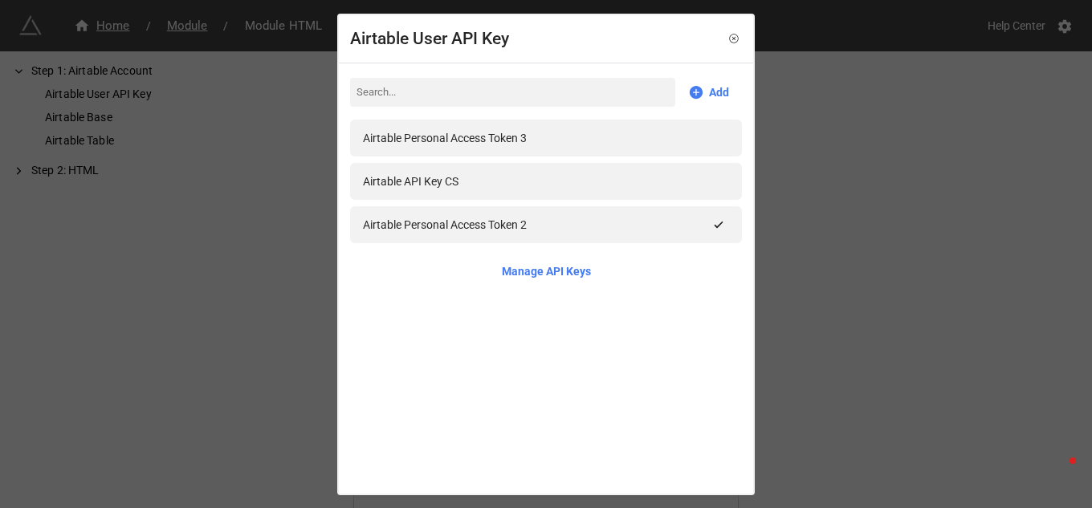
click at [499, 127] on div "Airtable Personal Access Token 3" at bounding box center [546, 138] width 392 height 37
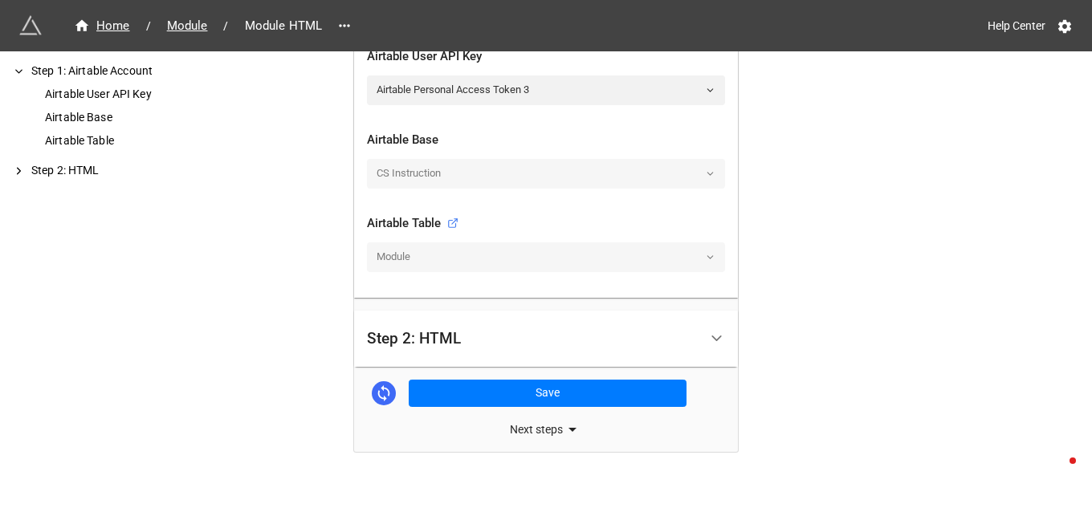
scroll to position [425, 0]
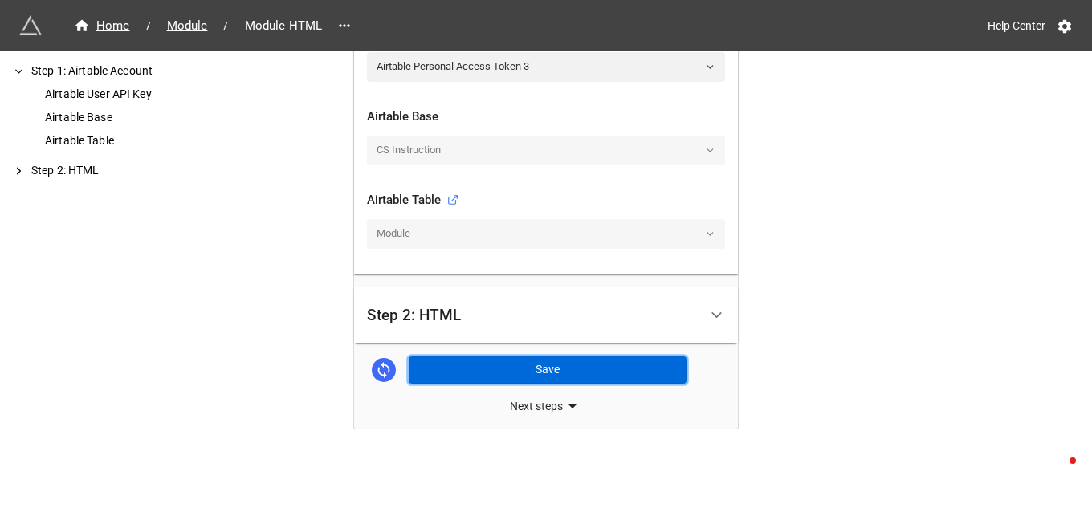
click at [528, 370] on button "Save" at bounding box center [548, 369] width 278 height 27
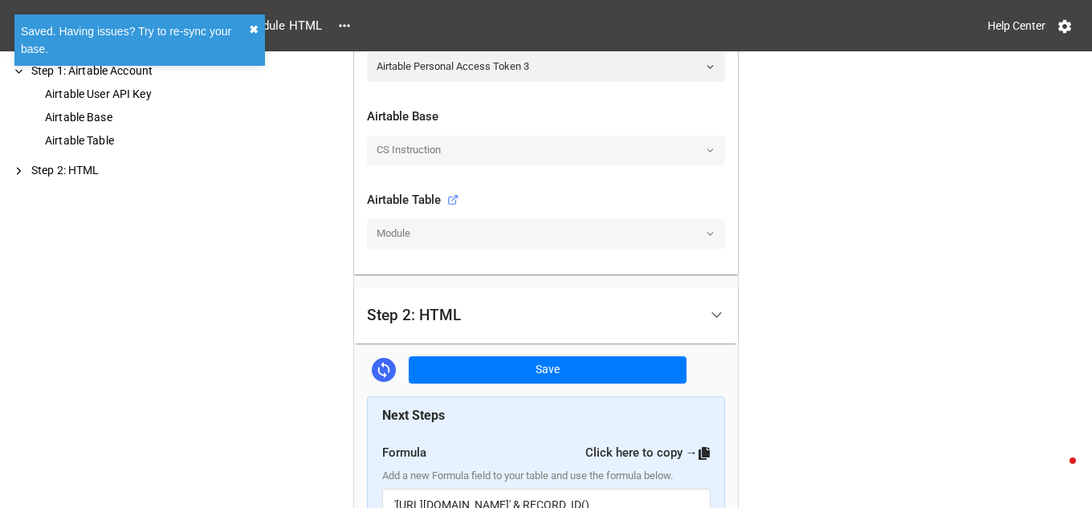
click at [252, 32] on button "✖︎" at bounding box center [254, 30] width 10 height 18
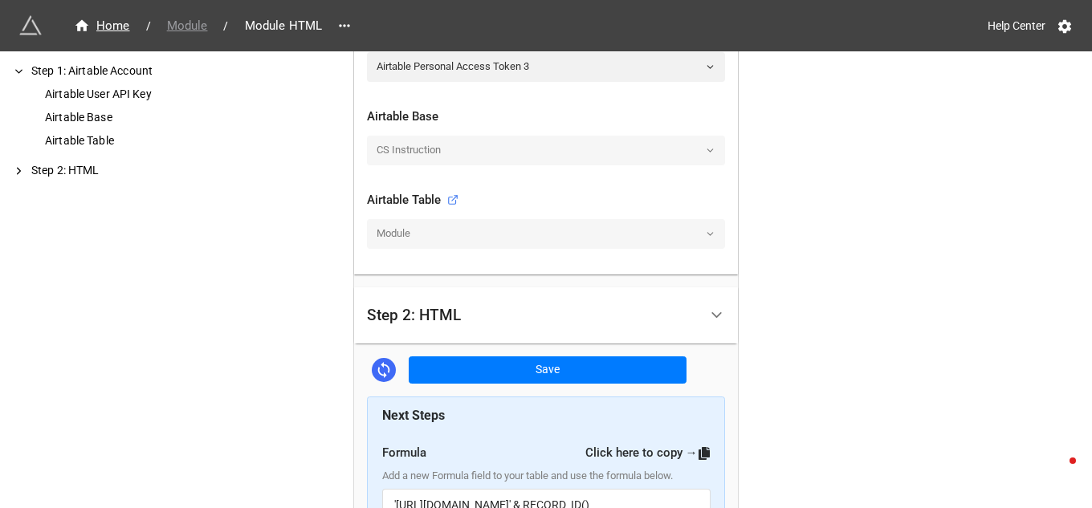
click at [189, 23] on span "Module" at bounding box center [187, 26] width 60 height 18
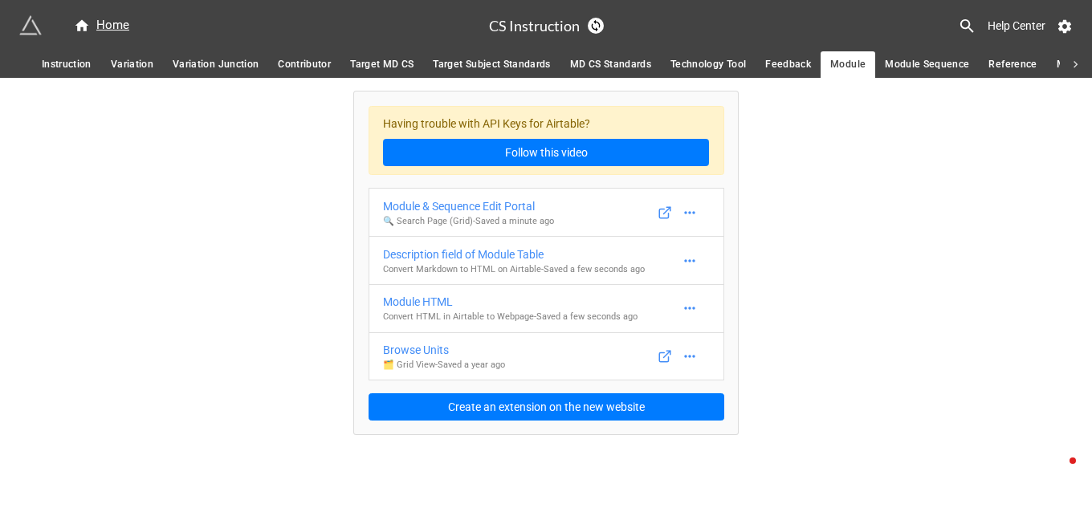
click at [911, 67] on span "Module Sequence" at bounding box center [927, 64] width 84 height 17
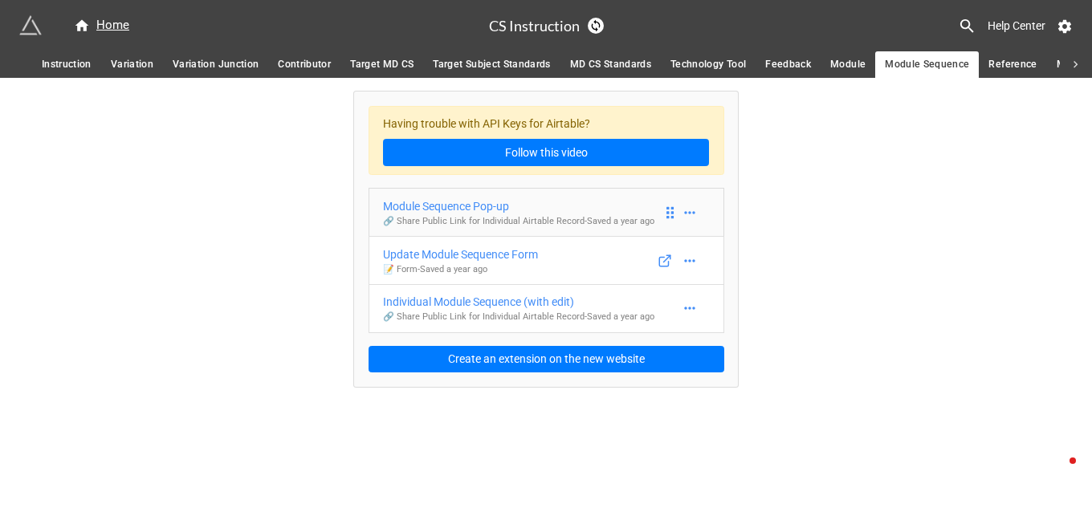
click at [440, 207] on div "Module Sequence Pop-up" at bounding box center [518, 206] width 271 height 18
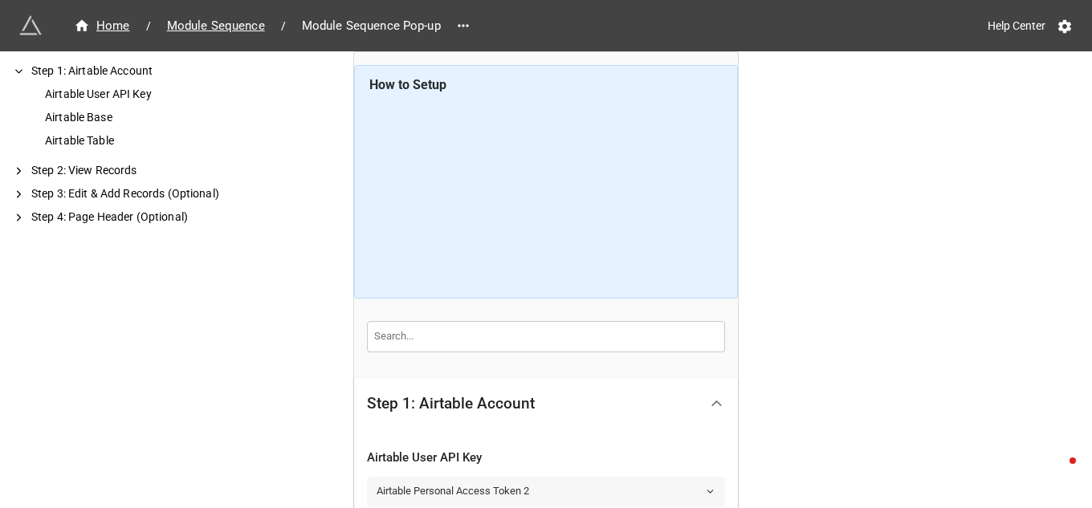
click at [705, 488] on icon at bounding box center [710, 491] width 10 height 10
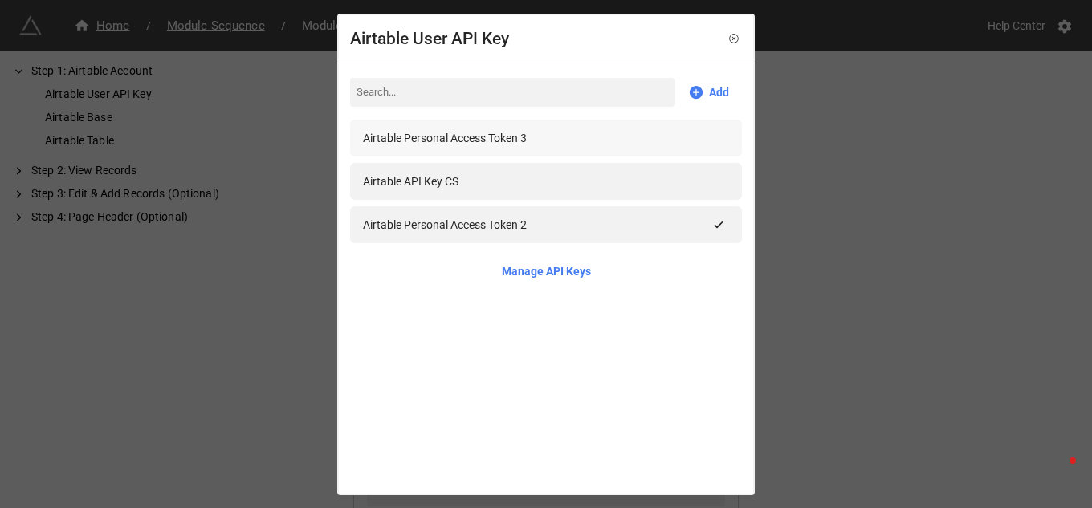
click at [487, 139] on div "Airtable Personal Access Token 3" at bounding box center [445, 138] width 164 height 18
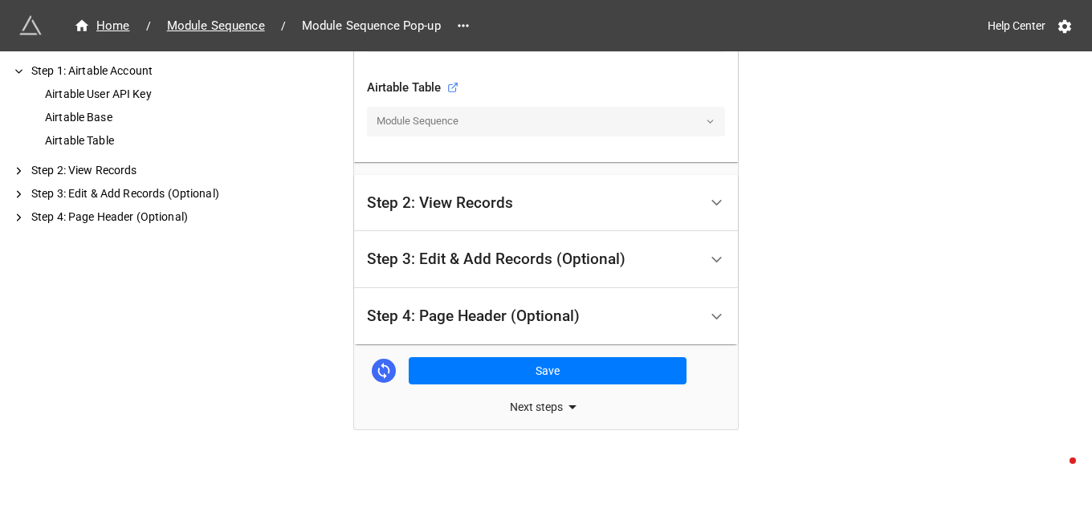
scroll to position [538, 0]
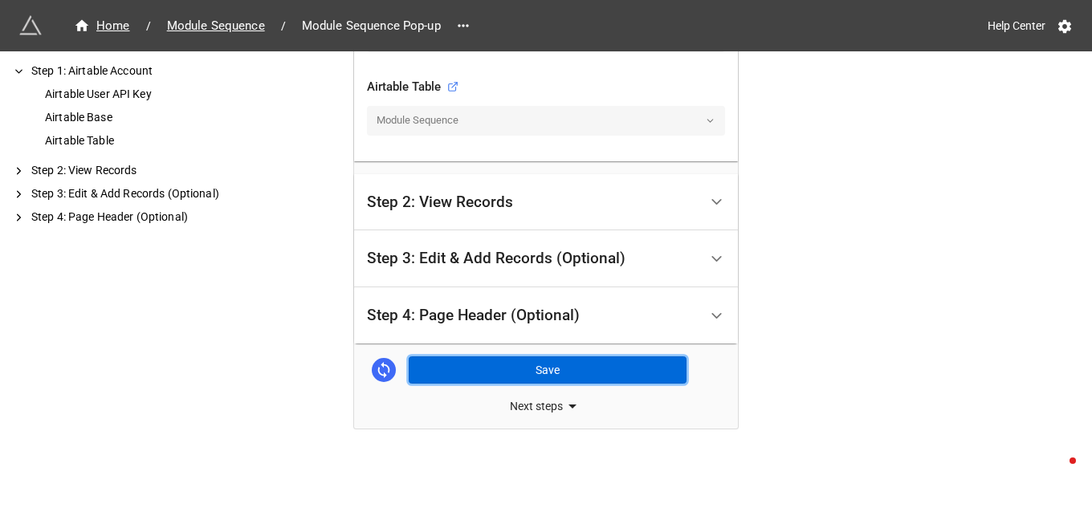
click at [515, 365] on button "Save" at bounding box center [548, 369] width 278 height 27
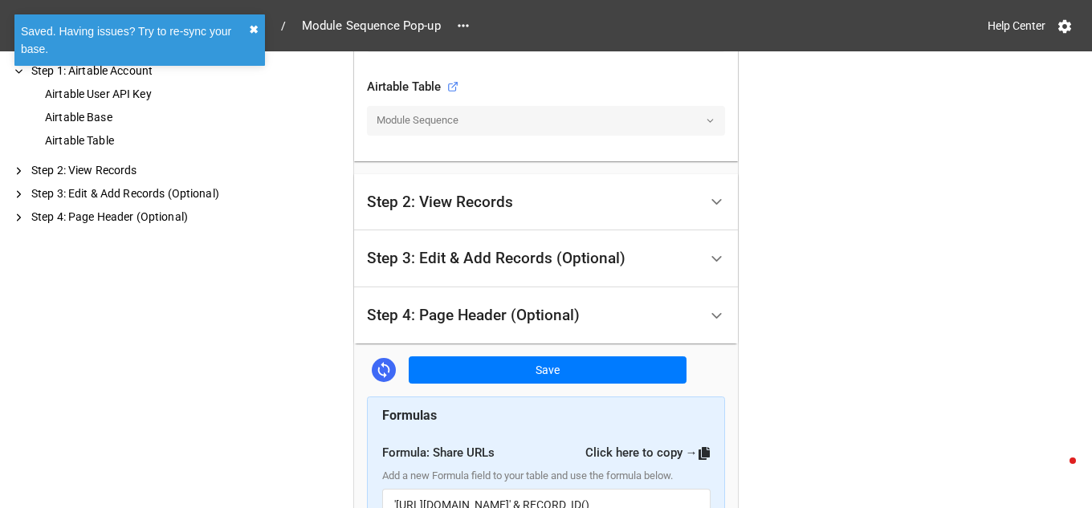
click at [251, 32] on button "✖︎" at bounding box center [254, 30] width 10 height 18
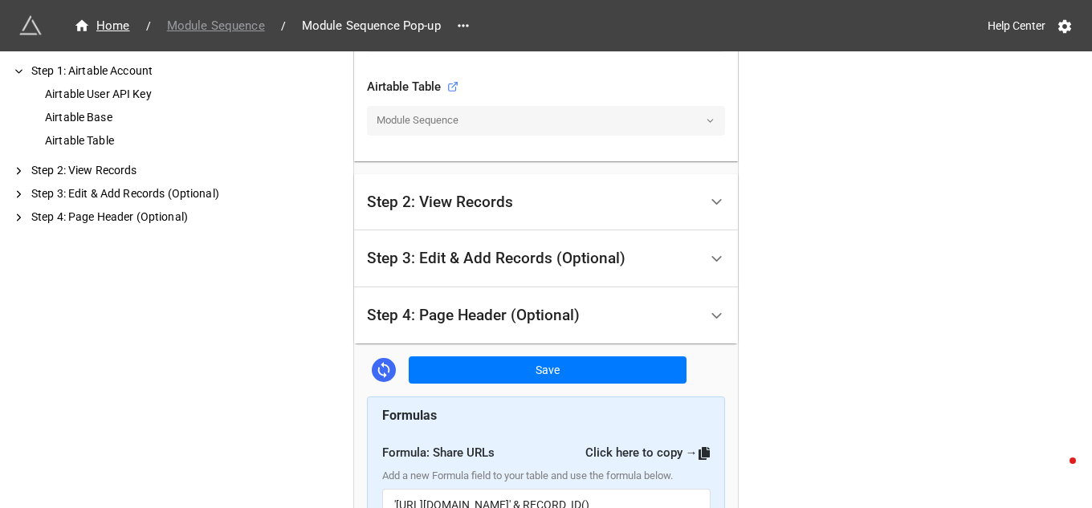
click at [234, 27] on span "Module Sequence" at bounding box center [215, 26] width 117 height 18
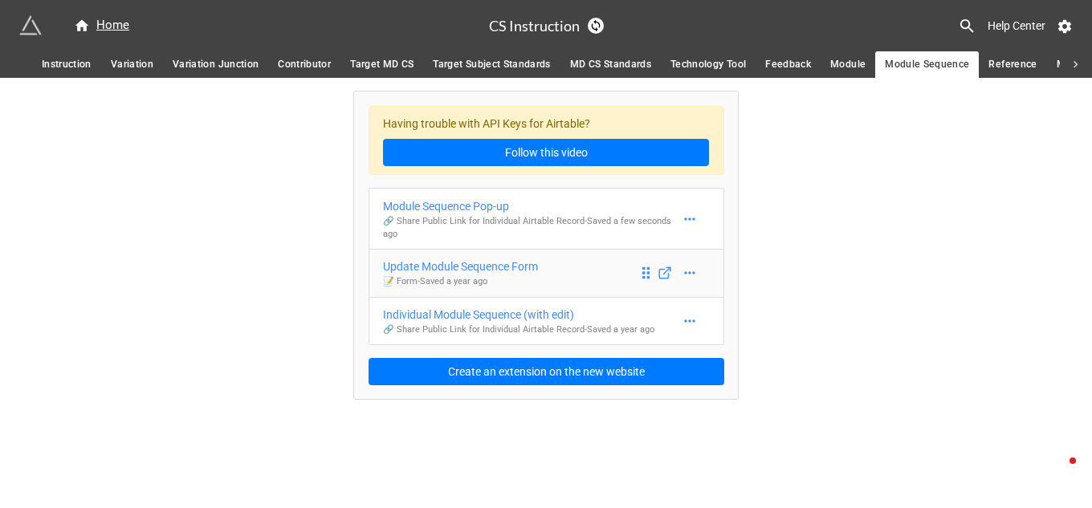
click at [507, 268] on div "Update Module Sequence Form" at bounding box center [460, 267] width 155 height 18
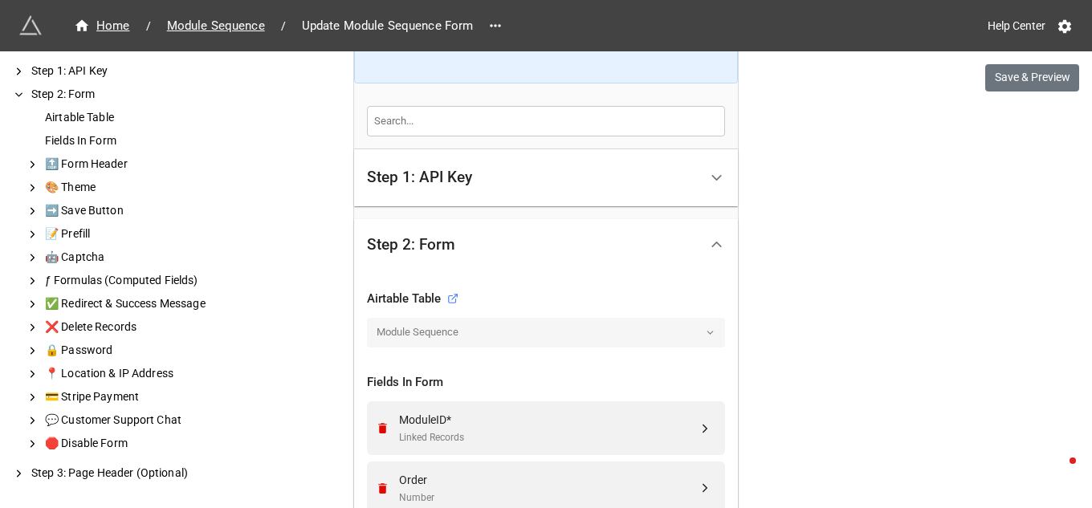
scroll to position [321, 0]
click at [710, 175] on icon at bounding box center [716, 177] width 17 height 17
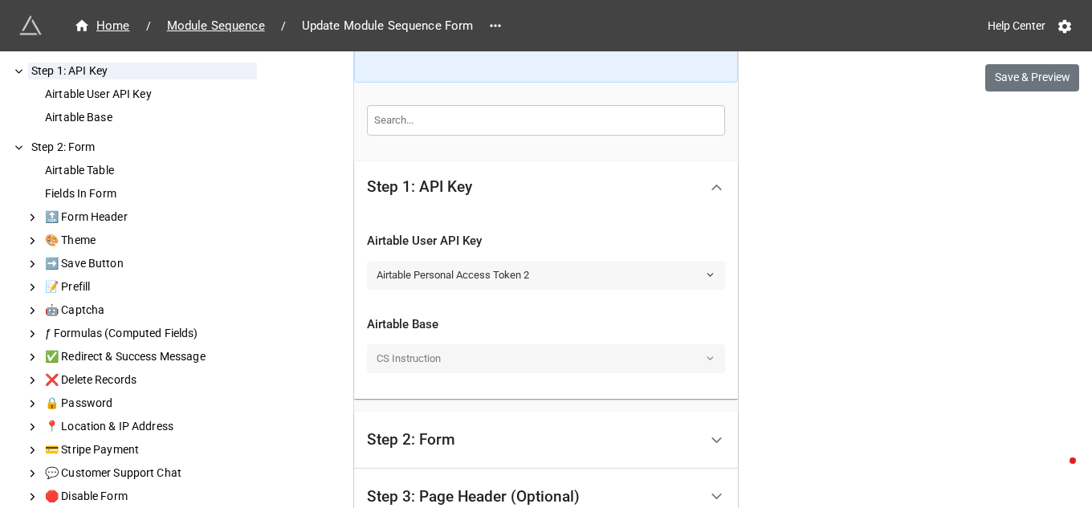
click at [705, 279] on icon at bounding box center [710, 275] width 10 height 10
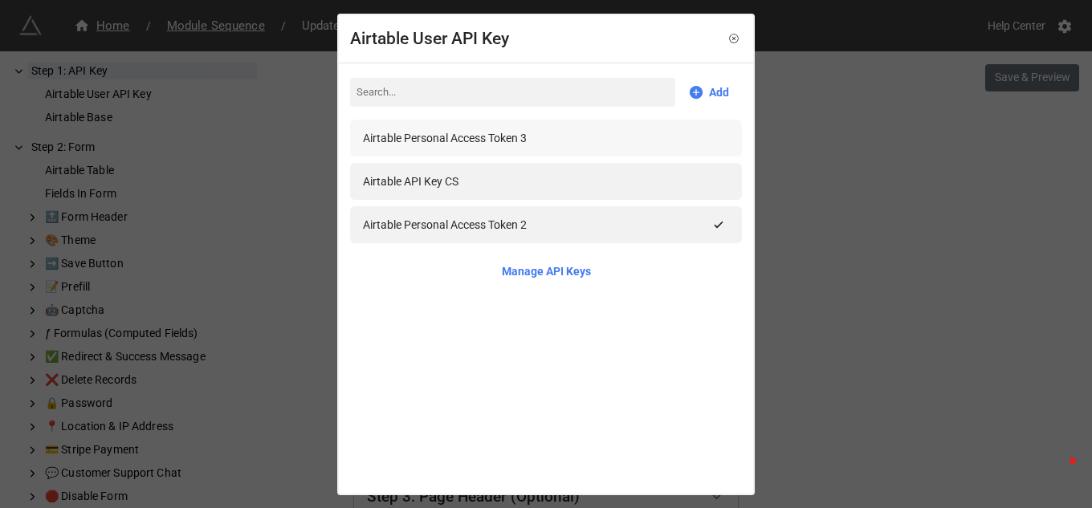
click at [498, 141] on div "Airtable Personal Access Token 3" at bounding box center [445, 138] width 164 height 18
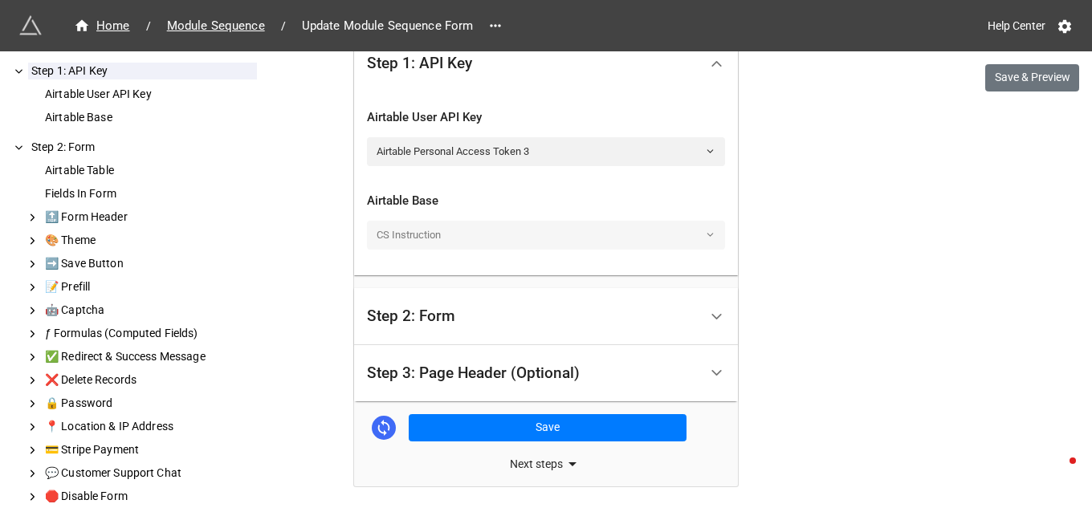
scroll to position [502, 0]
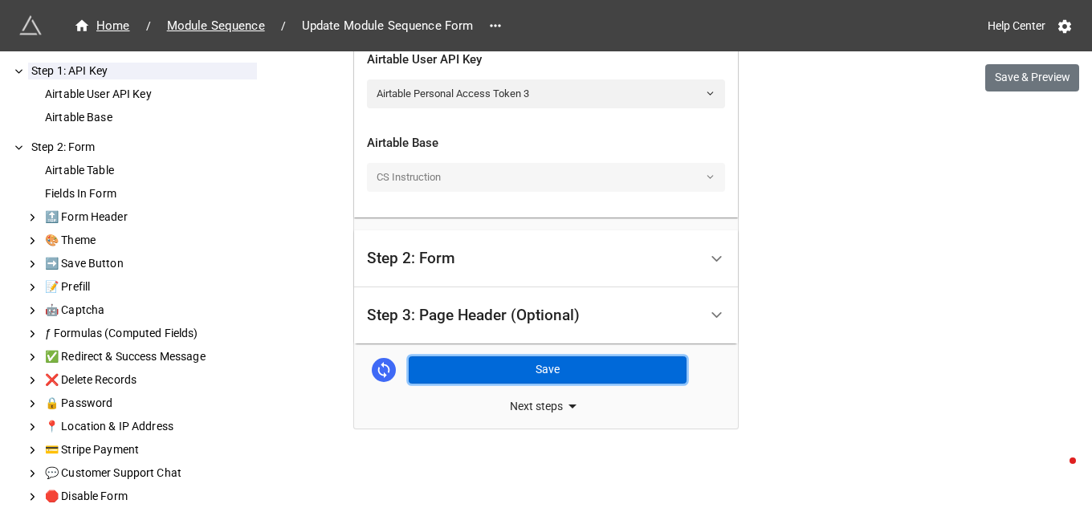
click at [514, 368] on button "Save" at bounding box center [548, 369] width 278 height 27
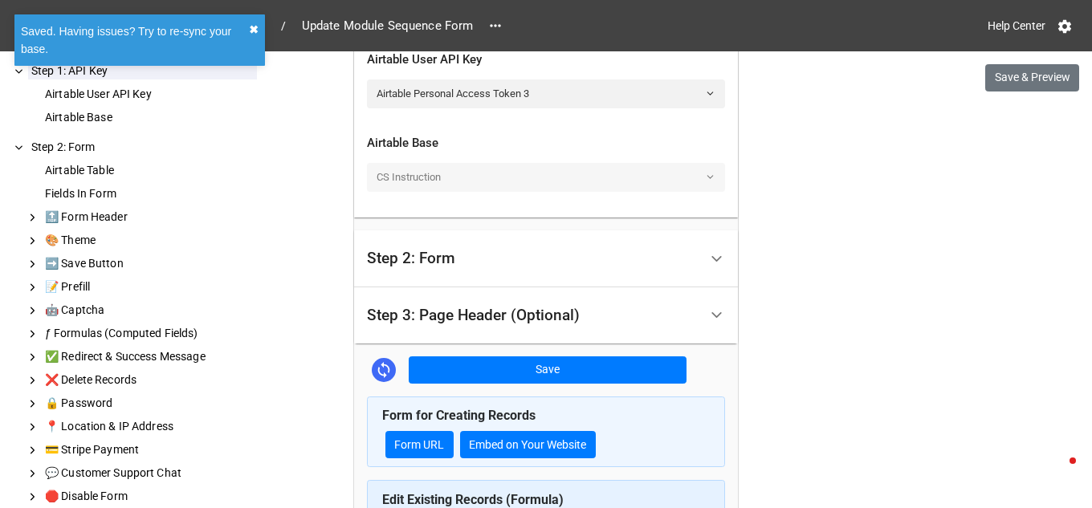
click at [253, 29] on button "✖︎" at bounding box center [254, 30] width 10 height 18
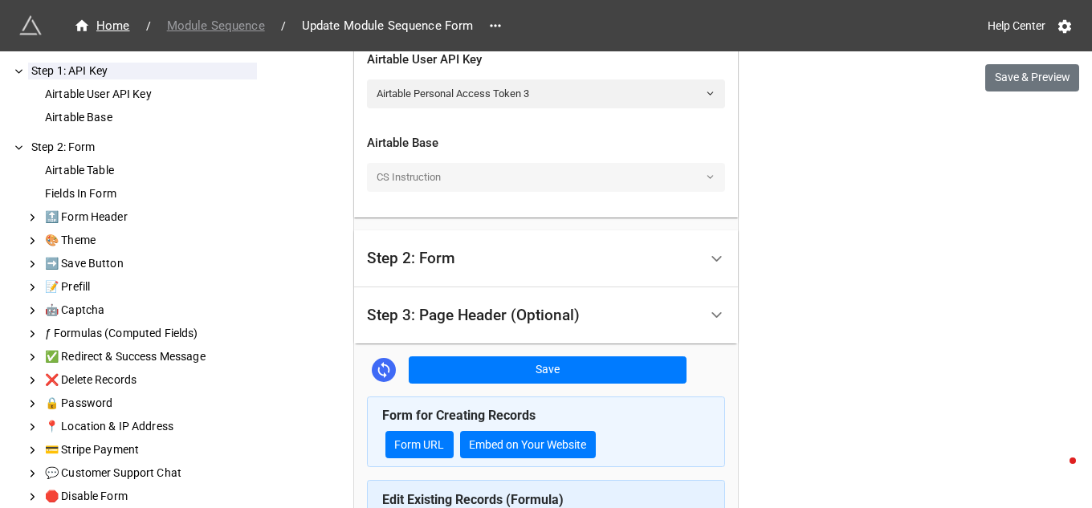
click at [236, 23] on span "Module Sequence" at bounding box center [215, 26] width 117 height 18
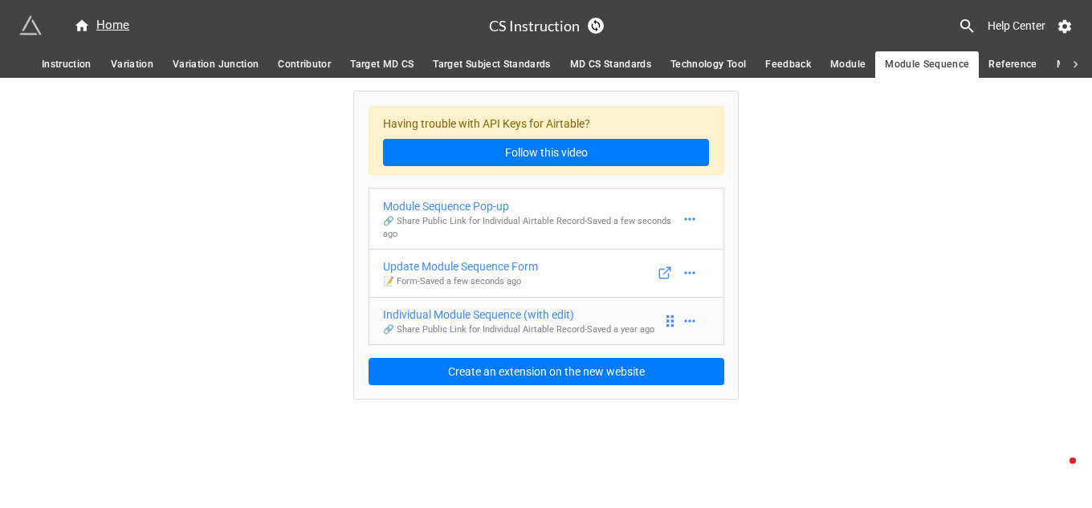
click at [507, 315] on div "Individual Module Sequence (with edit)" at bounding box center [518, 315] width 271 height 18
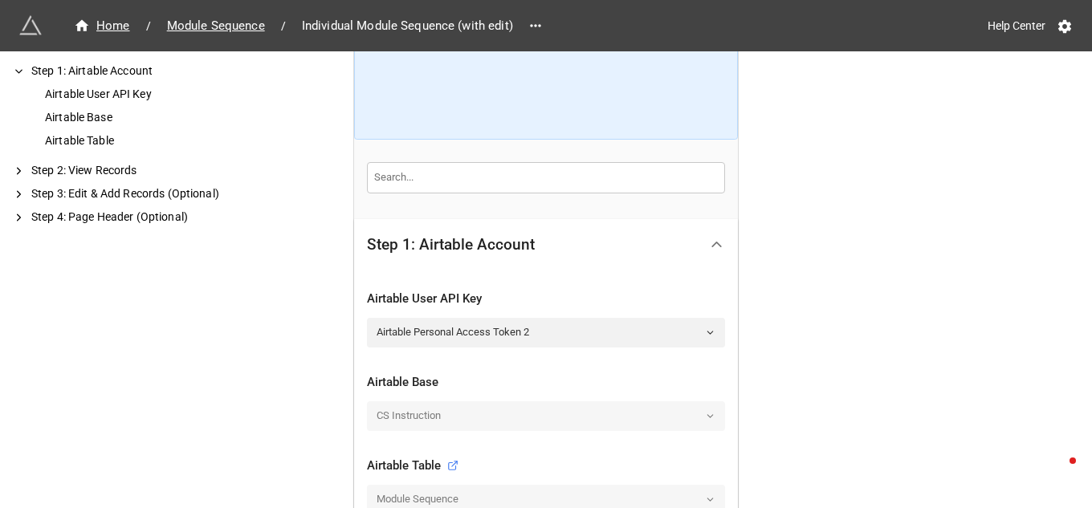
scroll to position [160, 0]
click at [707, 332] on polyline at bounding box center [710, 332] width 6 height 2
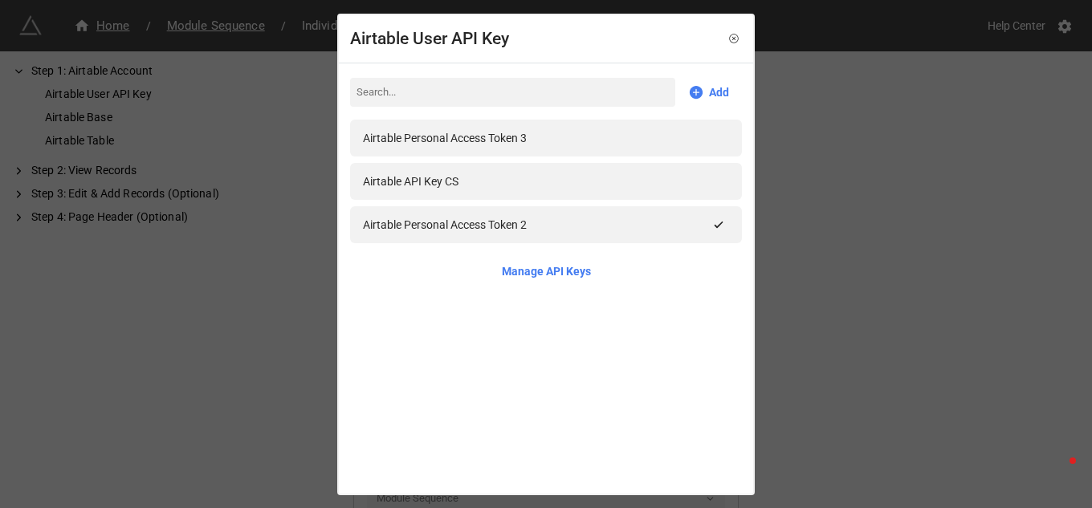
click at [518, 135] on div "Airtable Personal Access Token 3" at bounding box center [445, 138] width 164 height 18
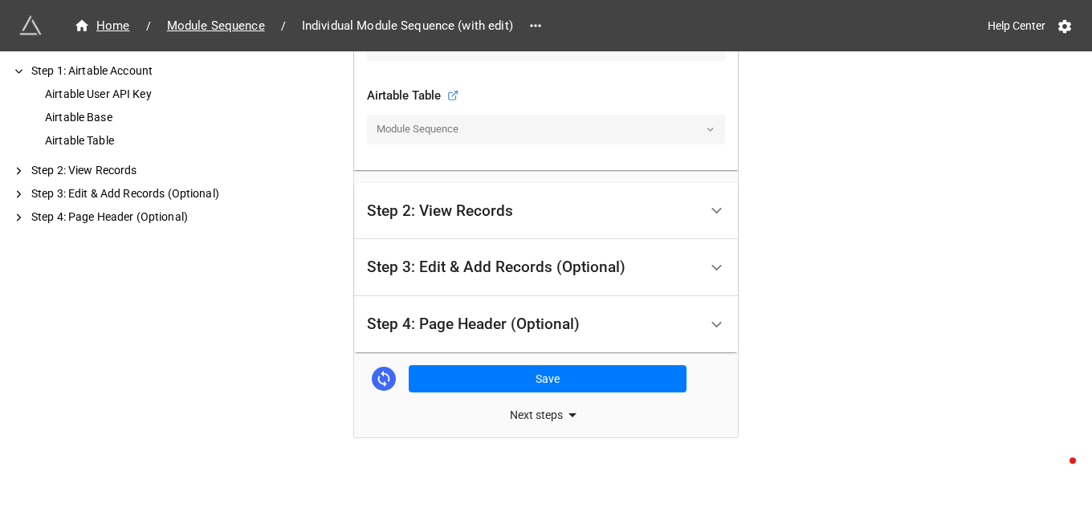
scroll to position [538, 0]
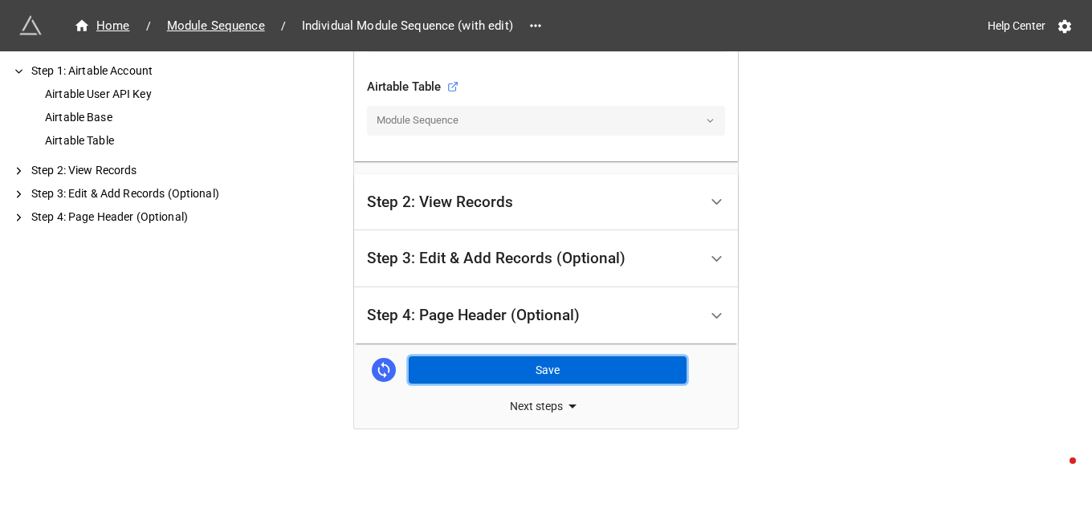
click at [531, 373] on button "Save" at bounding box center [548, 369] width 278 height 27
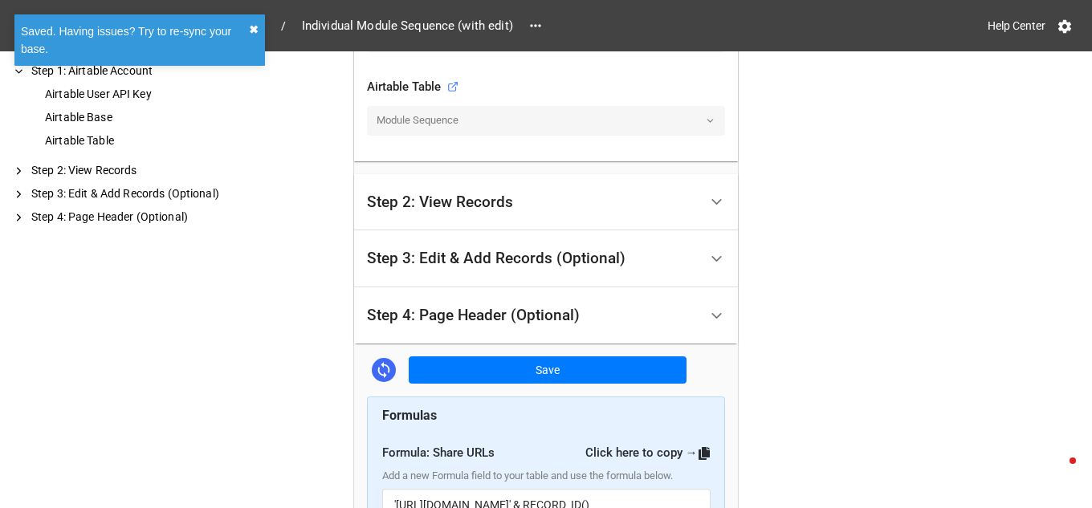
click at [250, 27] on button "✖︎" at bounding box center [254, 30] width 10 height 18
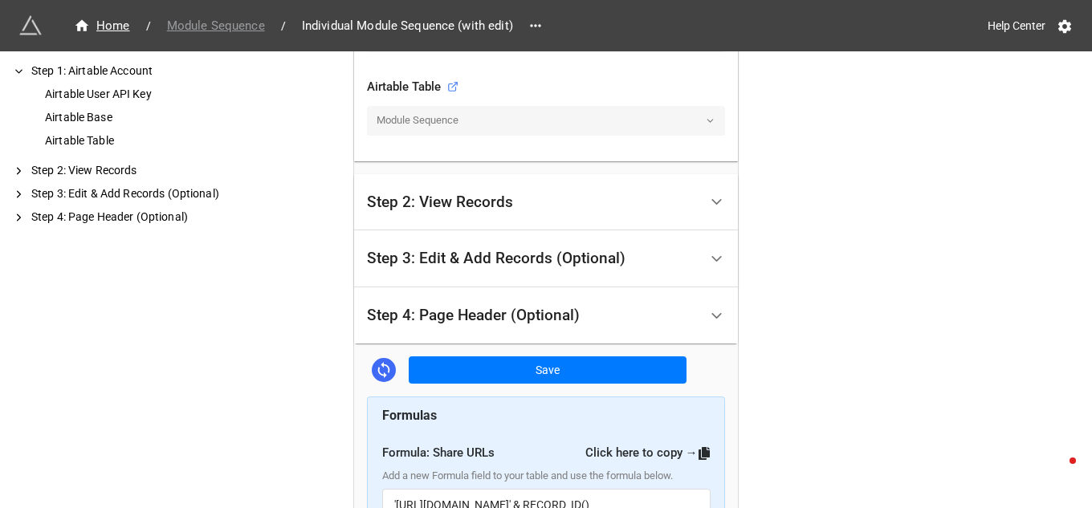
click at [250, 27] on span "Module Sequence" at bounding box center [215, 26] width 117 height 18
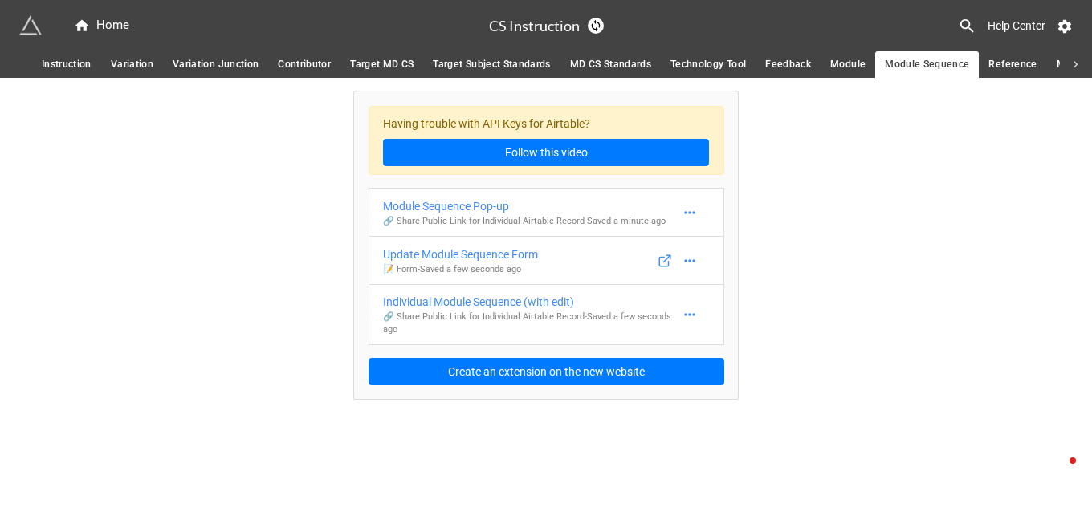
click at [1011, 63] on span "Reference" at bounding box center [1012, 64] width 48 height 17
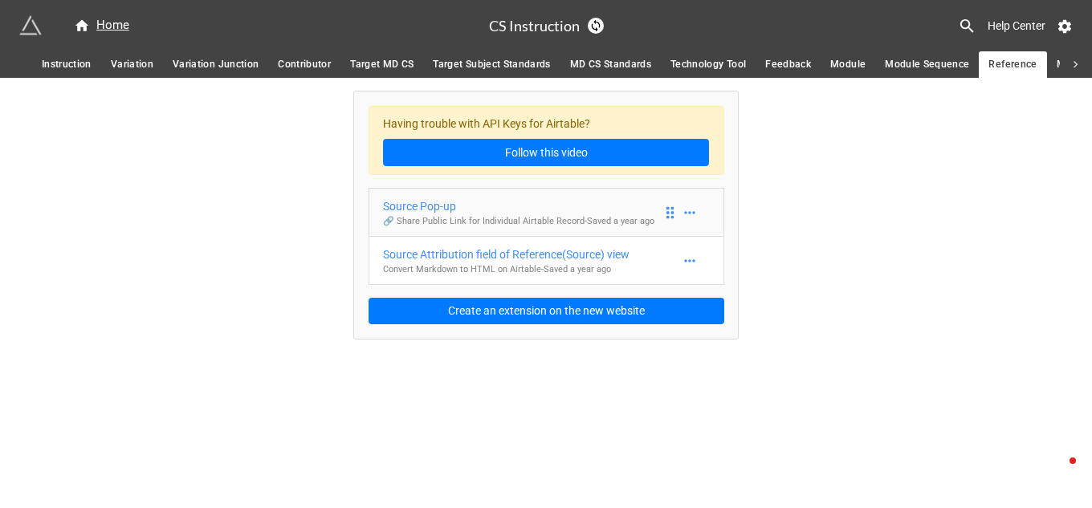
click at [441, 204] on div "Source Pop-up" at bounding box center [518, 206] width 271 height 18
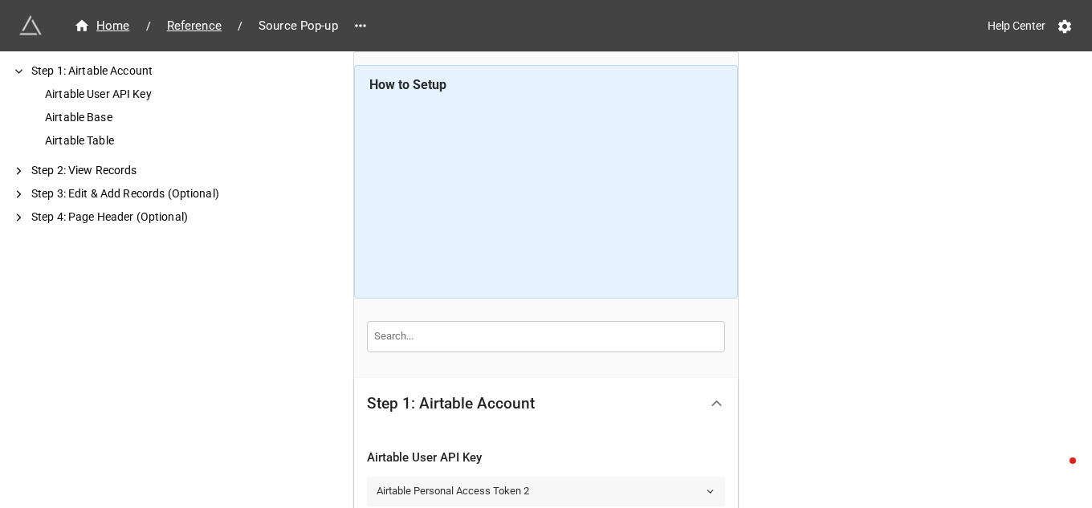
click at [706, 491] on icon at bounding box center [710, 491] width 10 height 10
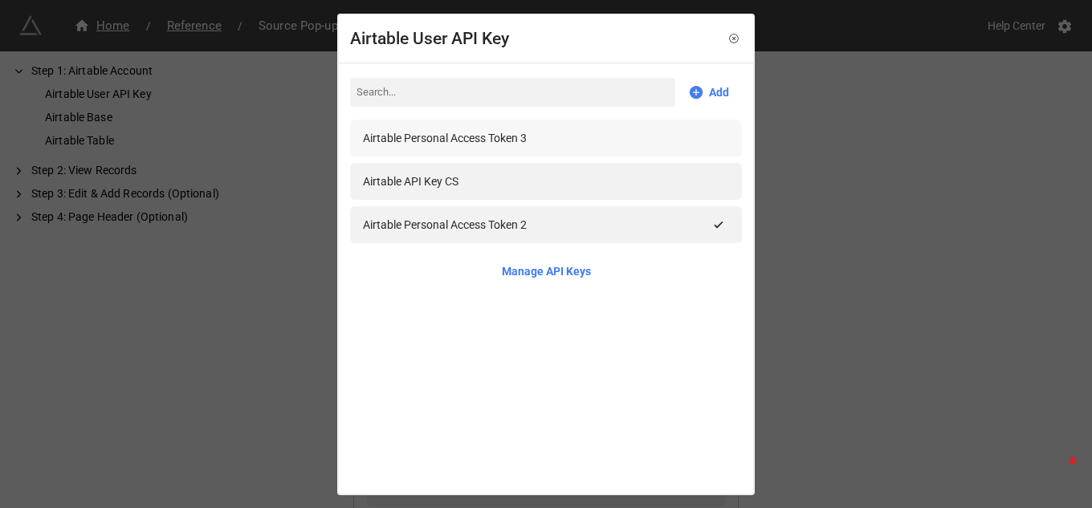
click at [478, 143] on div "Airtable Personal Access Token 3" at bounding box center [445, 138] width 164 height 18
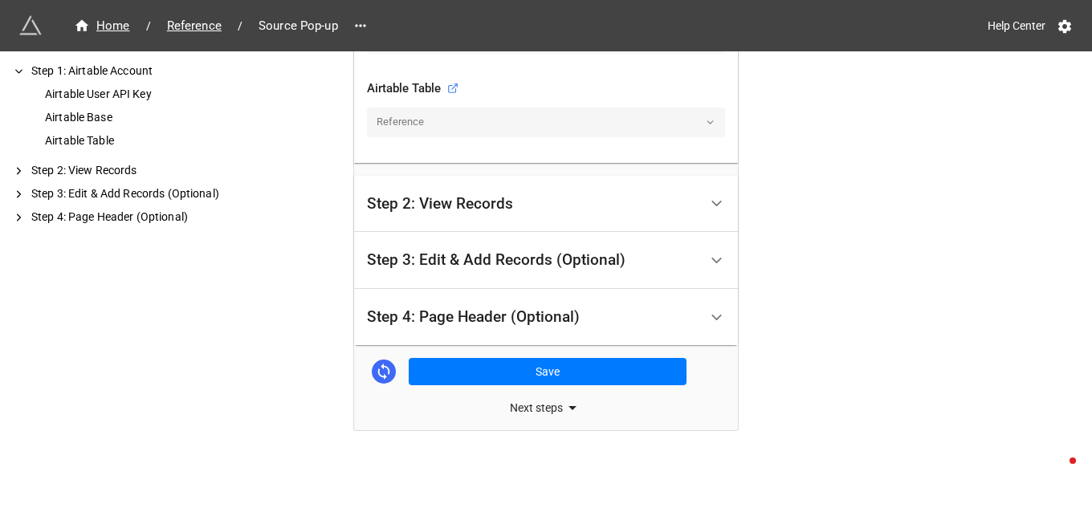
scroll to position [538, 0]
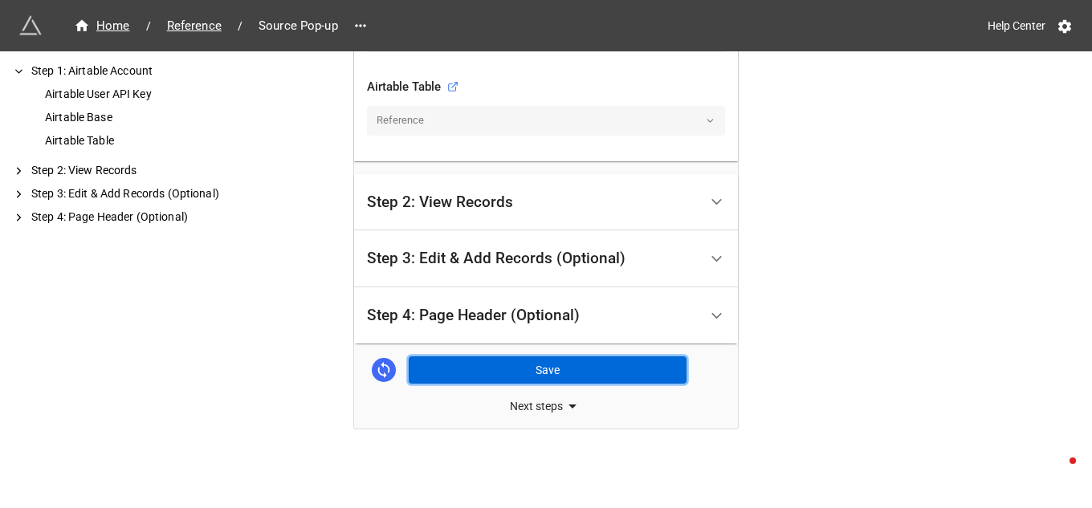
click at [541, 367] on button "Save" at bounding box center [548, 369] width 278 height 27
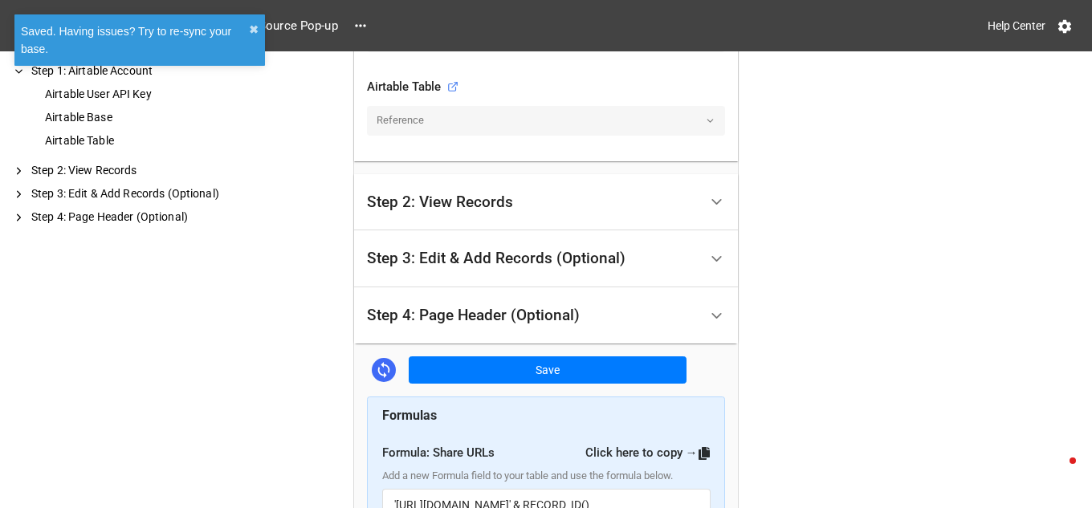
click at [247, 28] on div "Saved. Having issues? Try to re-sync your base." at bounding box center [135, 39] width 228 height 35
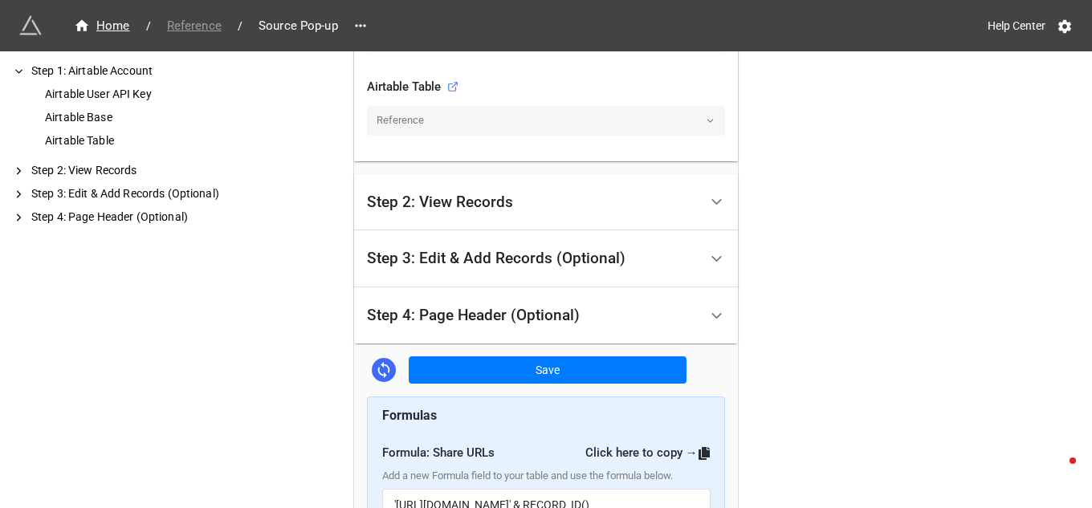
click at [194, 28] on span "Reference" at bounding box center [194, 26] width 74 height 18
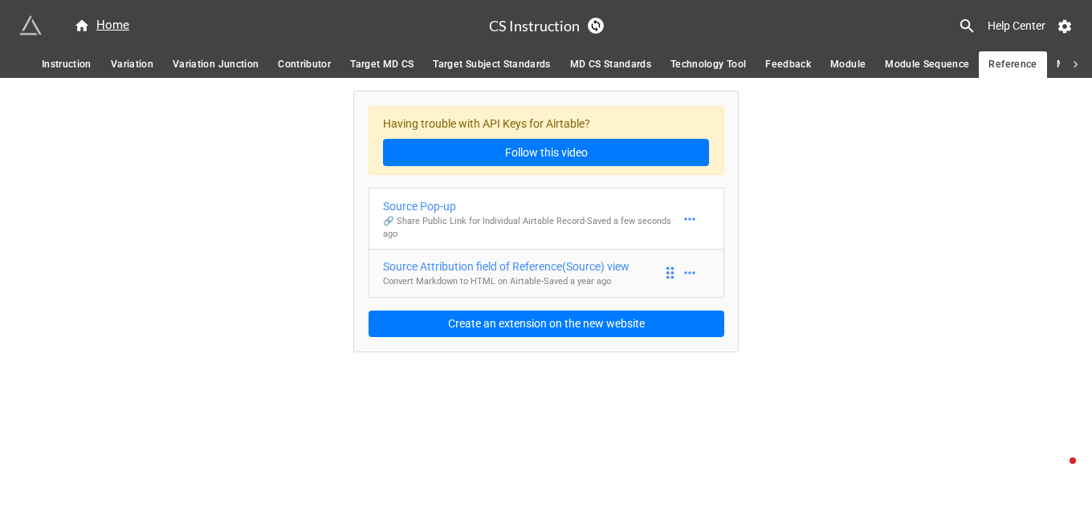
click at [560, 269] on div "Source Attribution field of Reference(Source) view" at bounding box center [506, 267] width 246 height 18
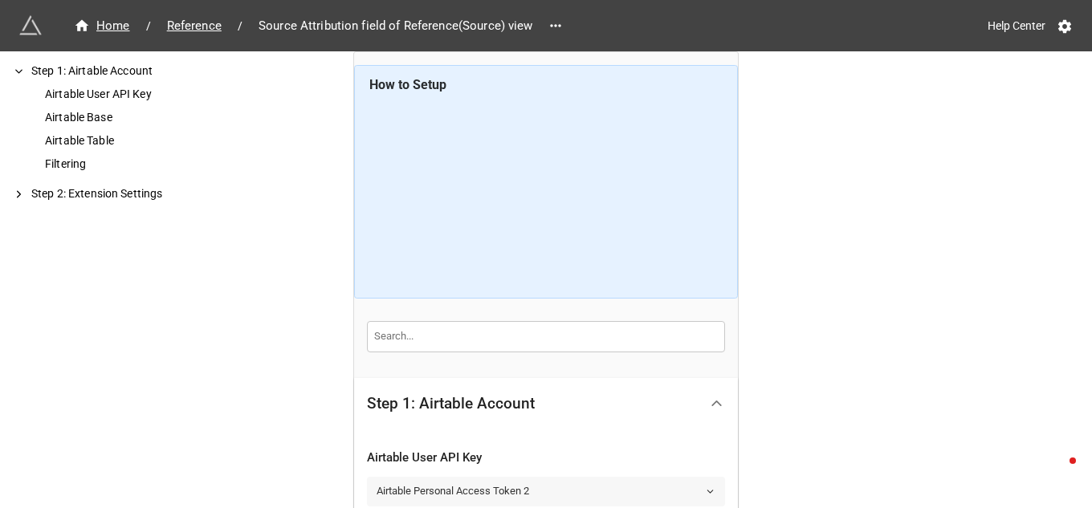
click at [705, 496] on icon at bounding box center [710, 491] width 10 height 10
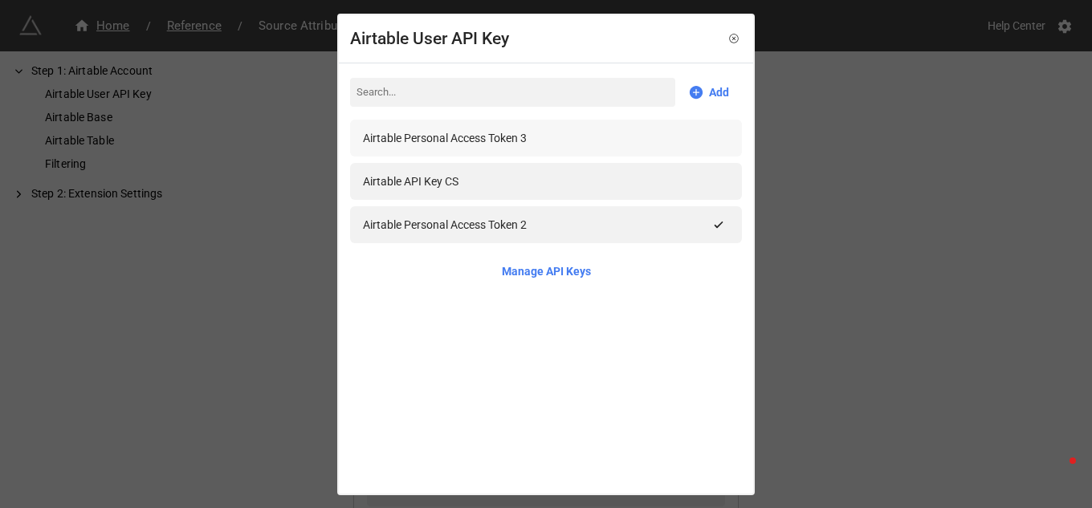
click at [478, 141] on div "Airtable Personal Access Token 3" at bounding box center [445, 138] width 164 height 18
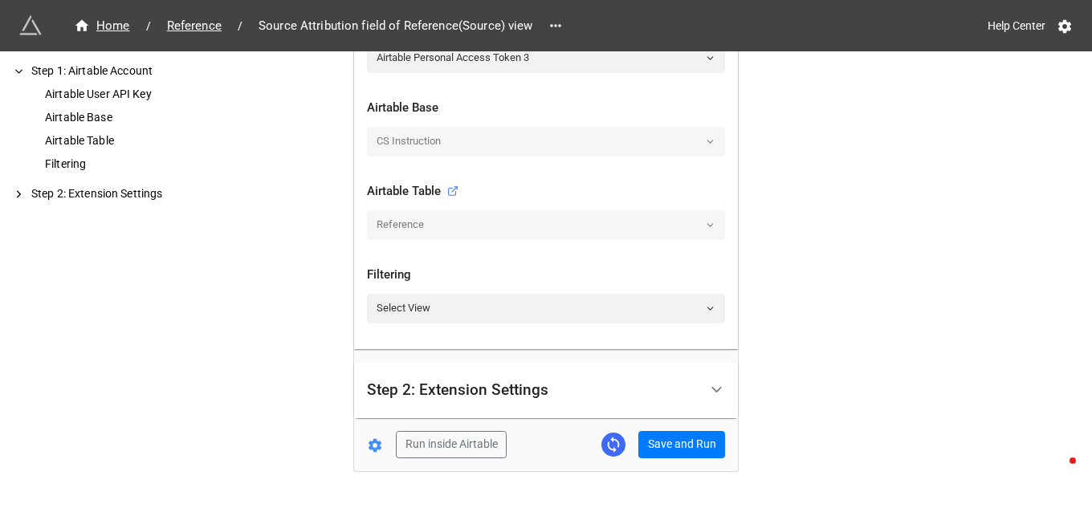
scroll to position [476, 0]
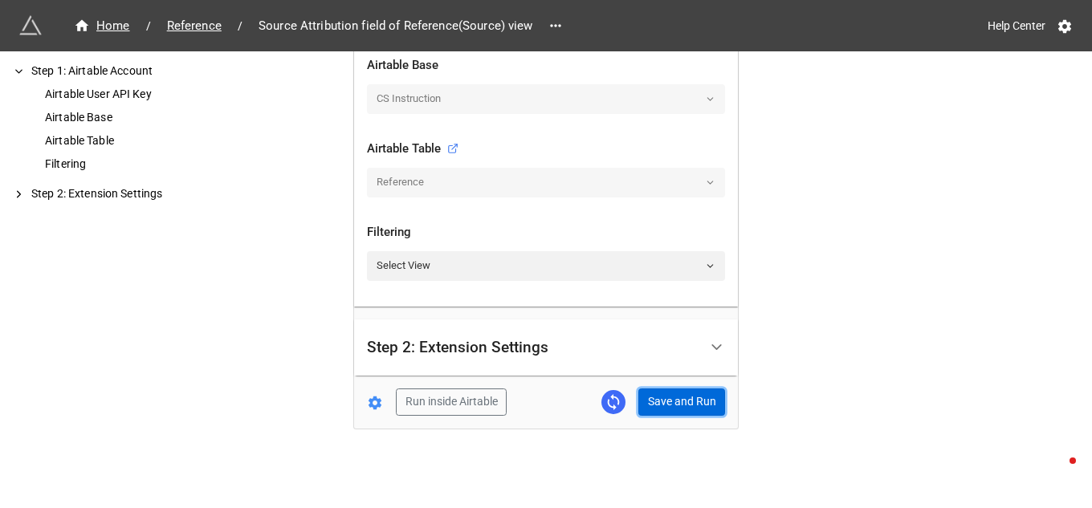
click at [658, 399] on button "Save and Run" at bounding box center [681, 402] width 87 height 27
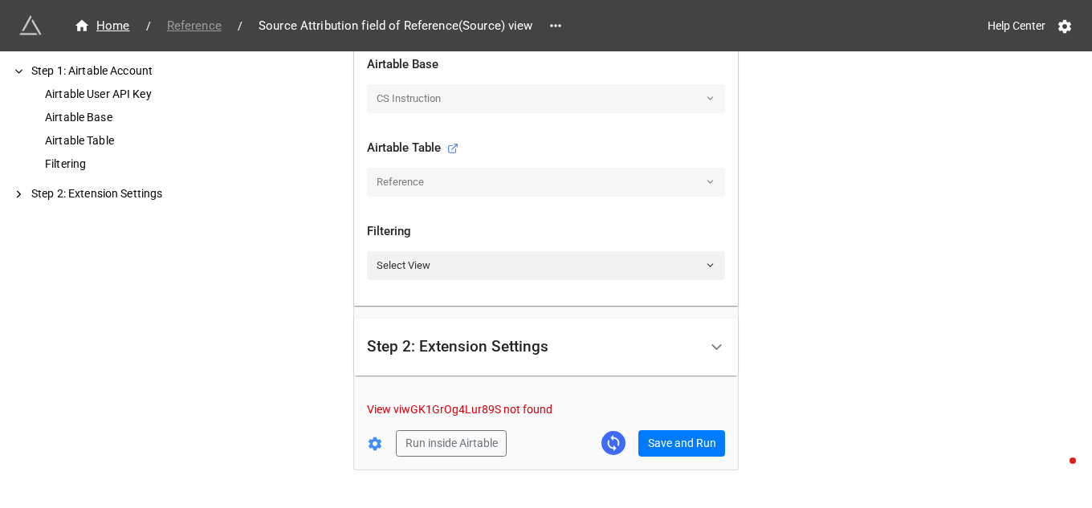
click at [178, 26] on span "Reference" at bounding box center [194, 26] width 74 height 18
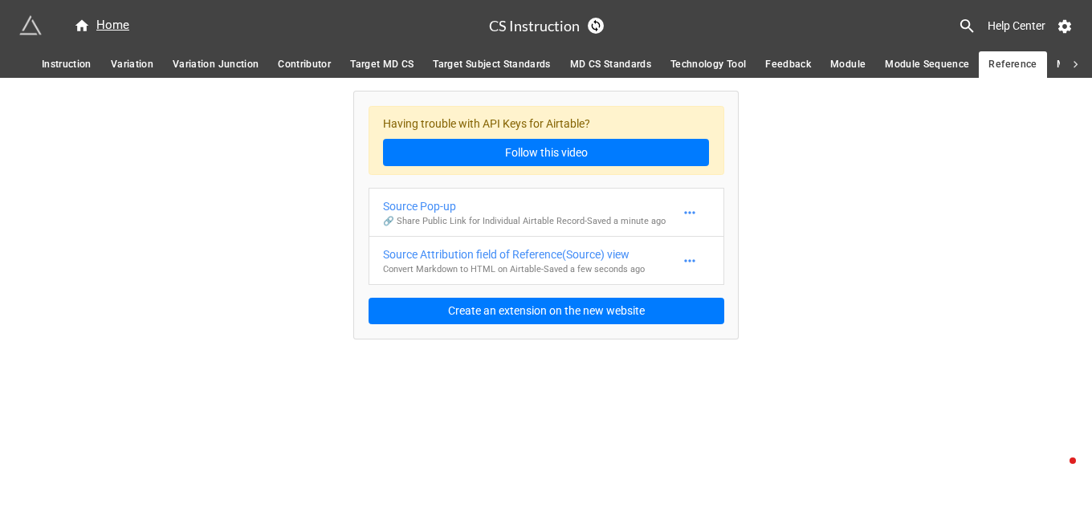
click at [1077, 61] on icon at bounding box center [1075, 65] width 14 height 14
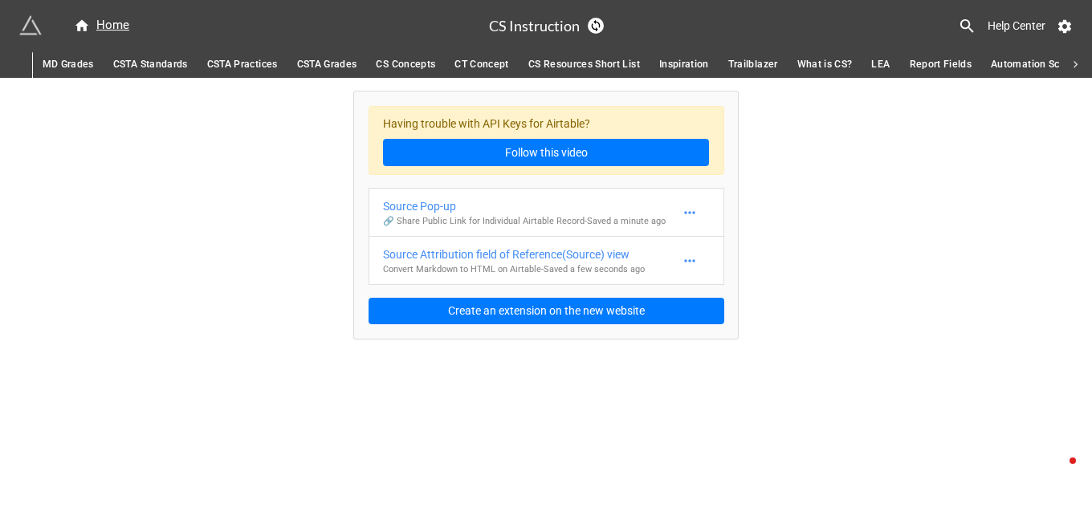
scroll to position [0, 1027]
click at [14, 63] on icon at bounding box center [16, 65] width 14 height 14
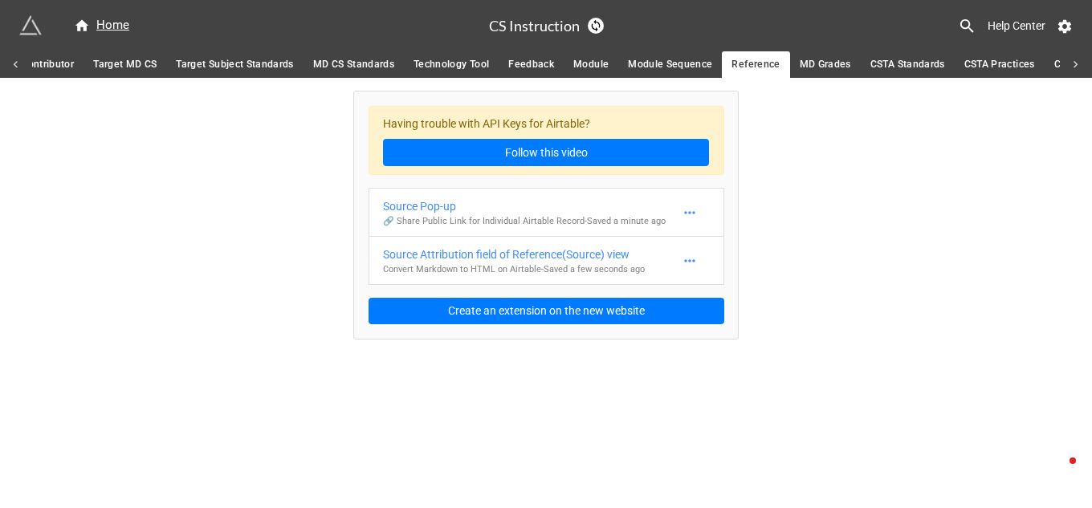
scroll to position [0, 0]
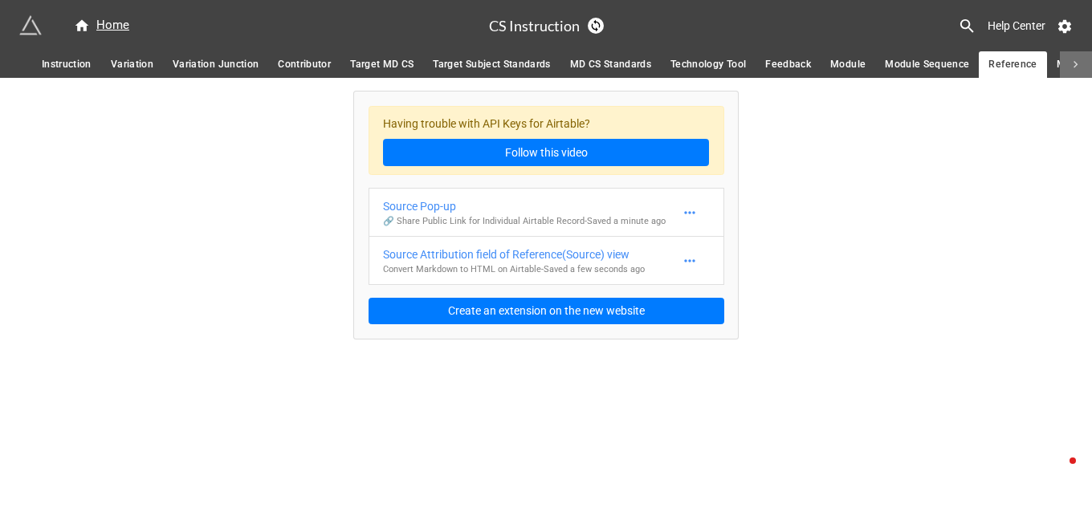
click at [1076, 64] on icon at bounding box center [1075, 65] width 14 height 14
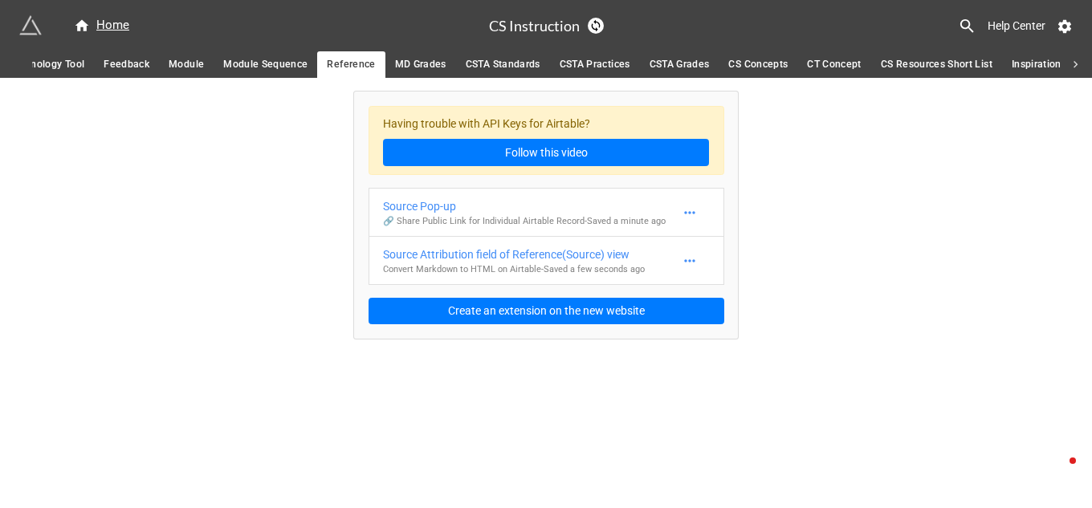
scroll to position [0, 1027]
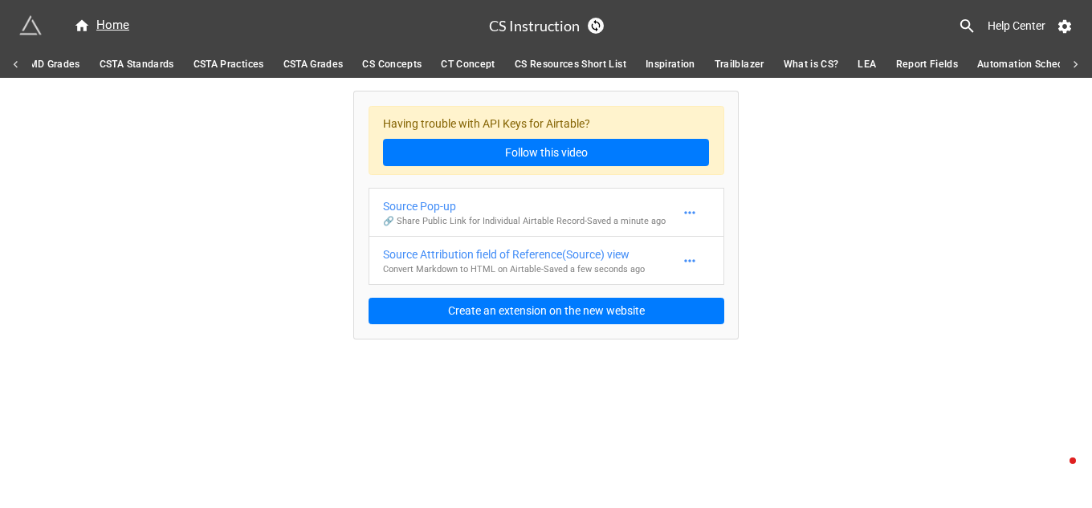
click at [55, 66] on span "MD Grades" at bounding box center [54, 64] width 51 height 17
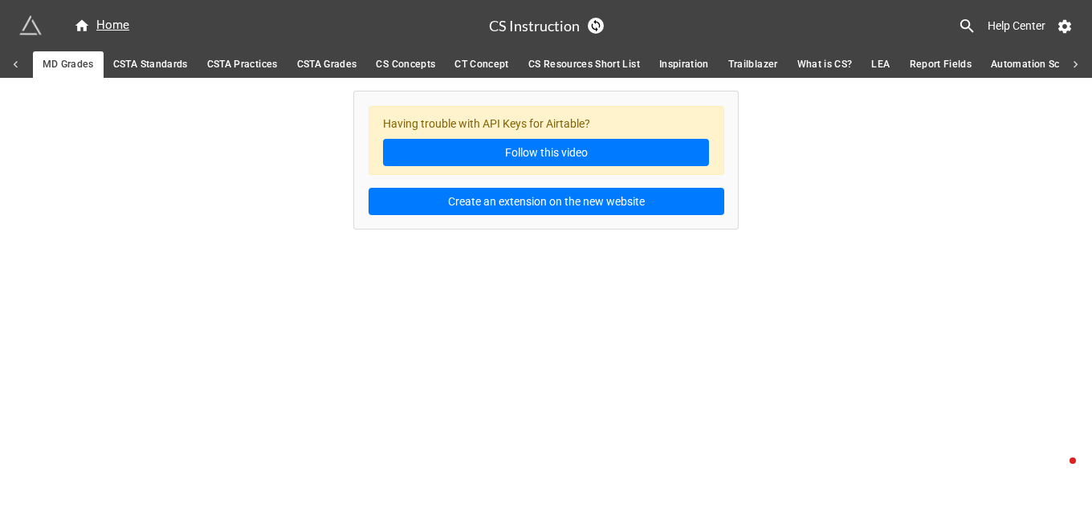
scroll to position [0, 1011]
click at [135, 66] on span "CSTA Standards" at bounding box center [153, 64] width 75 height 17
click at [258, 67] on span "CSTA Practices" at bounding box center [245, 64] width 71 height 17
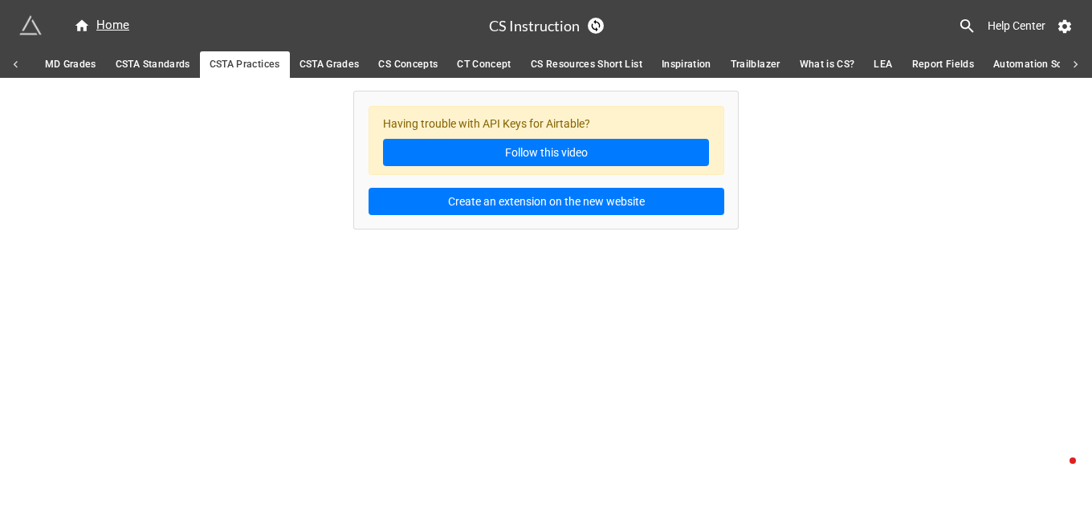
click at [334, 66] on span "CSTA Grades" at bounding box center [329, 64] width 60 height 17
click at [403, 64] on span "CS Concepts" at bounding box center [407, 64] width 59 height 17
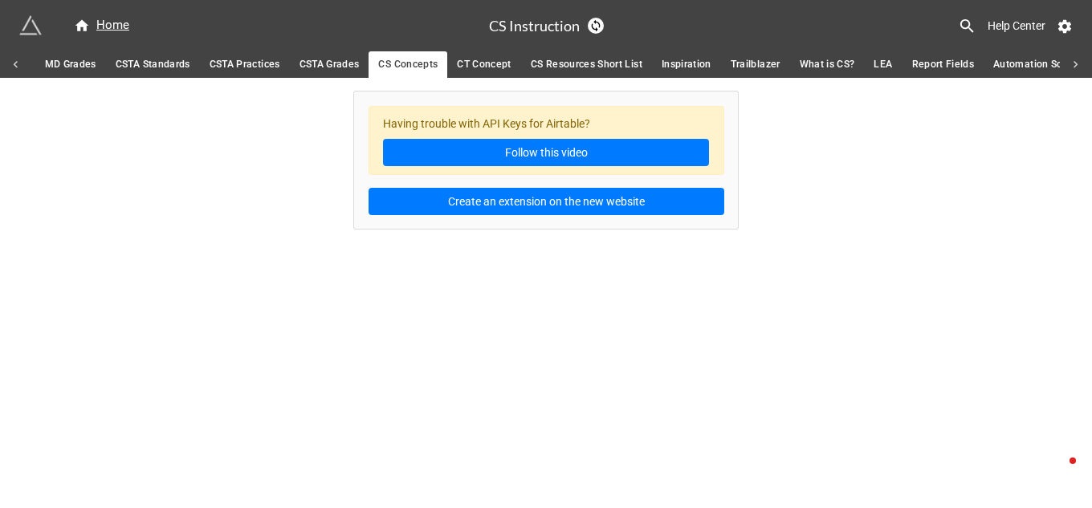
click at [468, 65] on span "CT Concept" at bounding box center [484, 64] width 55 height 17
click at [545, 63] on span "CS Resources Short List" at bounding box center [587, 64] width 112 height 17
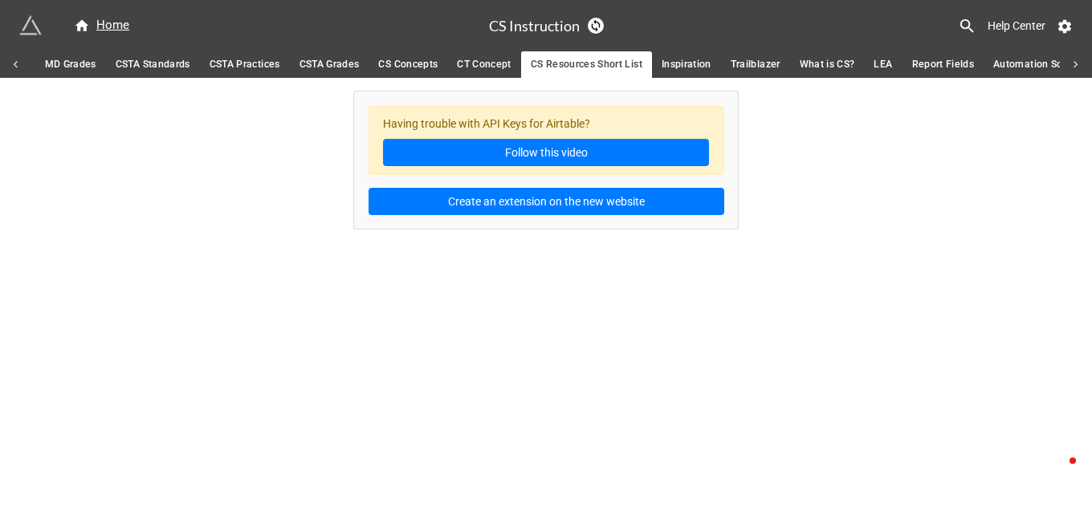
click at [667, 67] on span "Inspiration" at bounding box center [686, 64] width 50 height 17
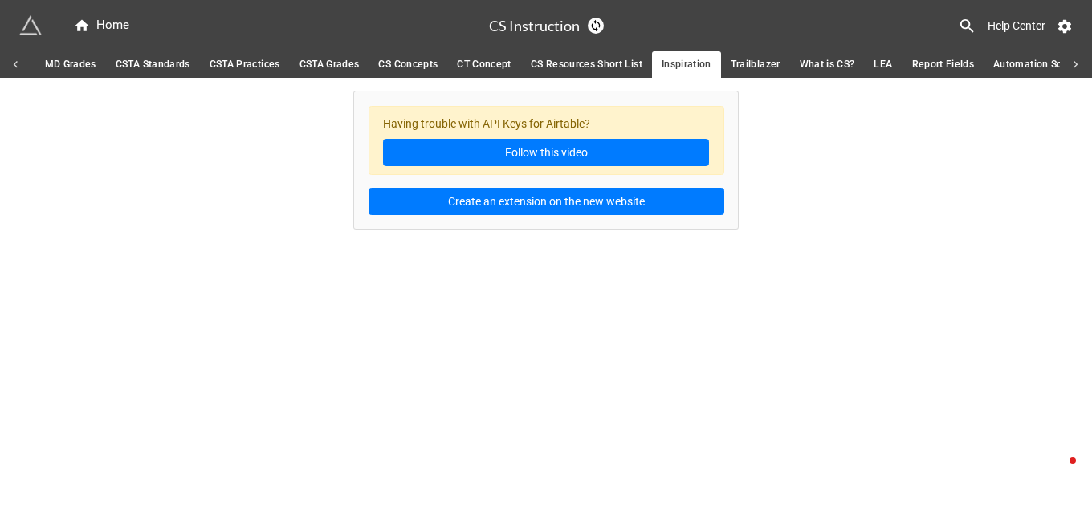
click at [736, 67] on span "Trailblazer" at bounding box center [755, 64] width 50 height 17
click at [810, 64] on span "What is CS?" at bounding box center [826, 64] width 55 height 17
click at [888, 69] on span "LEA" at bounding box center [882, 64] width 18 height 17
click at [933, 67] on span "Report Fields" at bounding box center [943, 64] width 63 height 17
click at [1011, 67] on span "Automation Schedule" at bounding box center [1043, 64] width 101 height 17
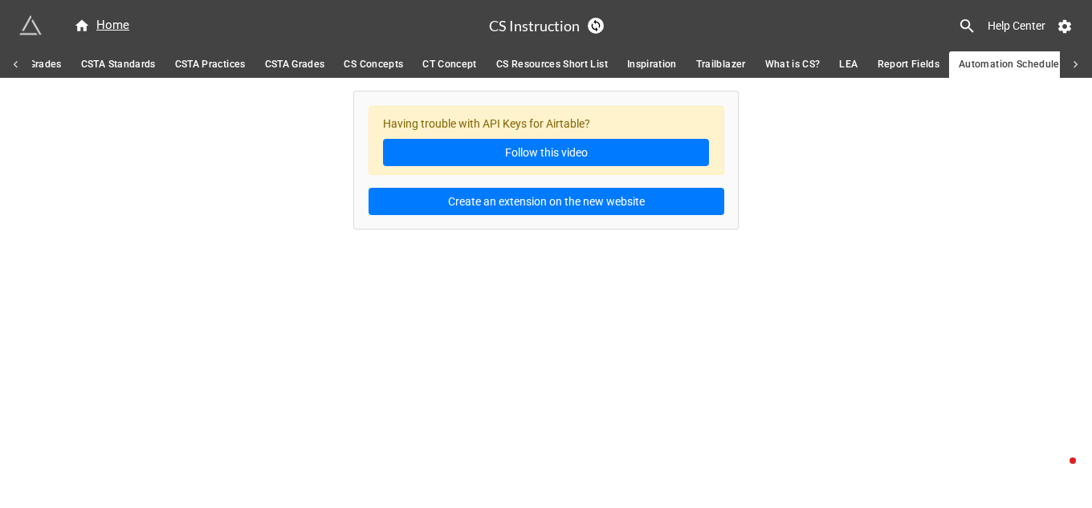
scroll to position [0, 1055]
click at [1076, 70] on icon at bounding box center [1075, 65] width 14 height 14
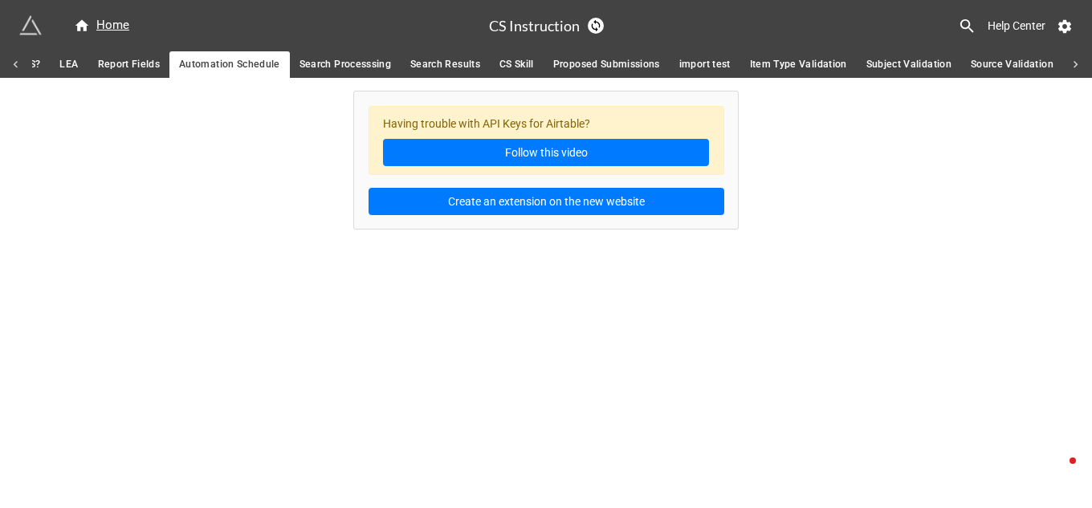
scroll to position [0, 1828]
click at [328, 67] on span "Search Processsing" at bounding box center [343, 64] width 92 height 17
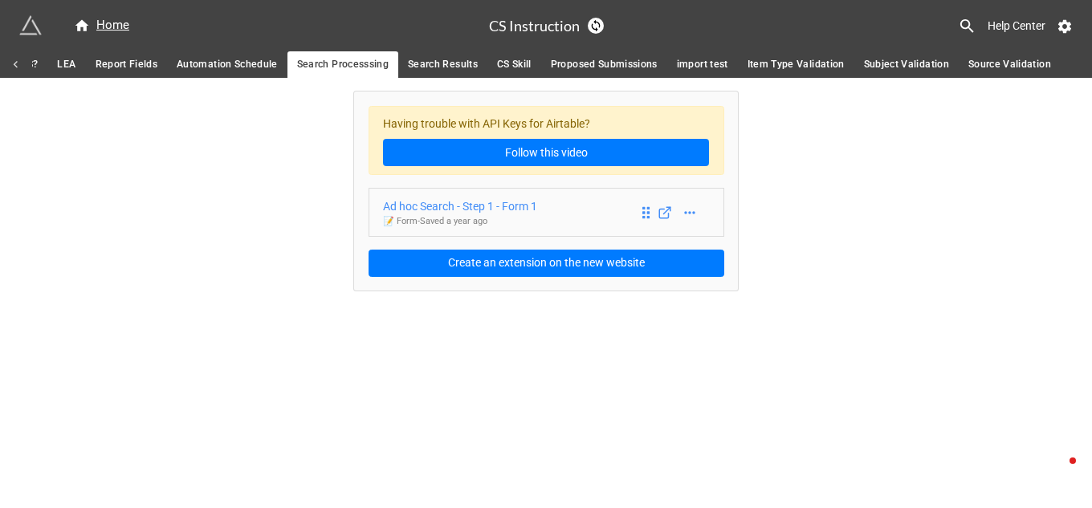
click at [462, 205] on div "Ad hoc Search - Step 1 - Form 1" at bounding box center [460, 206] width 154 height 18
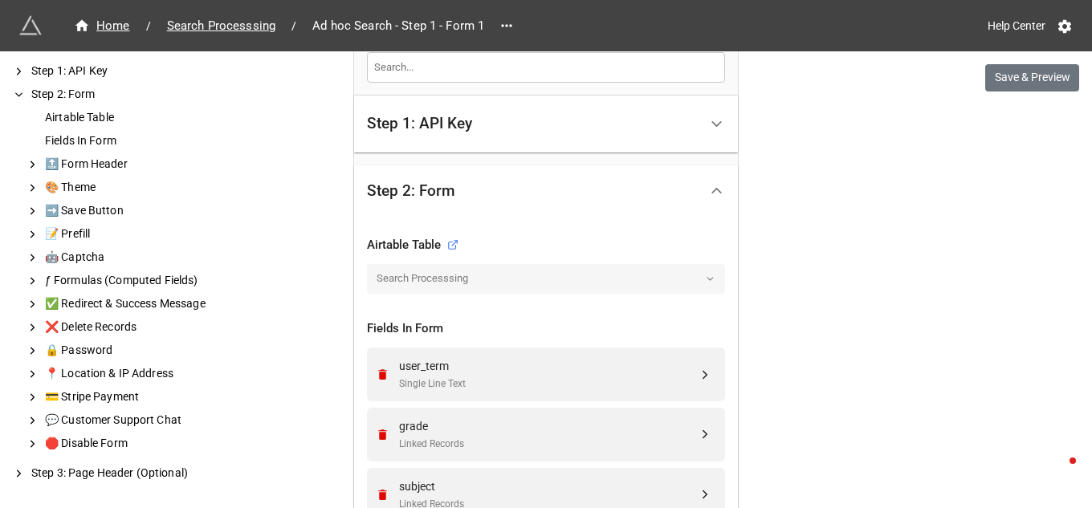
scroll to position [375, 0]
click at [713, 124] on polyline at bounding box center [716, 123] width 9 height 4
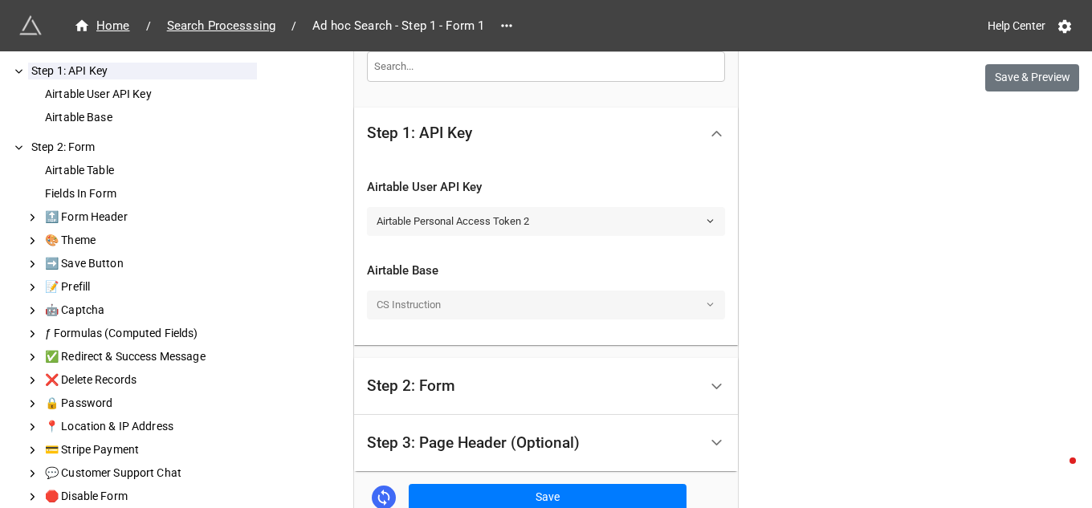
click at [707, 222] on polyline at bounding box center [710, 221] width 6 height 2
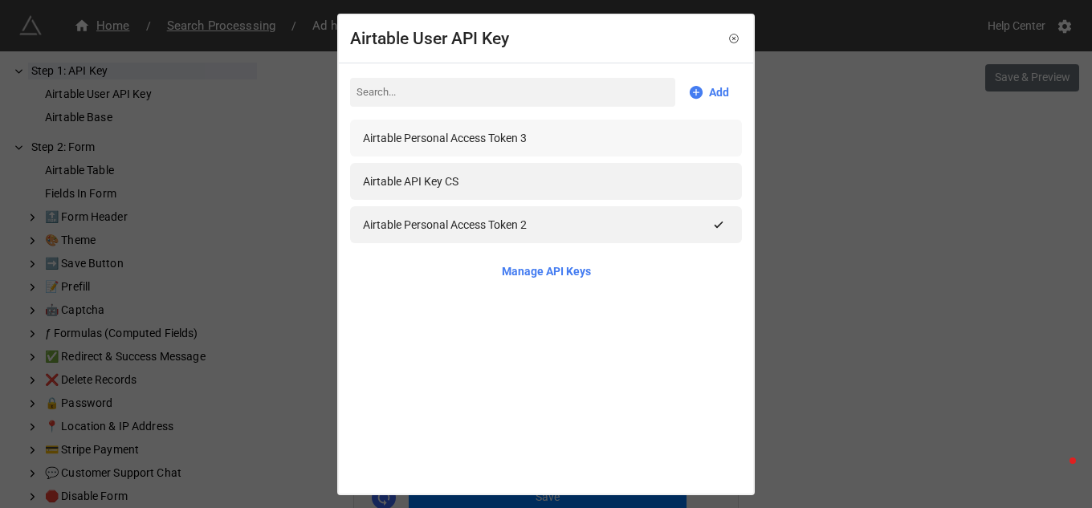
click at [507, 140] on div "Airtable Personal Access Token 3" at bounding box center [445, 138] width 164 height 18
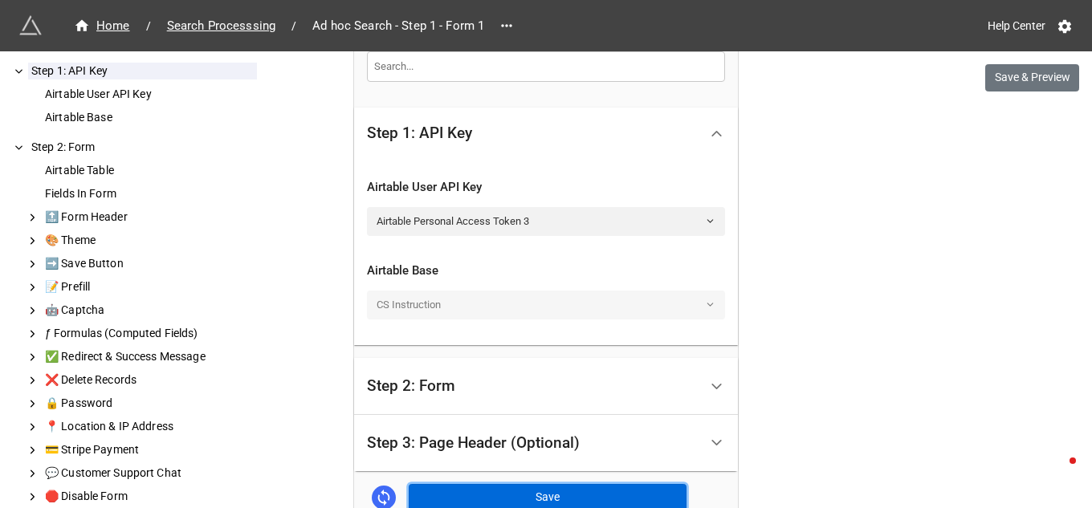
click at [574, 496] on button "Save" at bounding box center [548, 497] width 278 height 27
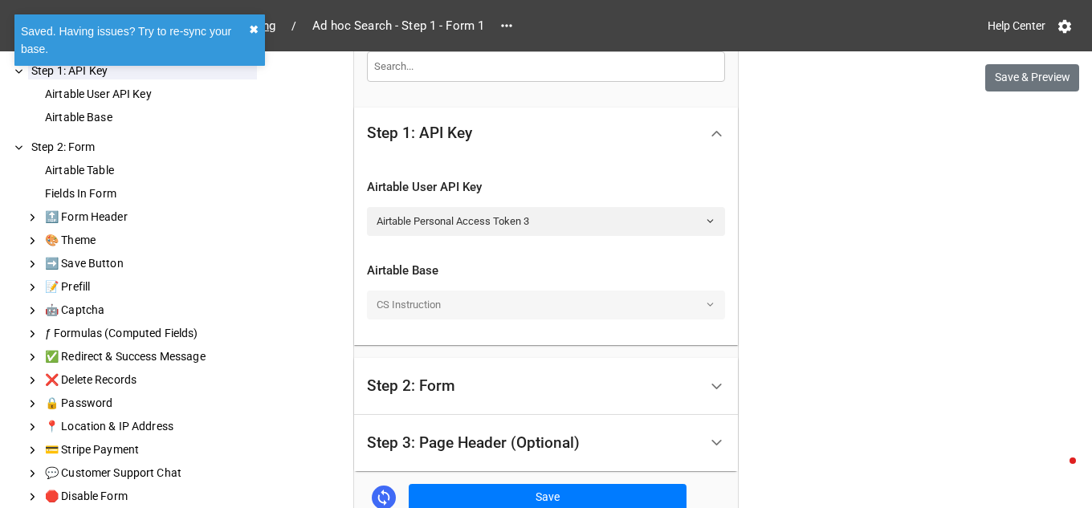
click at [255, 32] on button "✖︎" at bounding box center [254, 30] width 10 height 18
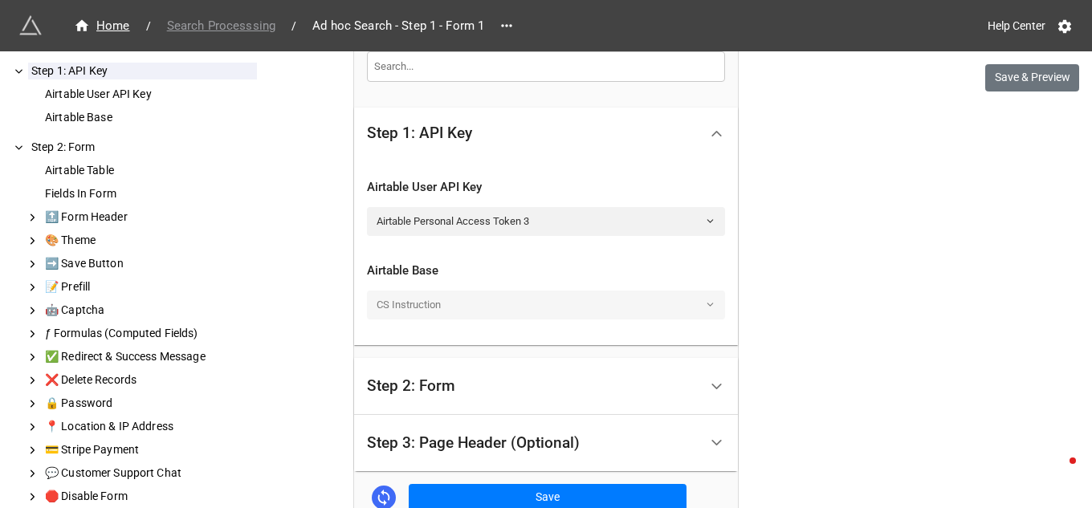
click at [260, 29] on span "Search Processsing" at bounding box center [221, 26] width 128 height 18
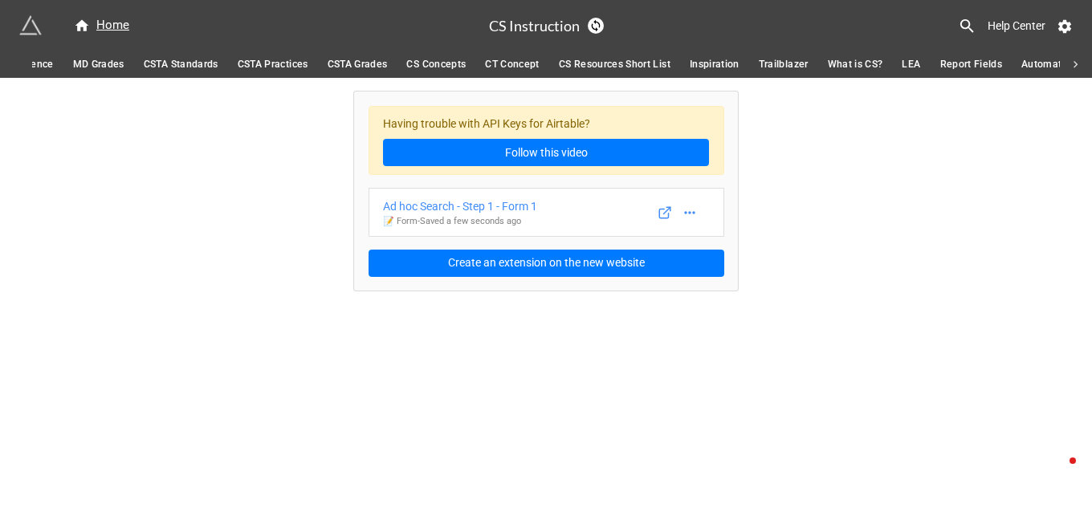
scroll to position [0, 1166]
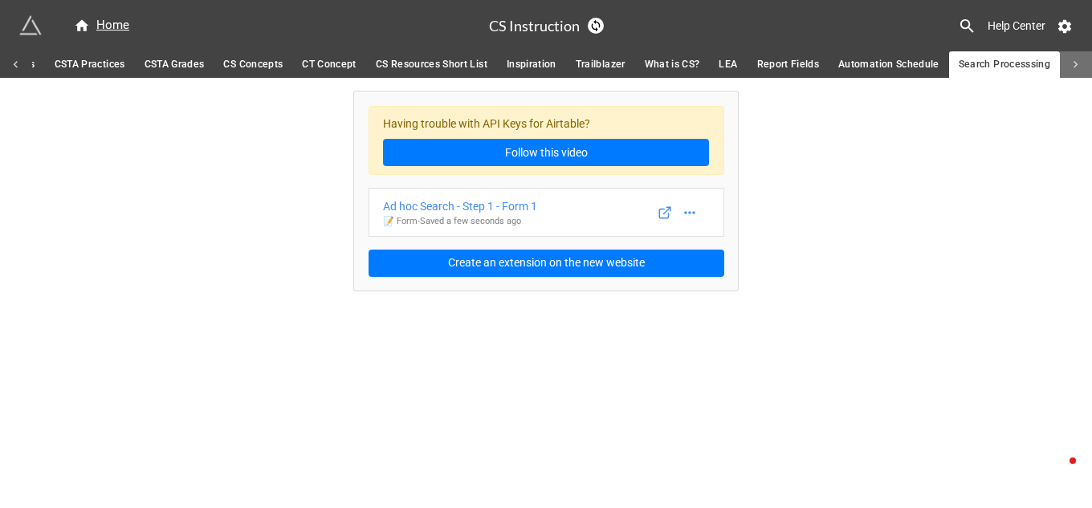
click at [1077, 63] on icon at bounding box center [1075, 65] width 14 height 14
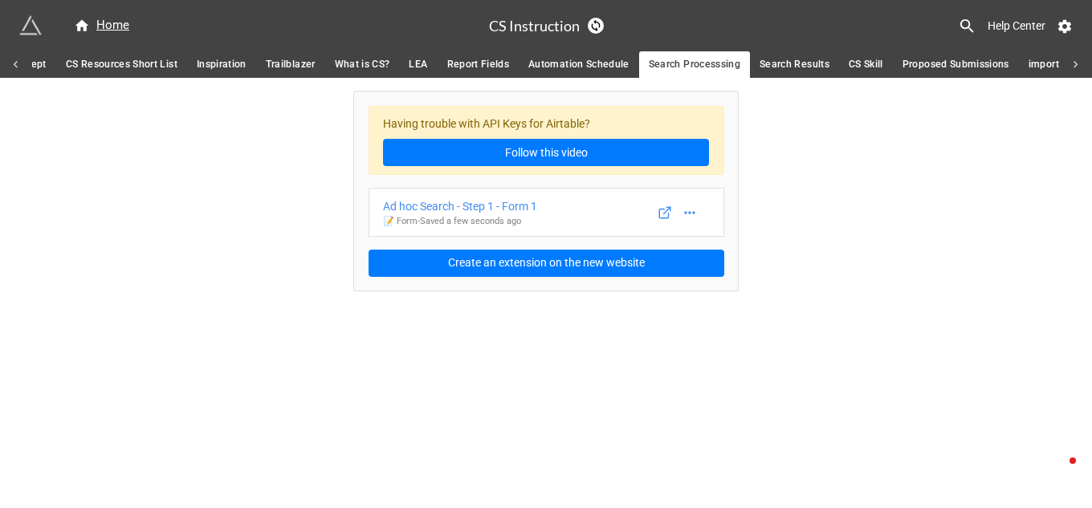
scroll to position [0, 1828]
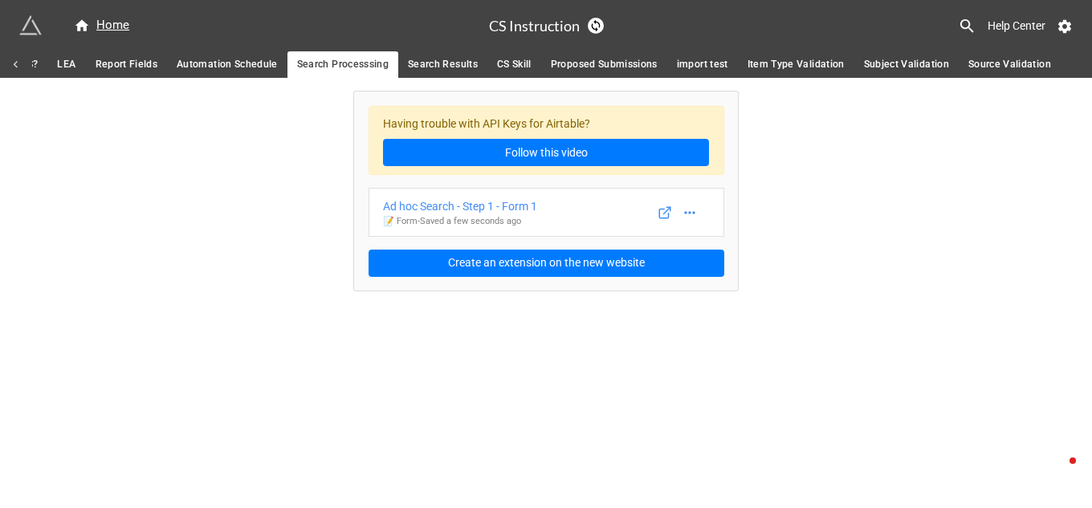
click at [458, 63] on span "Search Results" at bounding box center [443, 64] width 70 height 17
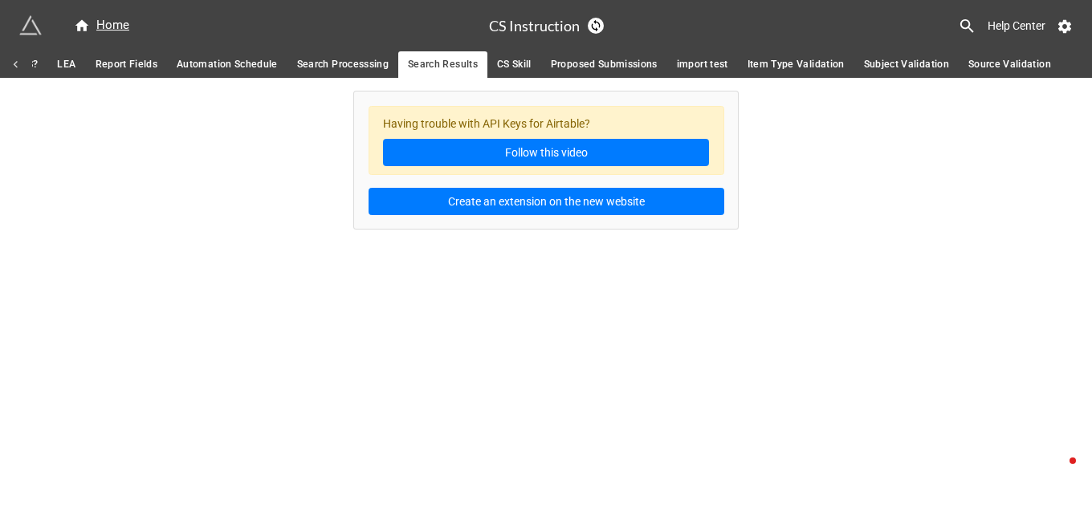
click at [507, 63] on span "CS Skill" at bounding box center [514, 64] width 35 height 17
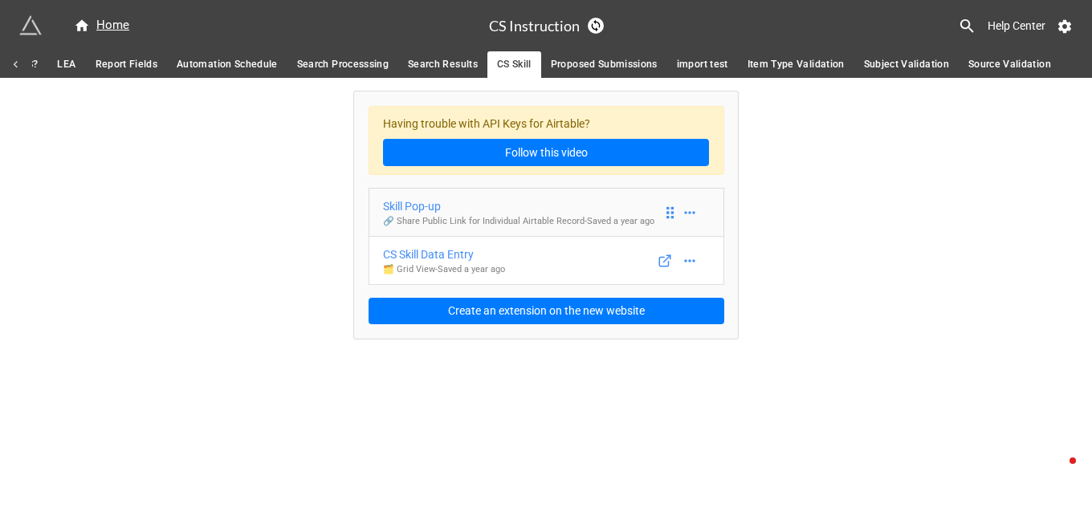
click at [433, 200] on div "Skill Pop-up" at bounding box center [518, 206] width 271 height 18
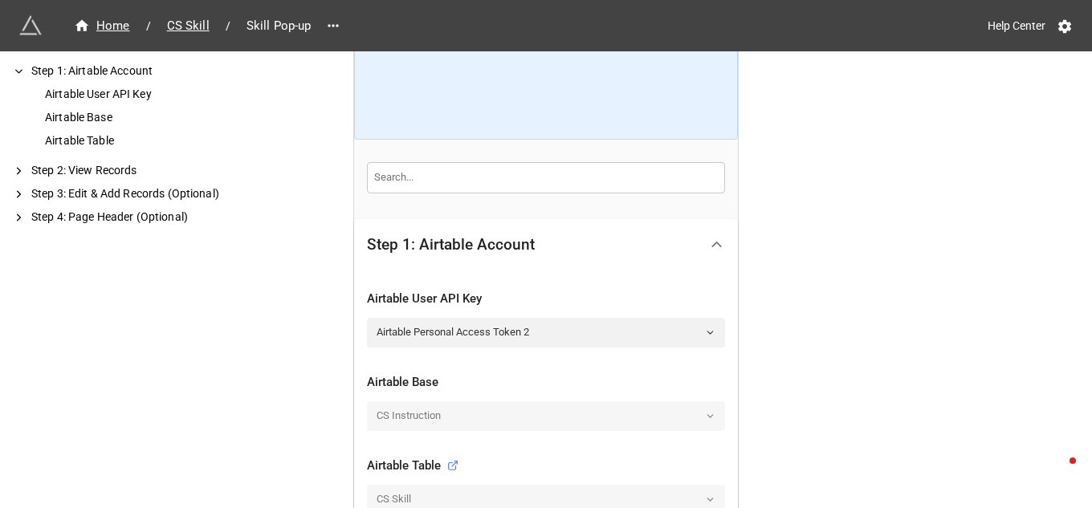
scroll to position [161, 0]
click at [706, 327] on icon at bounding box center [710, 331] width 10 height 10
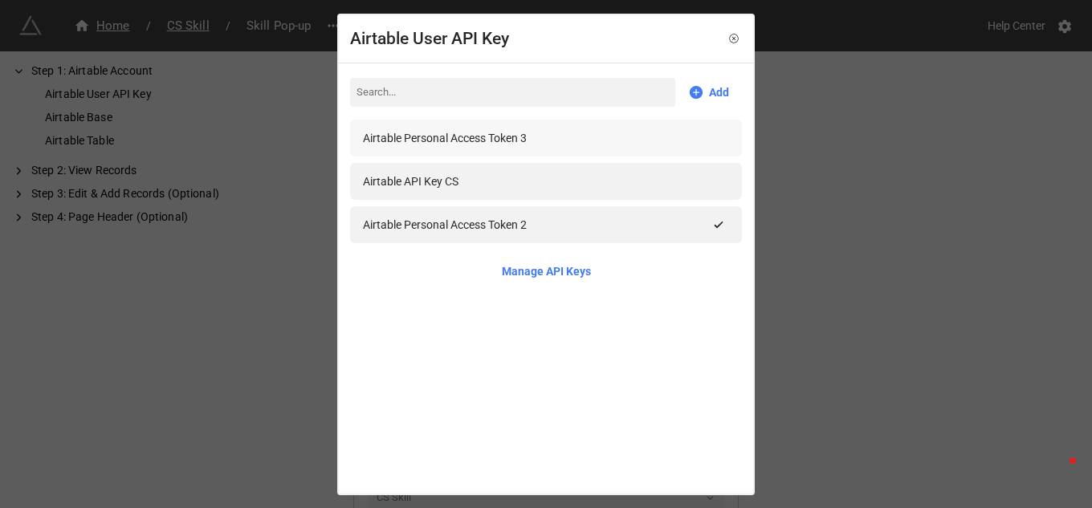
click at [522, 139] on div "Airtable Personal Access Token 3" at bounding box center [445, 138] width 164 height 18
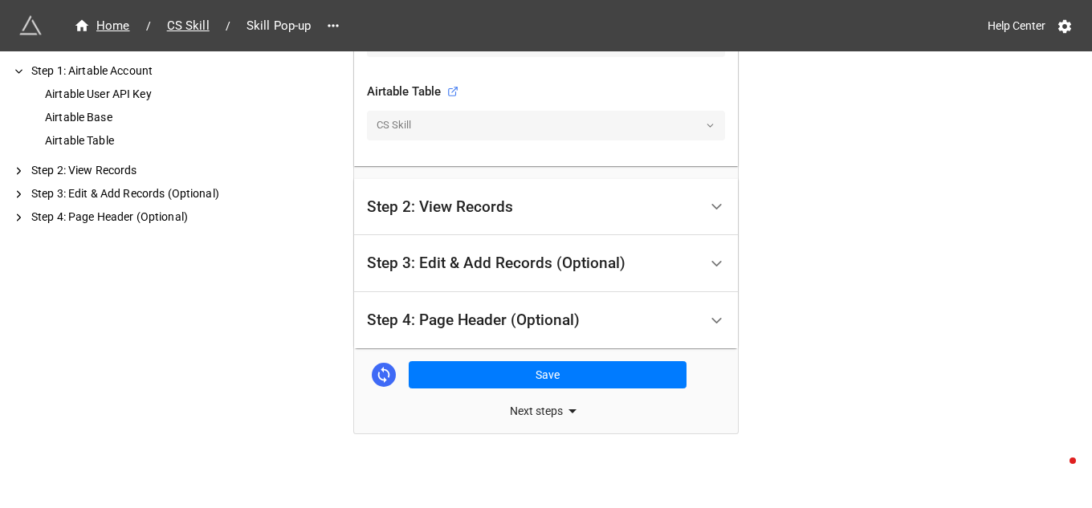
scroll to position [538, 0]
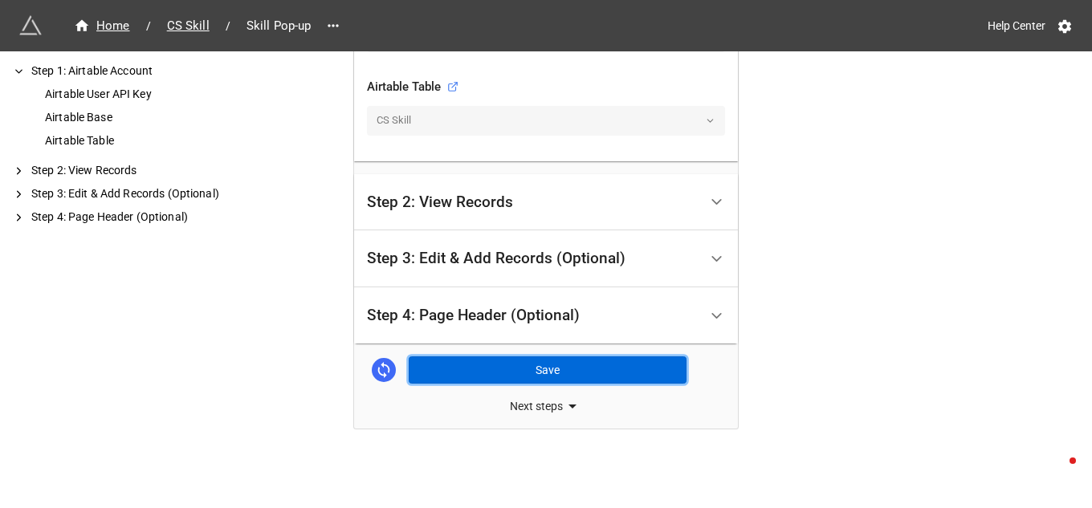
click at [518, 371] on button "Save" at bounding box center [548, 369] width 278 height 27
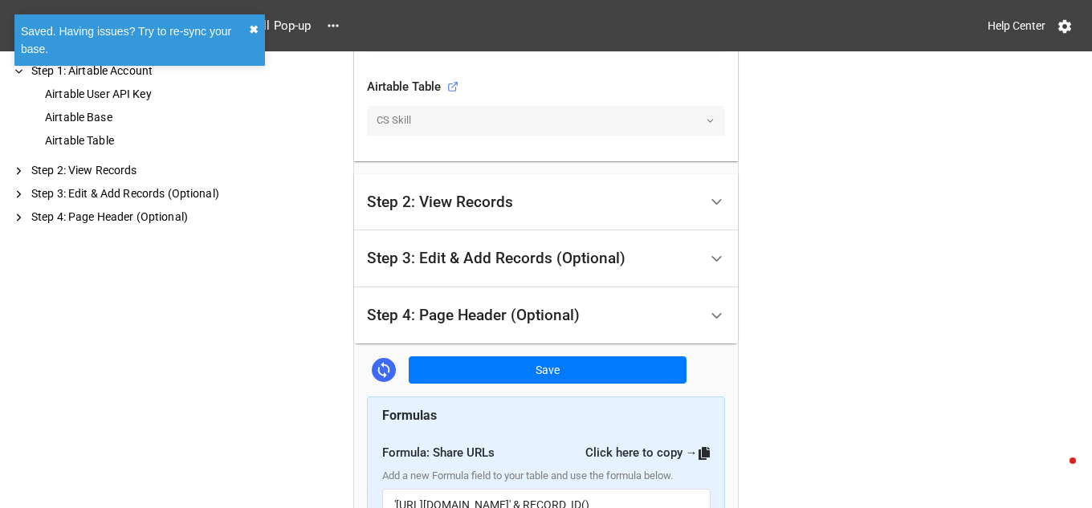
click at [253, 28] on button "✖︎" at bounding box center [254, 30] width 10 height 18
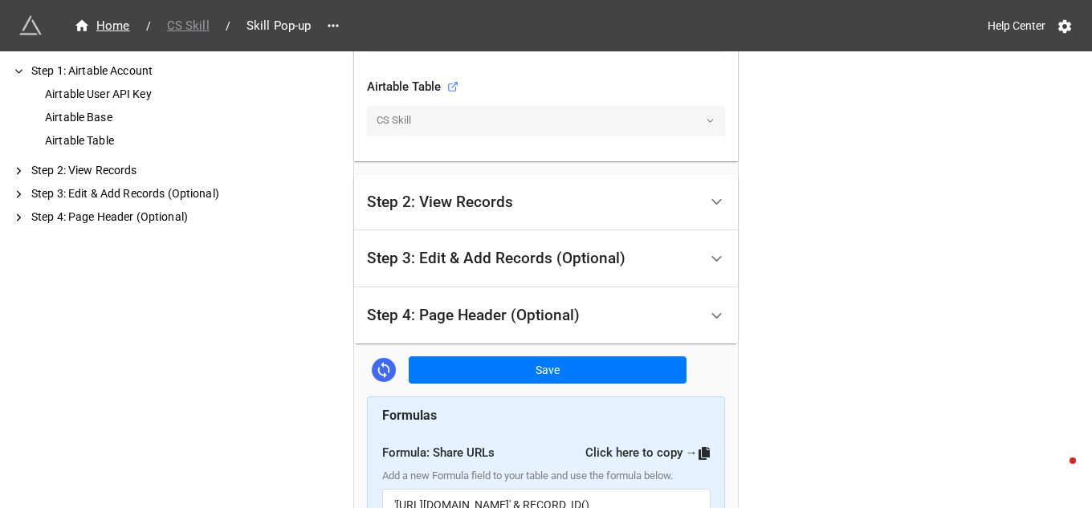
click at [178, 23] on span "CS Skill" at bounding box center [188, 26] width 62 height 18
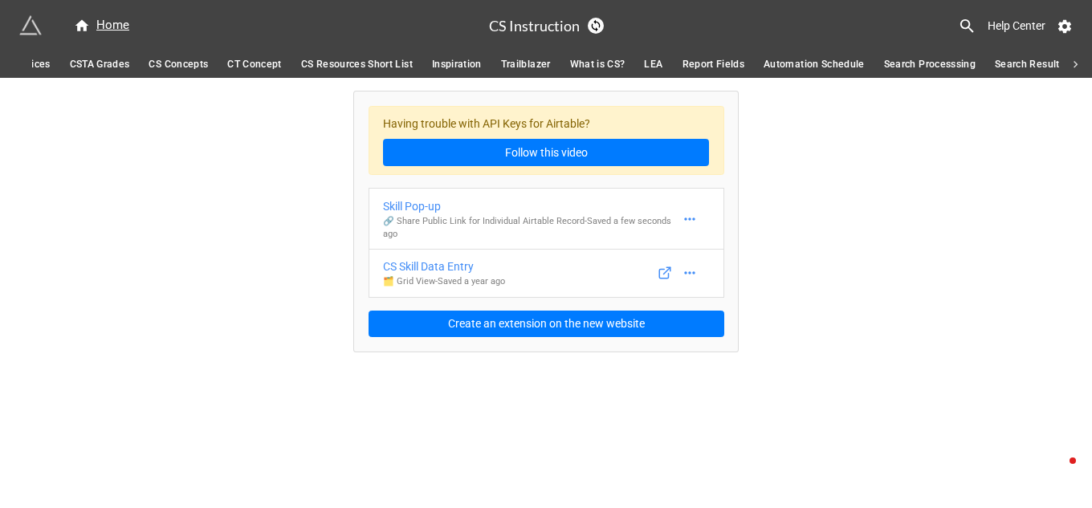
scroll to position [0, 1311]
click at [462, 267] on div "CS Skill Data Entry" at bounding box center [444, 267] width 122 height 18
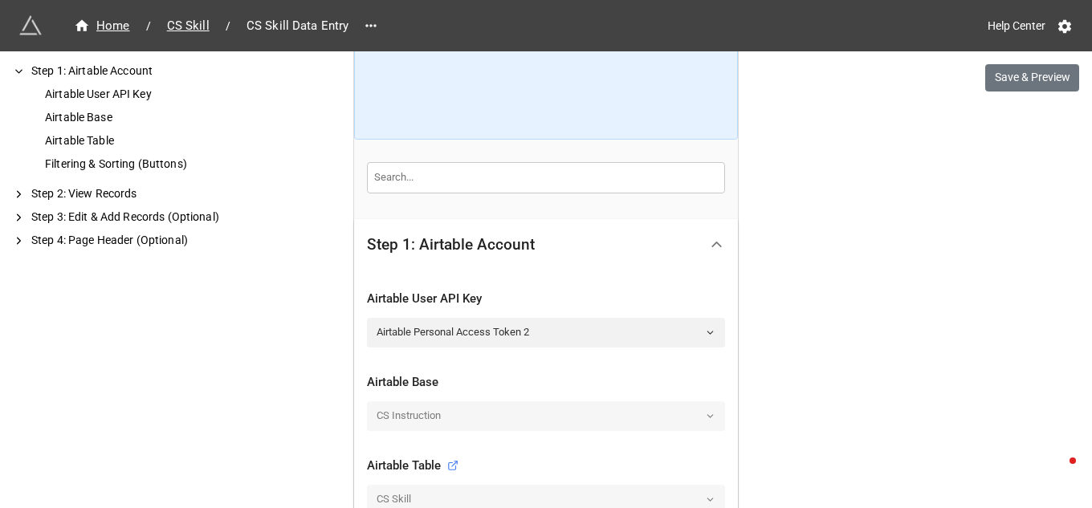
scroll to position [160, 0]
click at [707, 331] on polyline at bounding box center [710, 332] width 6 height 2
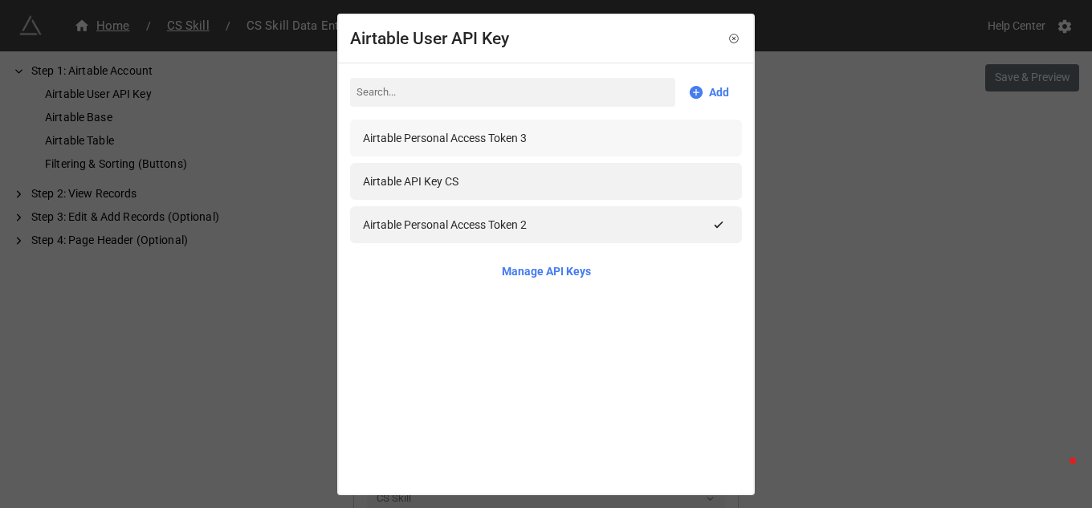
click at [506, 140] on div "Airtable Personal Access Token 3" at bounding box center [445, 138] width 164 height 18
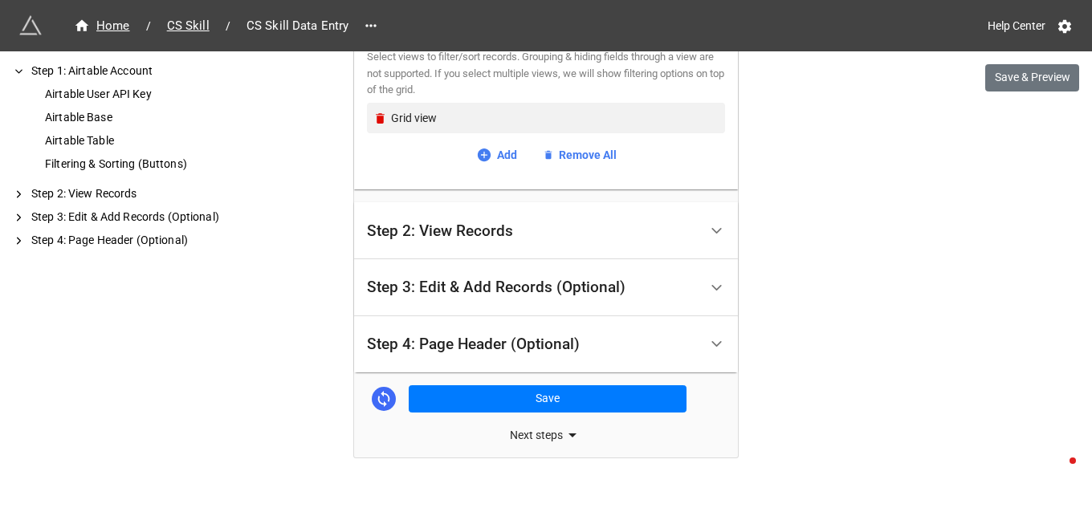
scroll to position [702, 0]
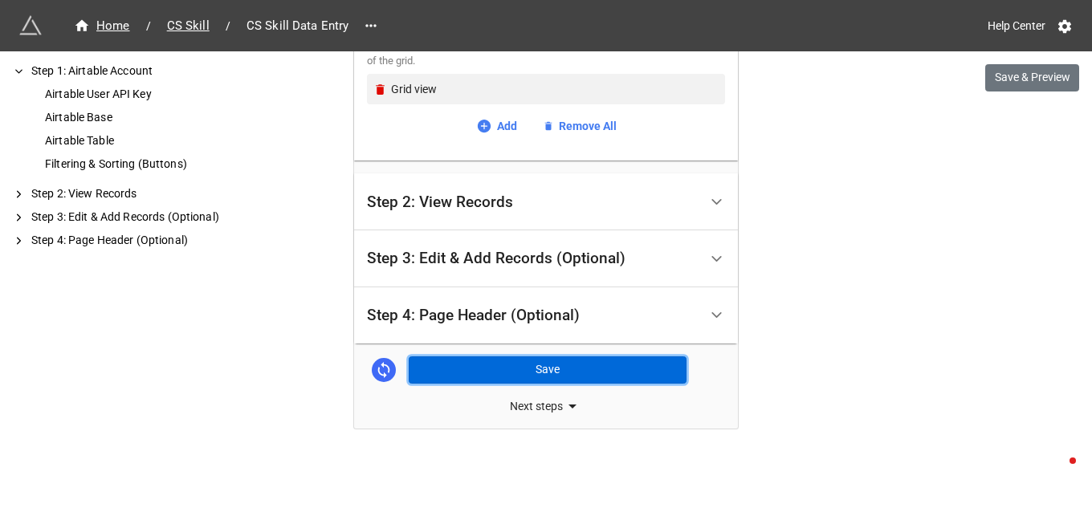
click at [541, 364] on button "Save" at bounding box center [548, 369] width 278 height 27
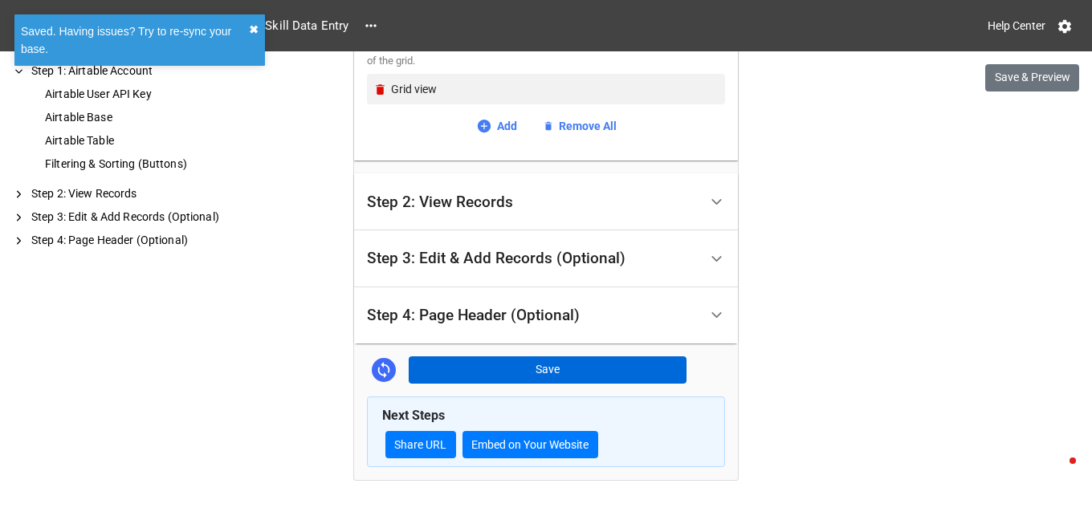
click at [254, 26] on button "✖︎" at bounding box center [254, 30] width 10 height 18
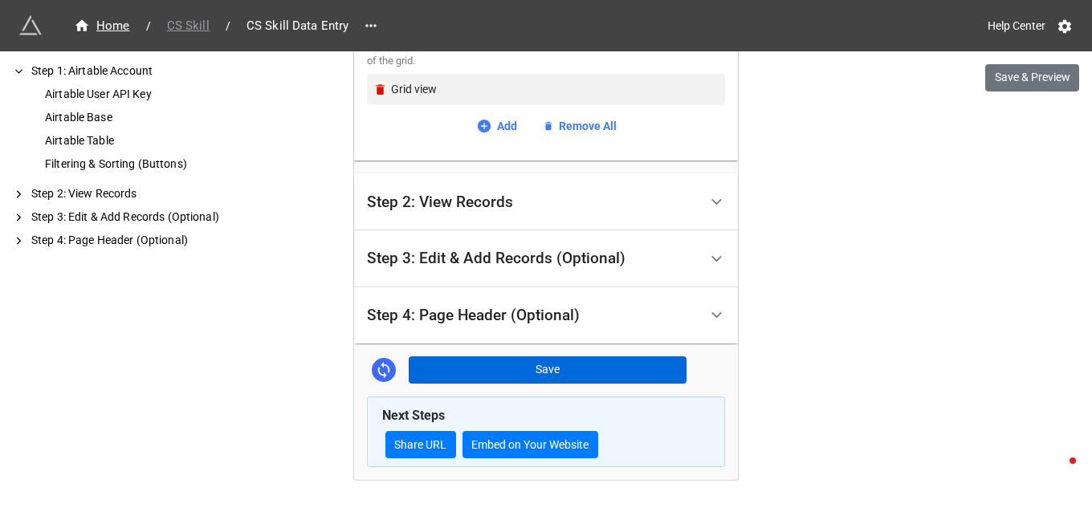
click at [195, 21] on span "CS Skill" at bounding box center [188, 26] width 62 height 18
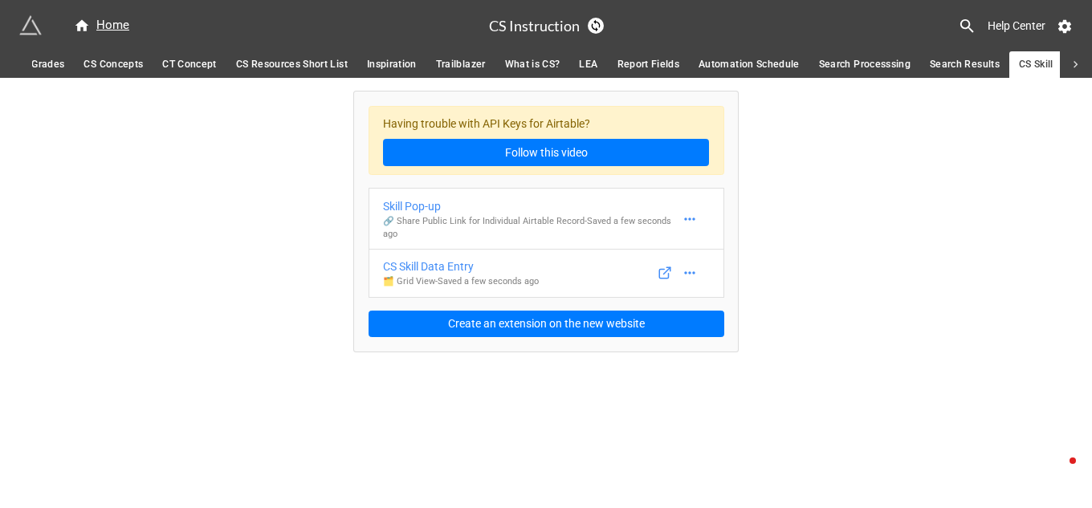
scroll to position [0, 1311]
click at [1072, 63] on icon at bounding box center [1075, 65] width 14 height 14
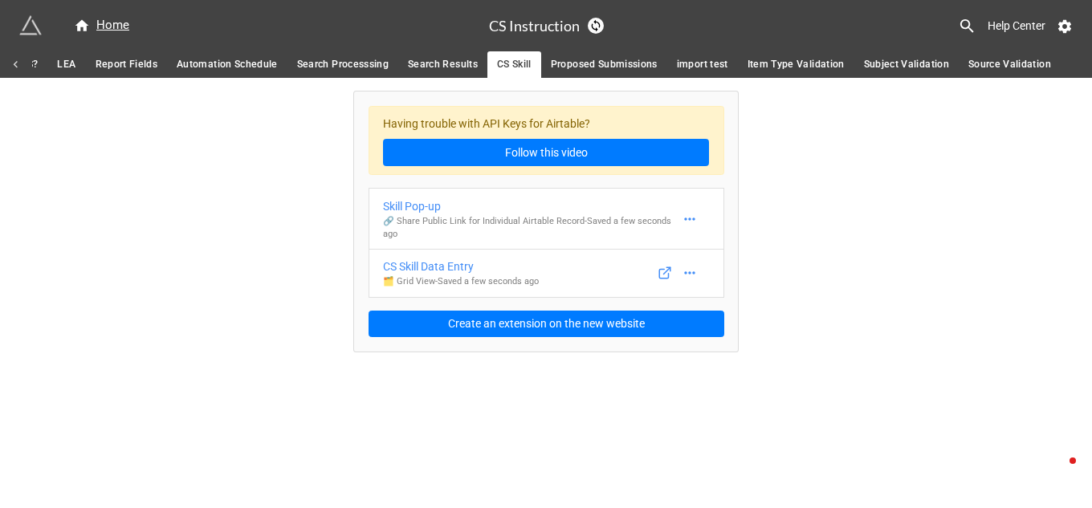
click at [599, 63] on span "Proposed Submissions" at bounding box center [604, 64] width 107 height 17
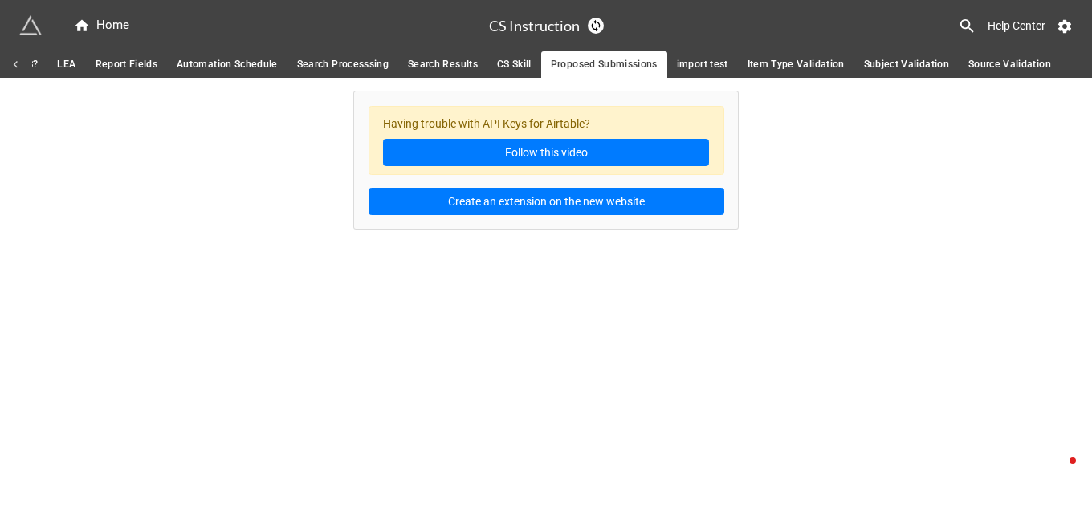
click at [689, 60] on span "import test" at bounding box center [702, 64] width 51 height 17
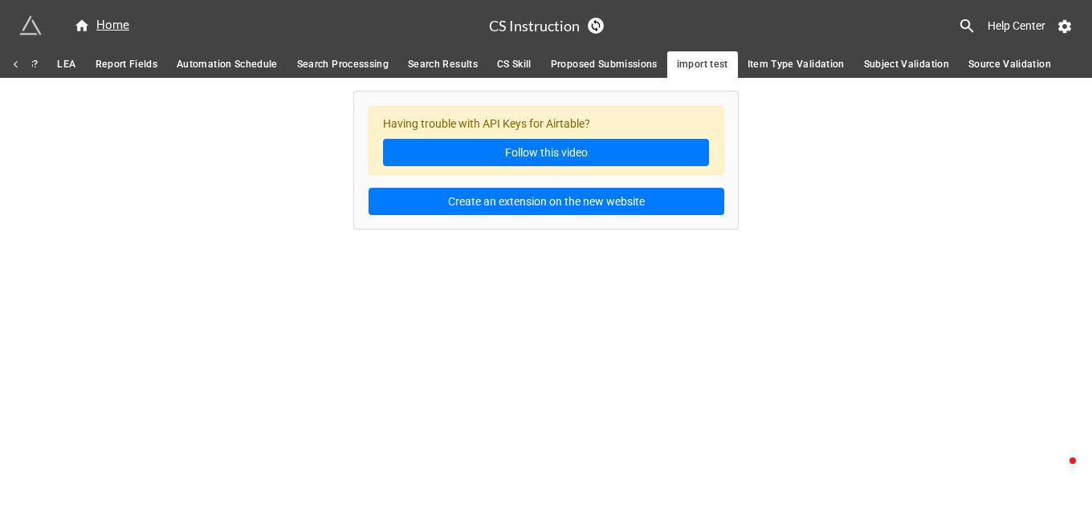
click at [775, 63] on span "Item Type Validation" at bounding box center [795, 64] width 97 height 17
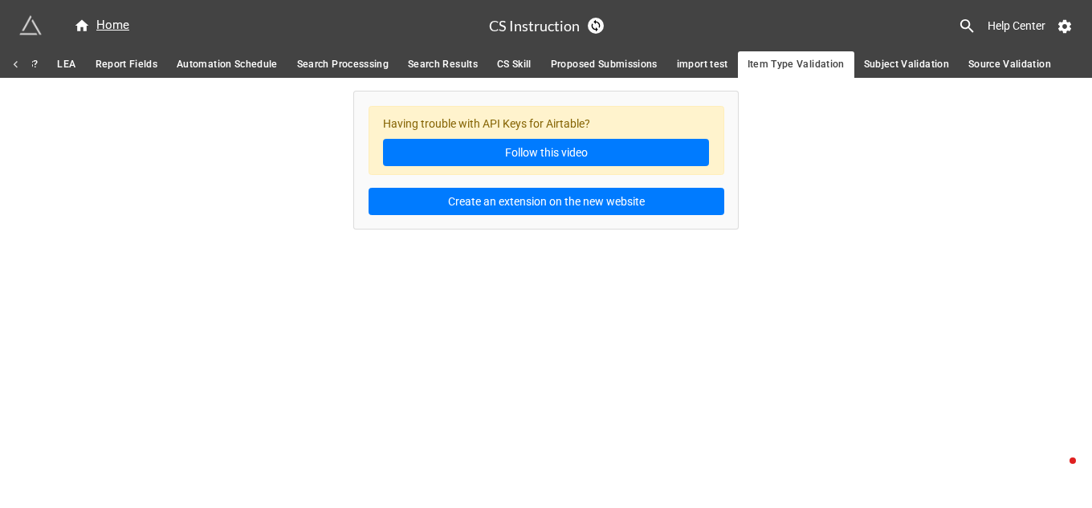
click at [860, 64] on link "Subject Validation" at bounding box center [906, 64] width 104 height 26
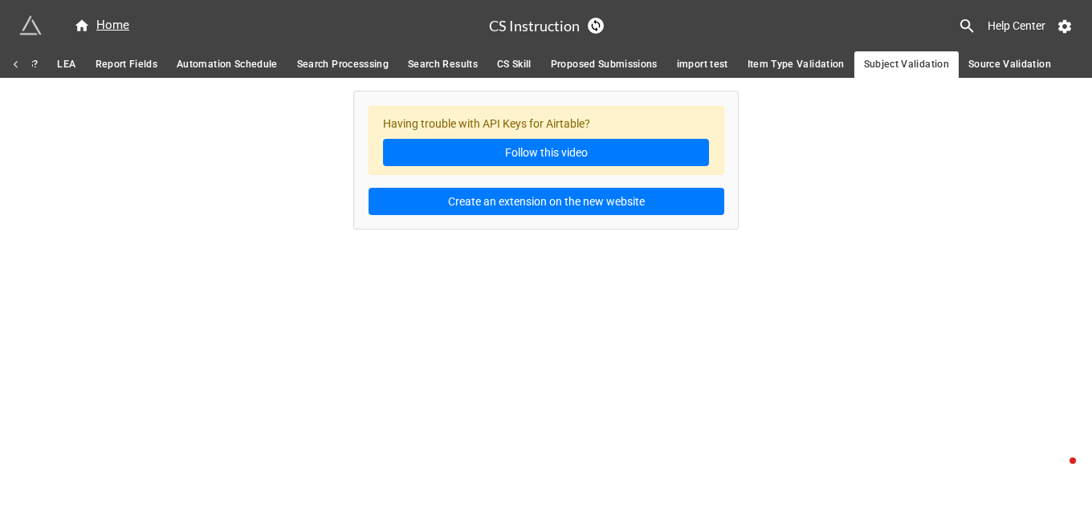
click at [974, 62] on span "Source Validation" at bounding box center [1009, 64] width 83 height 17
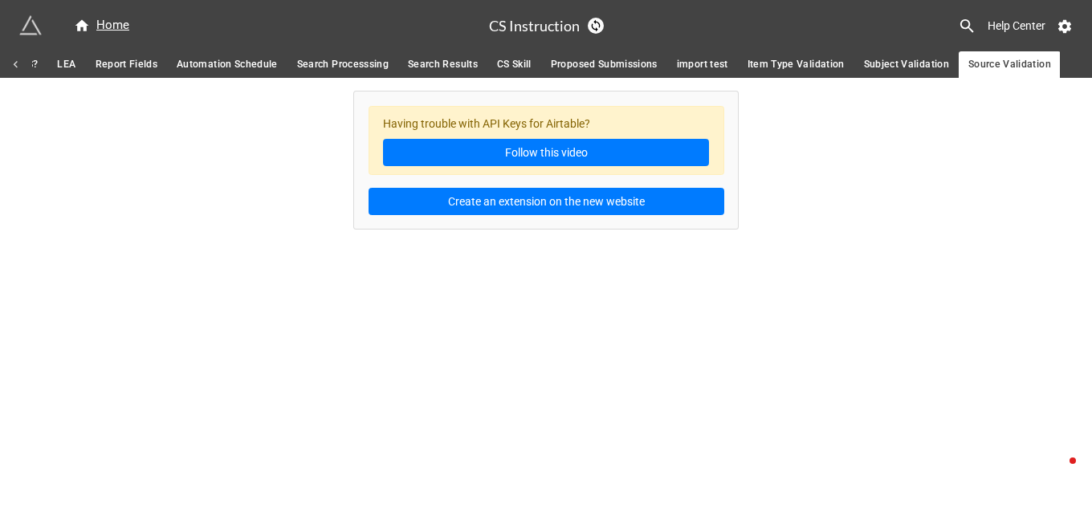
click at [14, 67] on icon at bounding box center [16, 65] width 14 height 14
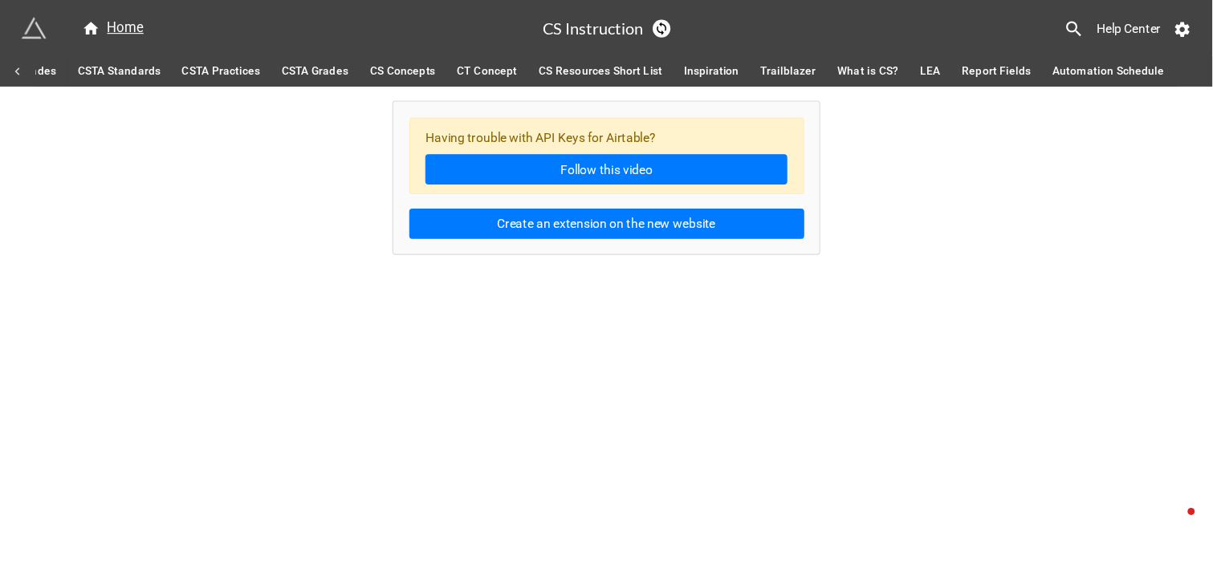
scroll to position [0, 800]
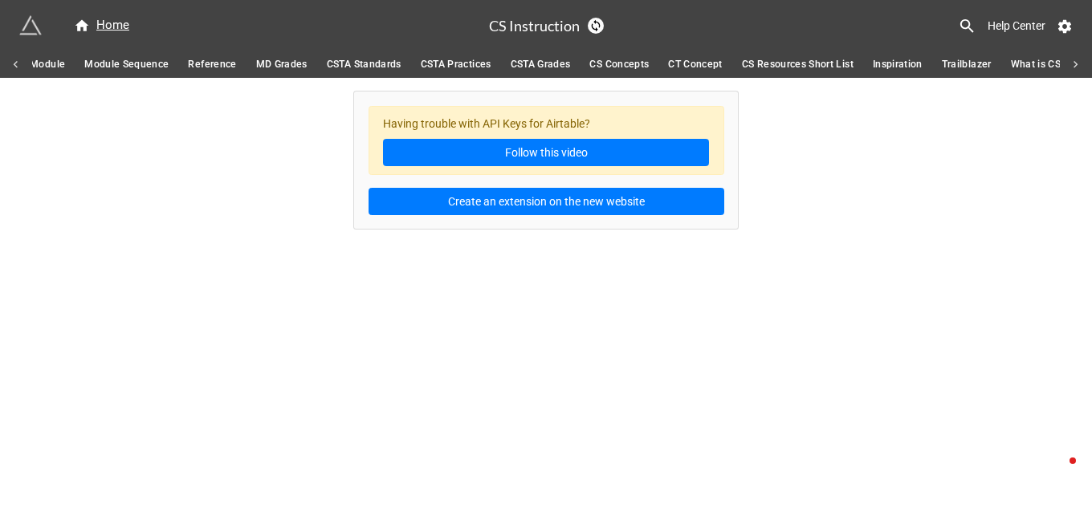
click at [203, 63] on span "Reference" at bounding box center [212, 64] width 48 height 17
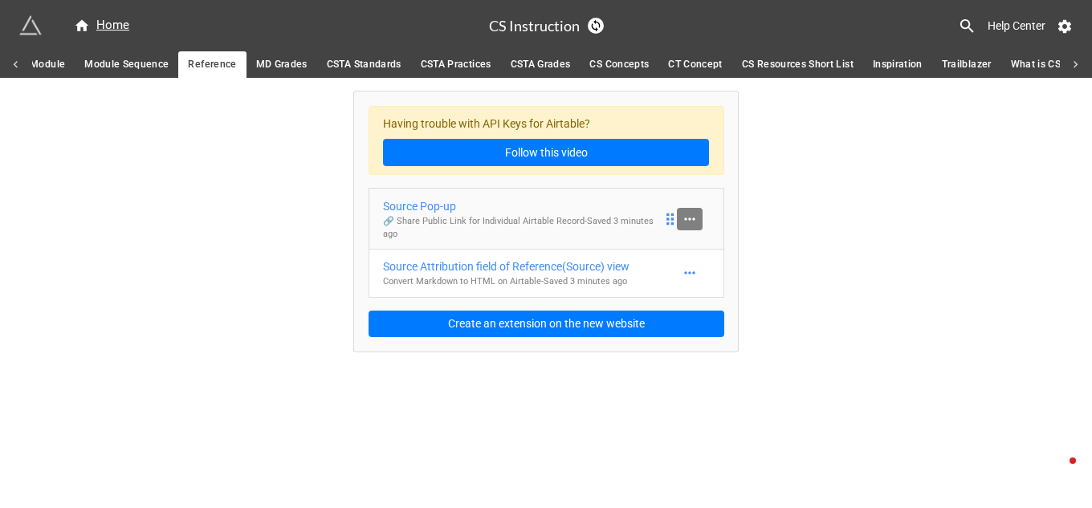
click at [688, 218] on icon at bounding box center [689, 219] width 16 height 16
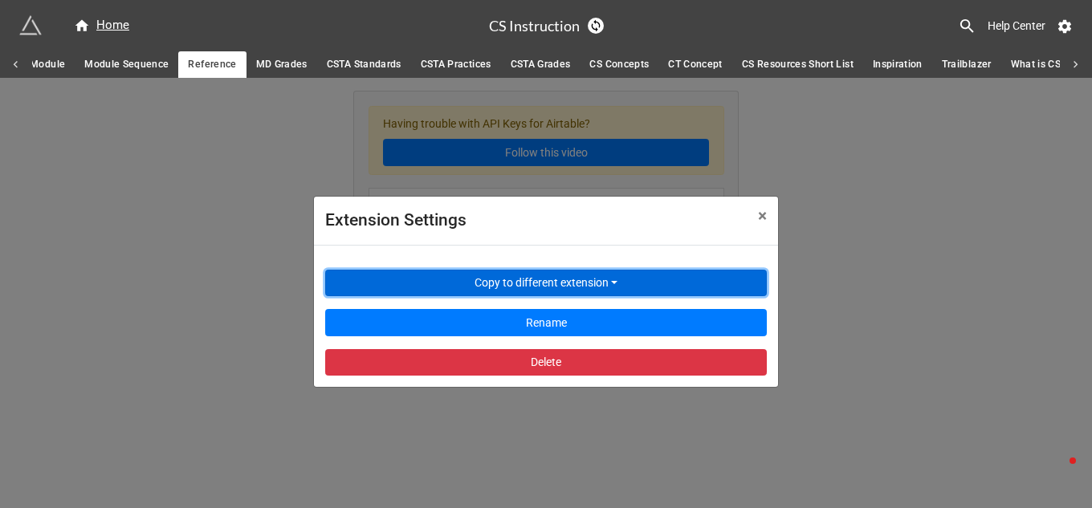
click at [616, 284] on button "Copy to different extension" at bounding box center [545, 283] width 441 height 27
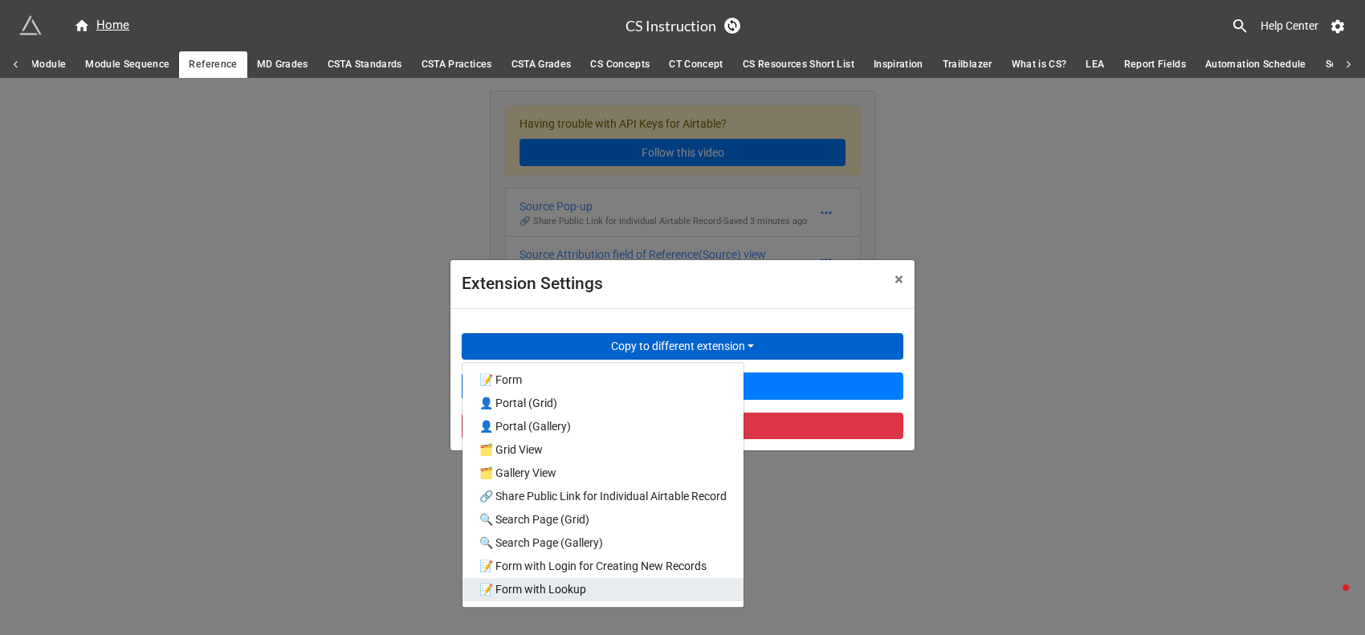
scroll to position [0, 799]
drag, startPoint x: 922, startPoint y: 0, endPoint x: 913, endPoint y: 519, distance: 518.6
click at [913, 507] on div "Extension Settings × Close Copy to different extension 📝 Form 👤 Portal (Grid) 👤…" at bounding box center [682, 395] width 1365 height 635
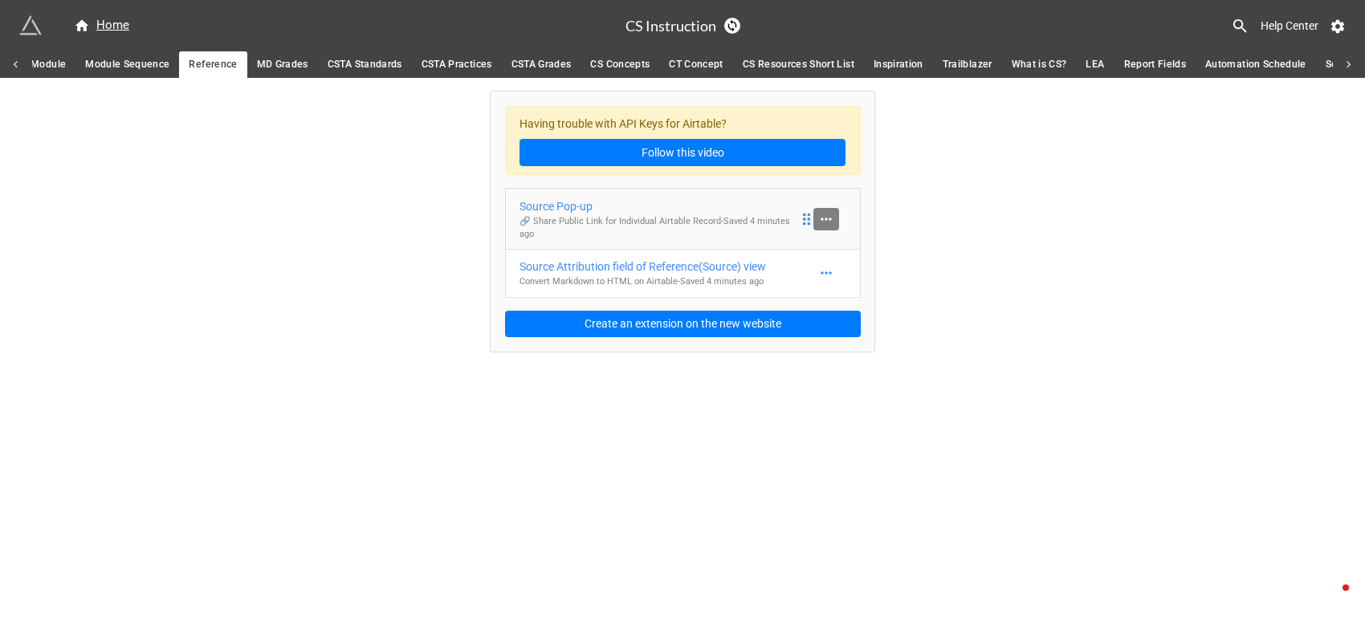
click at [825, 215] on icon at bounding box center [826, 219] width 16 height 16
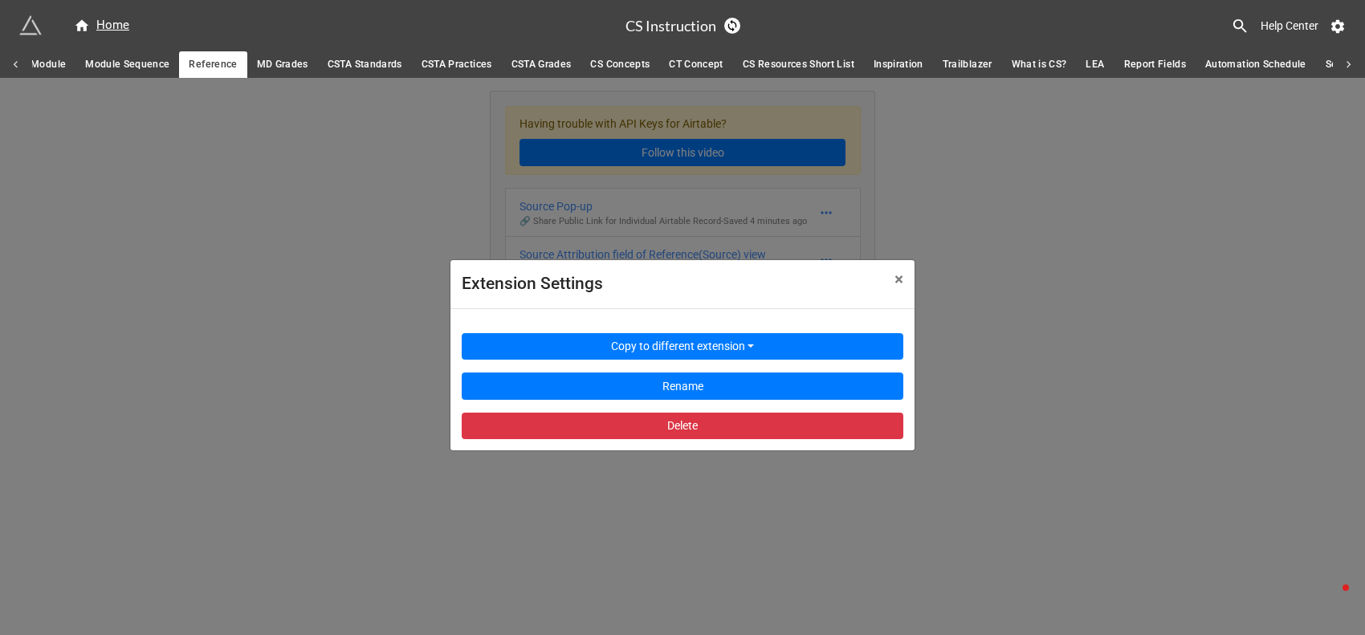
click at [928, 234] on div "Extension Settings × Close Copy to different extension Rename Delete" at bounding box center [682, 395] width 1365 height 635
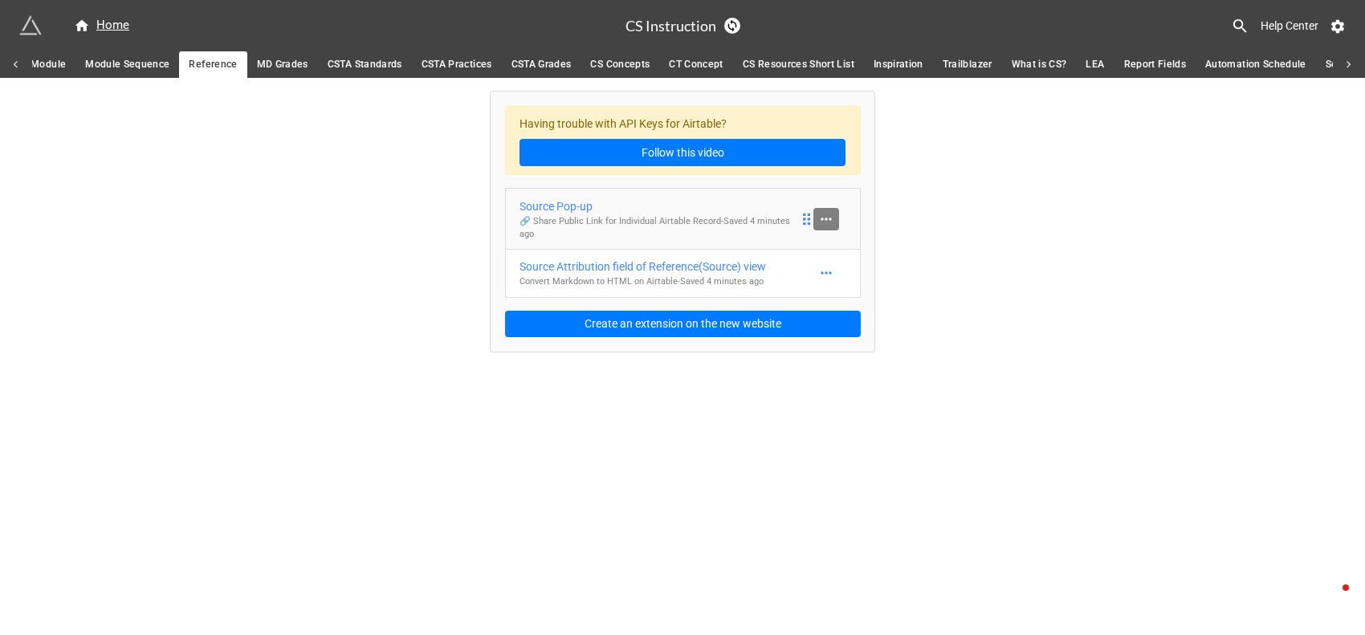
click at [827, 218] on icon at bounding box center [826, 219] width 16 height 16
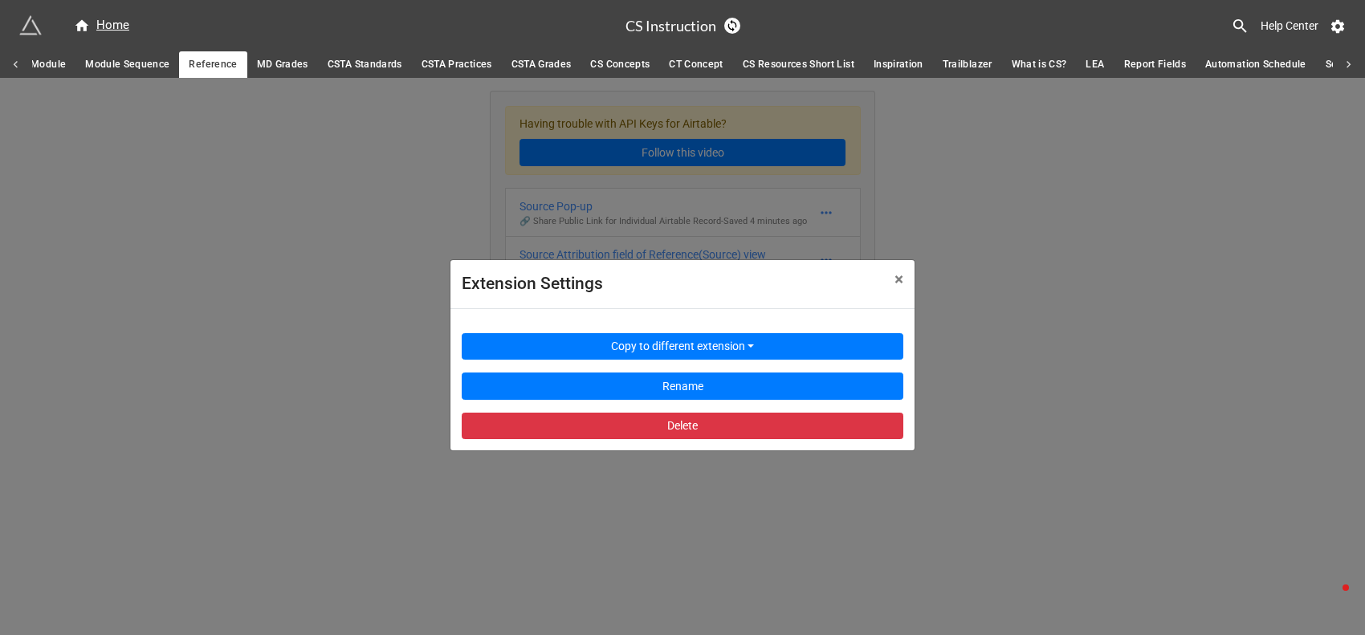
click at [915, 230] on div "Extension Settings × Close Copy to different extension Rename Delete" at bounding box center [682, 395] width 1365 height 635
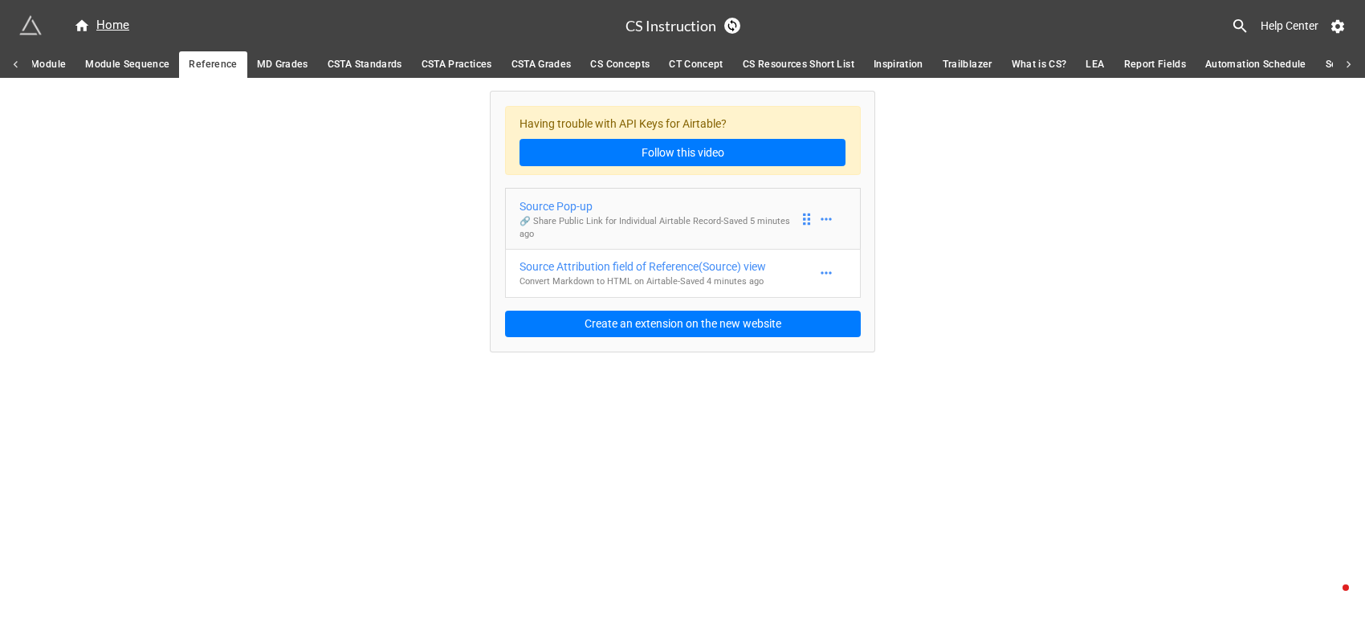
click at [568, 210] on div "Source Pop-up" at bounding box center [658, 206] width 279 height 18
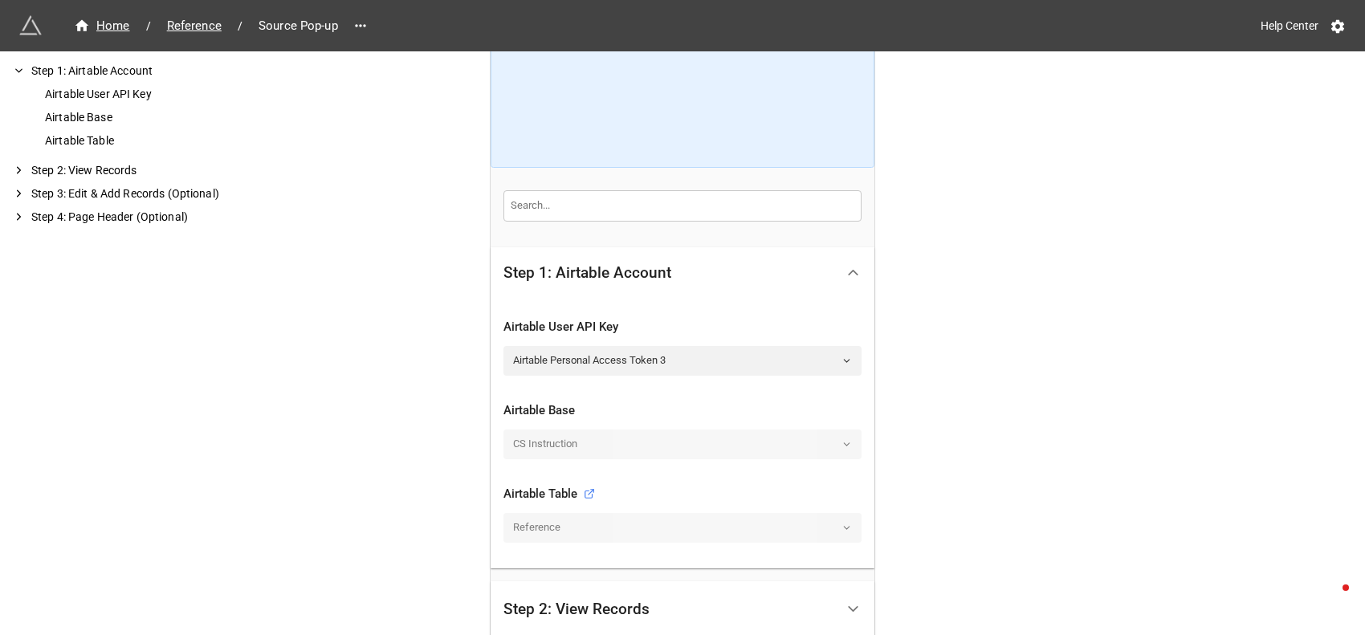
scroll to position [133, 0]
click at [843, 507] on div "Reference" at bounding box center [682, 525] width 358 height 29
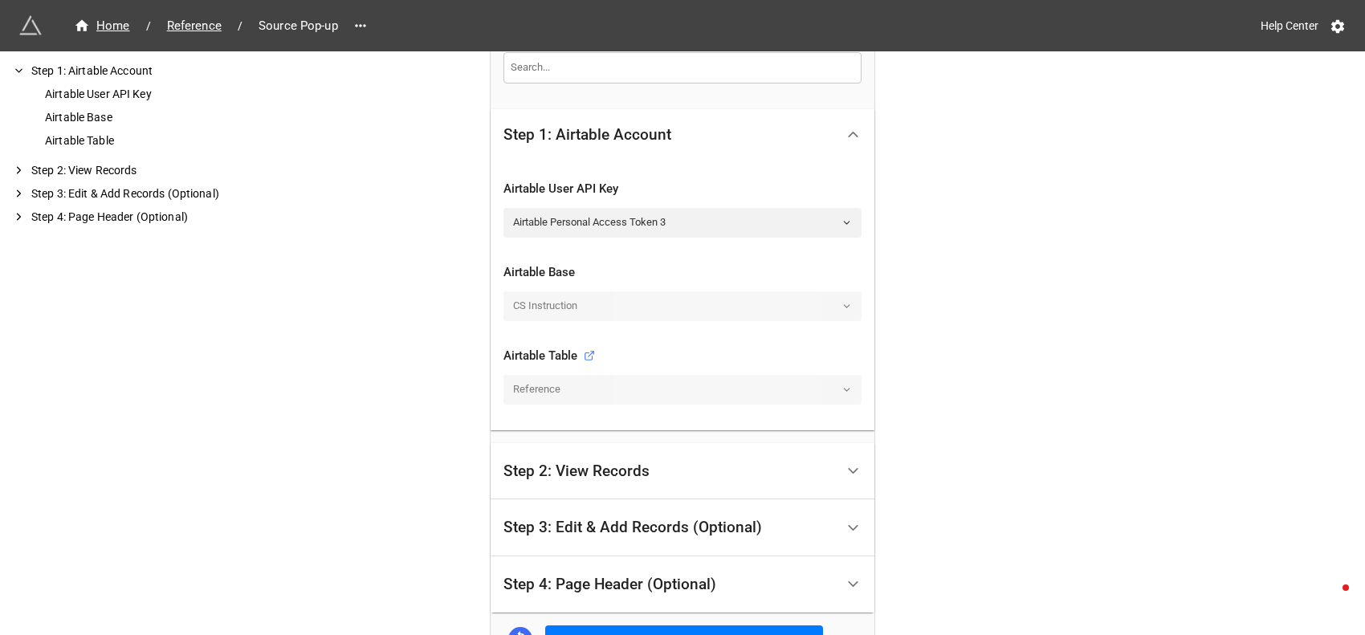
scroll to position [267, 0]
click at [586, 356] on icon at bounding box center [589, 357] width 11 height 11
click at [559, 306] on div "CS Instruction" at bounding box center [682, 307] width 358 height 29
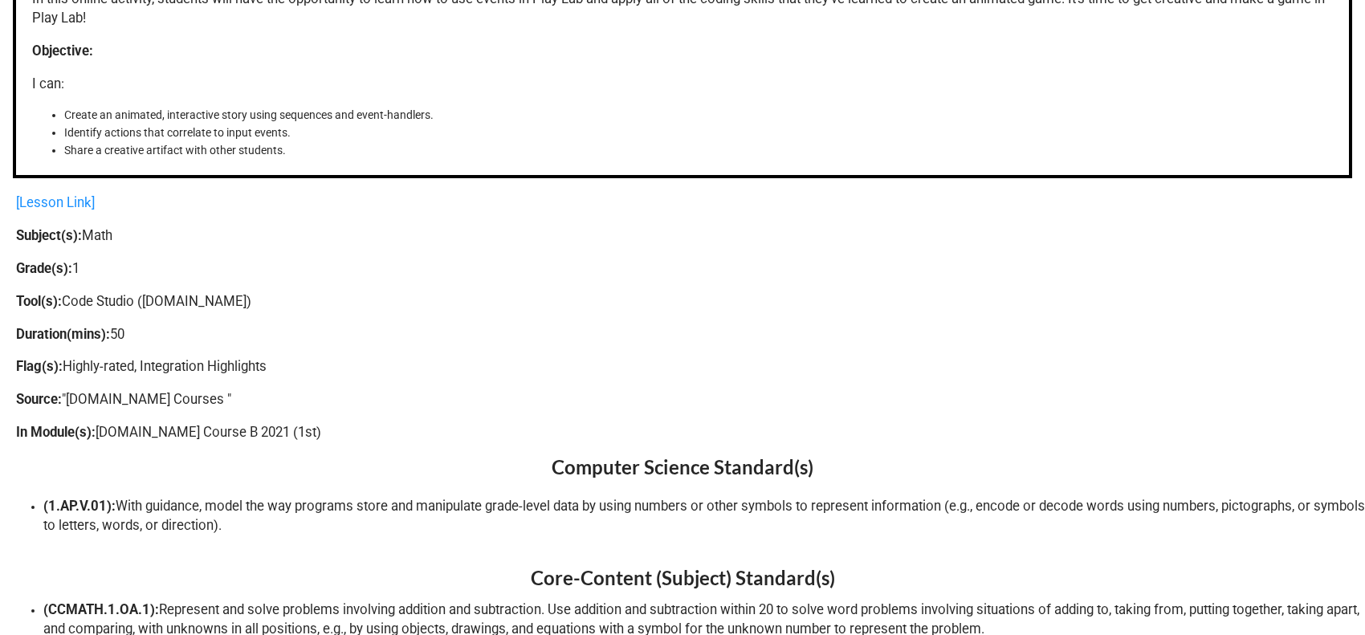
scroll to position [217, 0]
click at [75, 202] on link "[Lesson Link]" at bounding box center [55, 203] width 79 height 16
